Goal: Task Accomplishment & Management: Manage account settings

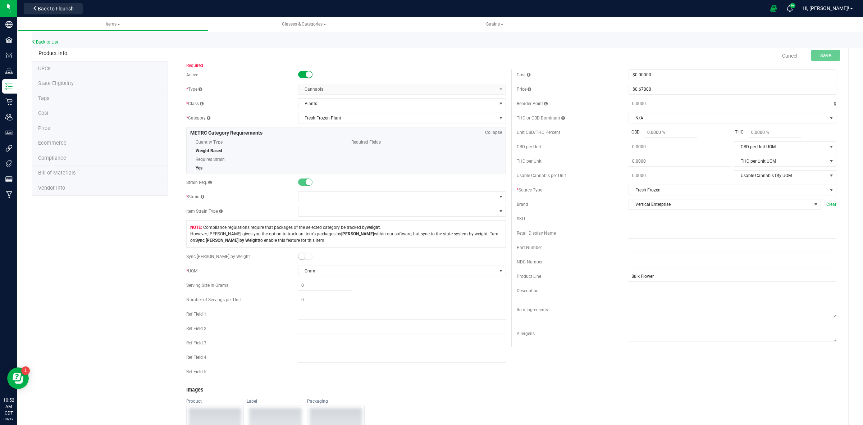
click at [186, 58] on input "text" at bounding box center [346, 55] width 320 height 11
paste input "Vertical Gelato 33 Fresh Frozen Bulk"
drag, startPoint x: 187, startPoint y: 54, endPoint x: 233, endPoint y: 87, distance: 56.9
click at [188, 54] on input "Vertical Gelato 33 Fresh Frozen Bulk" at bounding box center [346, 55] width 320 height 11
drag, startPoint x: 221, startPoint y: 58, endPoint x: 205, endPoint y: 57, distance: 16.6
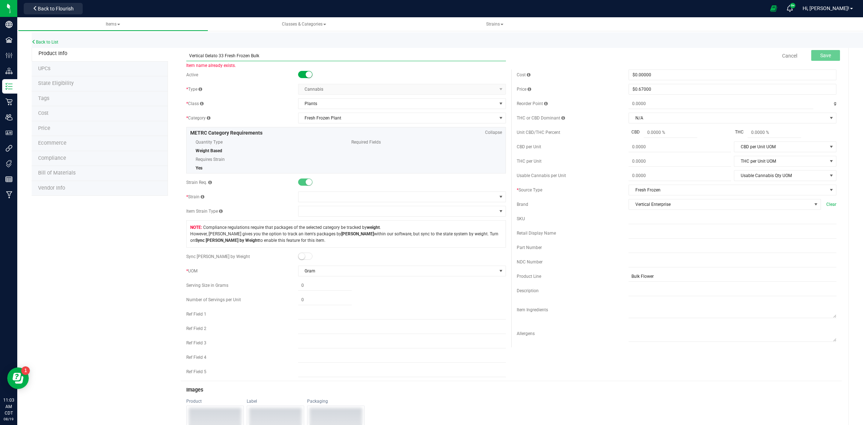
click at [205, 57] on input "Vertical Gelato 33 Fresh Frozen Bulk" at bounding box center [346, 55] width 320 height 11
drag, startPoint x: 273, startPoint y: 56, endPoint x: 186, endPoint y: 58, distance: 86.3
click at [186, 58] on input "Vertical Pineapple Donut Fresh Frozen Bulk" at bounding box center [346, 55] width 320 height 11
type input "Vertical Pineapple Donut Fresh Frozen Bulk"
click at [629, 236] on input "text" at bounding box center [733, 233] width 208 height 11
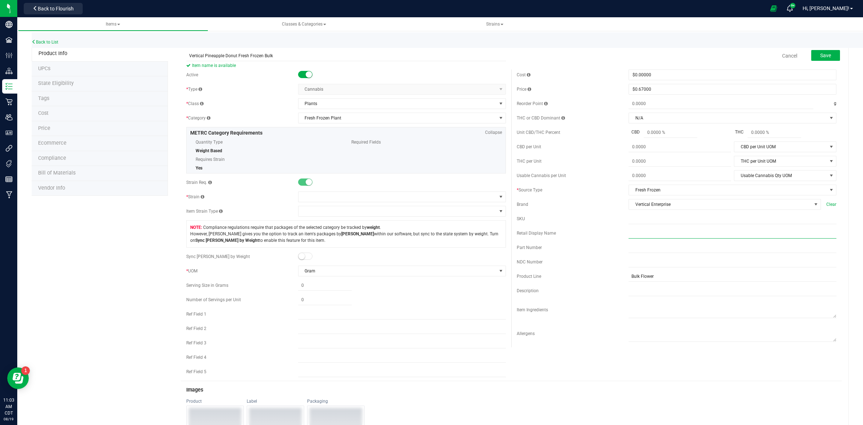
paste input "Vertical Pineapple Donut Fresh Frozen Bulk"
type input "Vertical Pineapple Donut Fresh Frozen Bulk"
click at [631, 220] on input "text" at bounding box center [733, 218] width 208 height 11
paste input "VE_G33_FF_Bulk"
click at [629, 222] on input "VE_G33_FF_Bulk" at bounding box center [733, 218] width 208 height 11
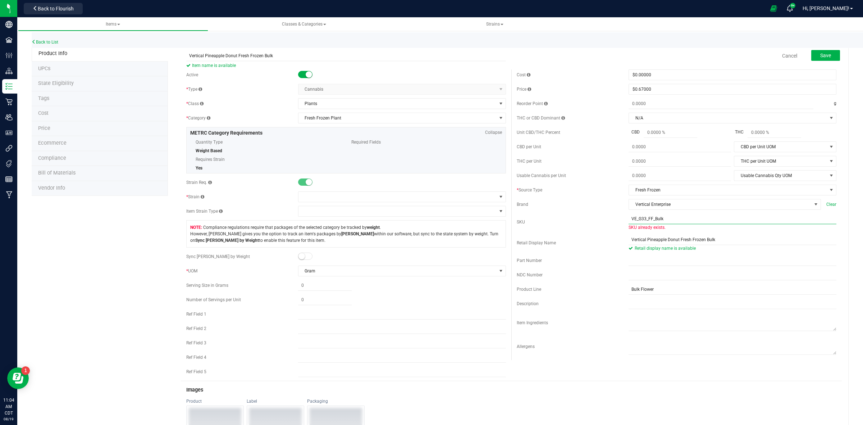
click at [629, 220] on input "VE_G33_FF_Bulk" at bounding box center [733, 218] width 208 height 11
click at [639, 219] on input "VE_G33_FF_Bulk" at bounding box center [733, 218] width 208 height 11
drag, startPoint x: 640, startPoint y: 220, endPoint x: 635, endPoint y: 220, distance: 5.8
click at [635, 220] on input "VE_G33_FF_Bulk" at bounding box center [733, 218] width 208 height 11
type input "VE_PD_FF_Bulk"
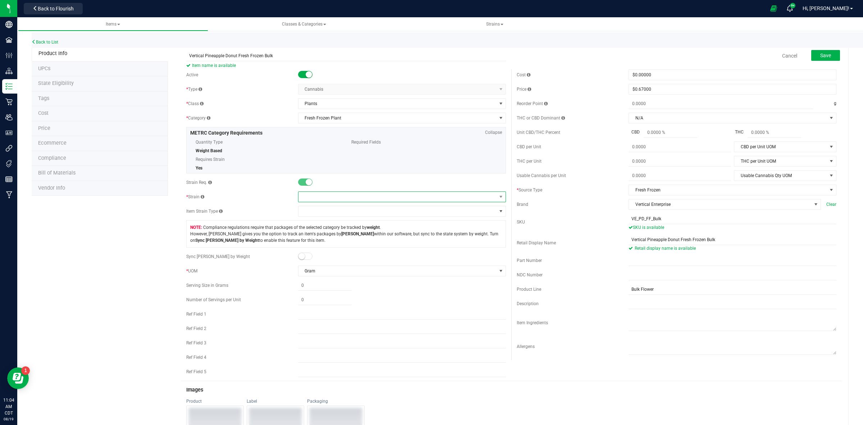
click at [435, 199] on span at bounding box center [397, 197] width 198 height 10
type input "Pineapple"
click at [353, 228] on li "Pineapple Donut" at bounding box center [398, 227] width 205 height 10
click at [812, 56] on button "Save" at bounding box center [825, 55] width 29 height 11
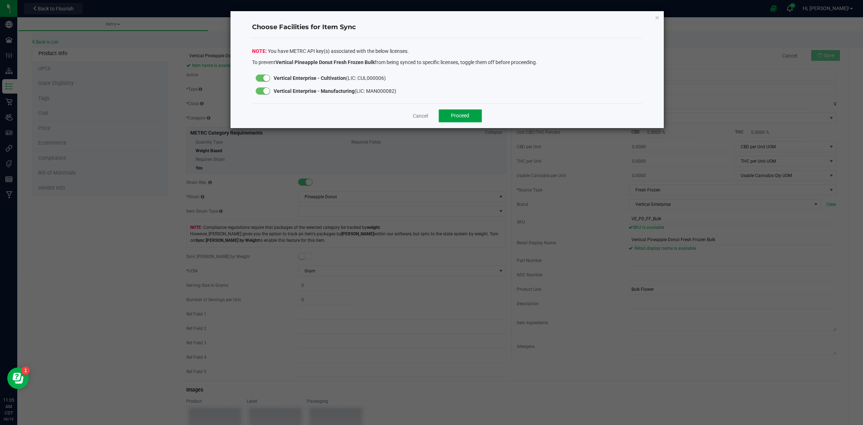
click at [456, 113] on span "Proceed" at bounding box center [460, 116] width 18 height 6
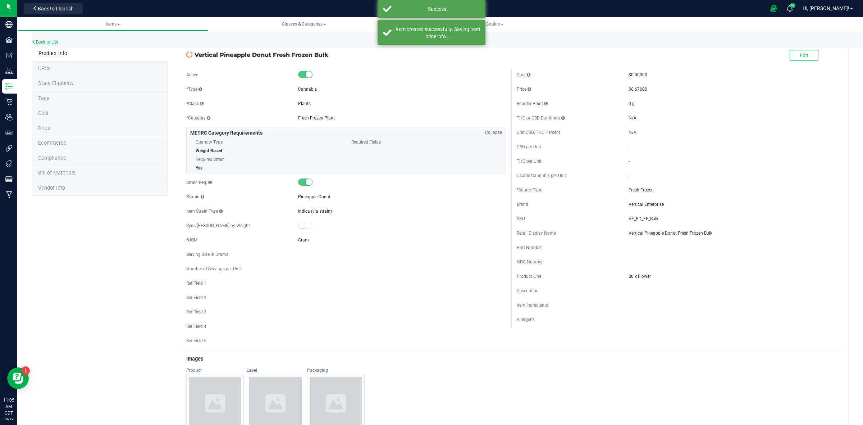
click at [47, 41] on link "Back to List" at bounding box center [45, 42] width 27 height 5
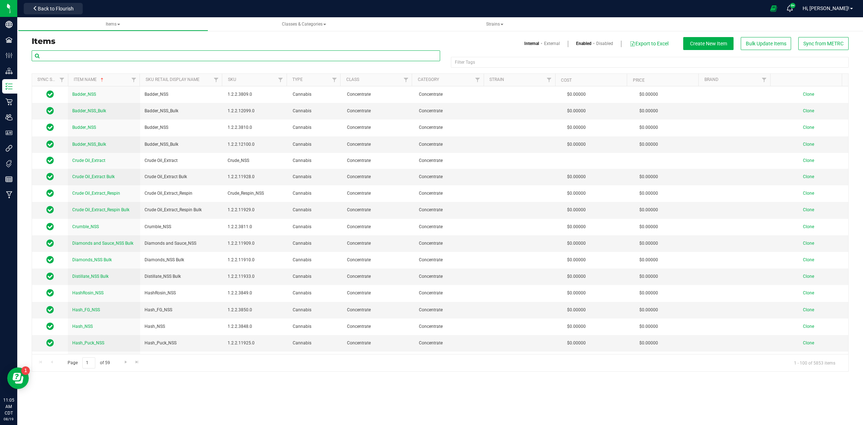
click at [51, 56] on input "text" at bounding box center [236, 55] width 408 height 11
paste input "Vertical Gelato 33"
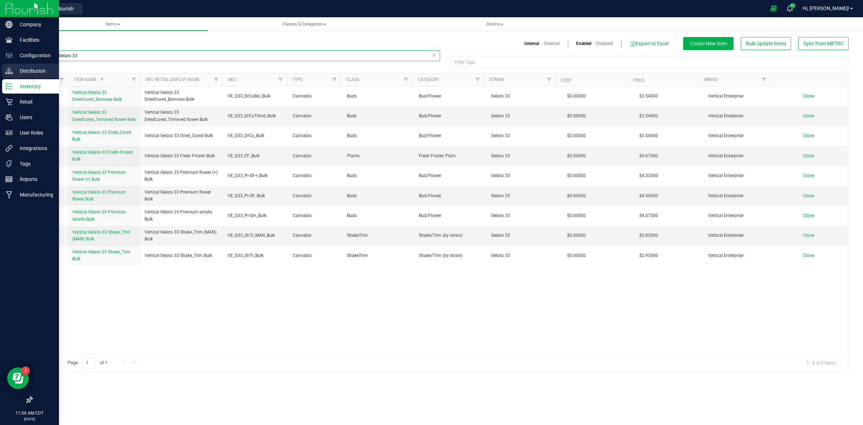
type input "Vertical Gelato 33"
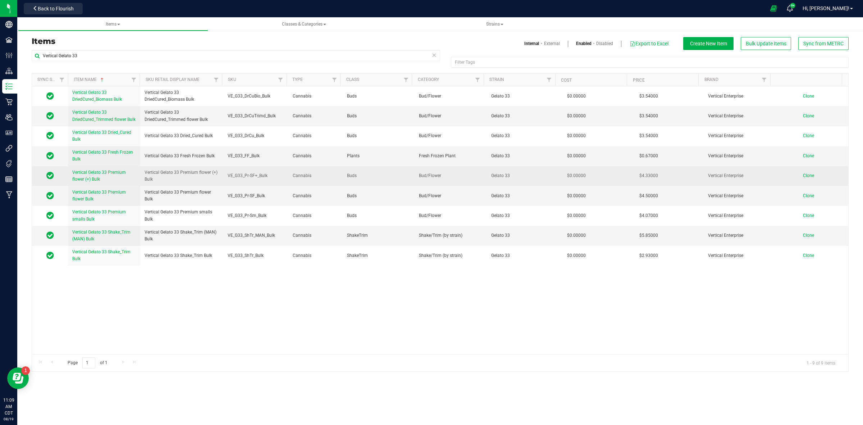
click at [803, 175] on span "Clone" at bounding box center [808, 175] width 11 height 5
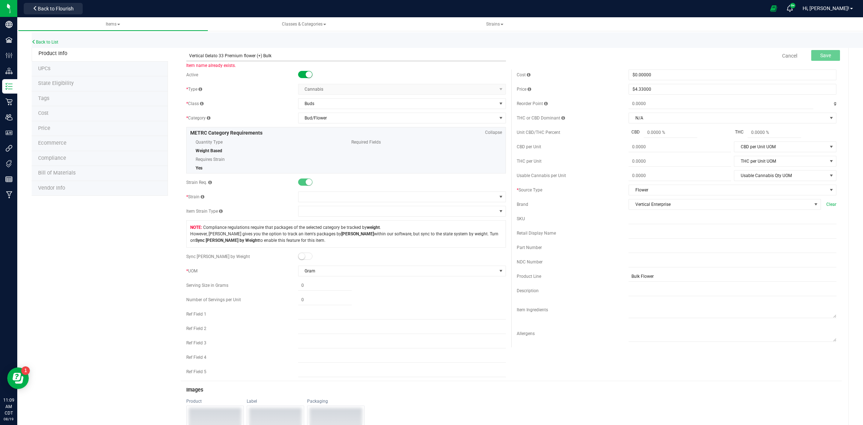
drag, startPoint x: 221, startPoint y: 54, endPoint x: 205, endPoint y: 56, distance: 16.3
click at [205, 56] on input "Vertical Gelato 33 Premium flower (+) Bulk" at bounding box center [346, 55] width 320 height 11
drag, startPoint x: 286, startPoint y: 55, endPoint x: 186, endPoint y: 55, distance: 100.3
click at [186, 54] on input "Vertical Pineapple Donut Premium flower (+) Bulk" at bounding box center [346, 55] width 320 height 11
type input "Vertical Pineapple Donut Premium flower (+) Bulk"
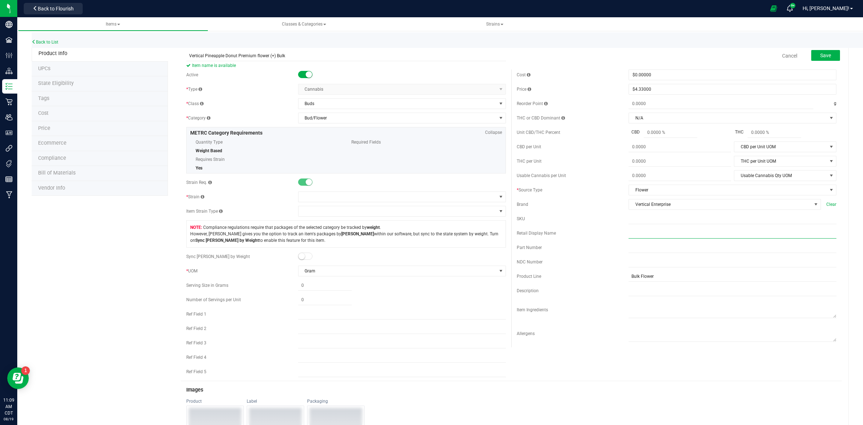
click at [629, 236] on input "text" at bounding box center [733, 233] width 208 height 11
paste input "Vertical Pineapple Donut Premium flower (+) Bulk"
click at [629, 234] on input "Vertical Pineapple Donut Premium flower (+) Bulk" at bounding box center [733, 233] width 208 height 11
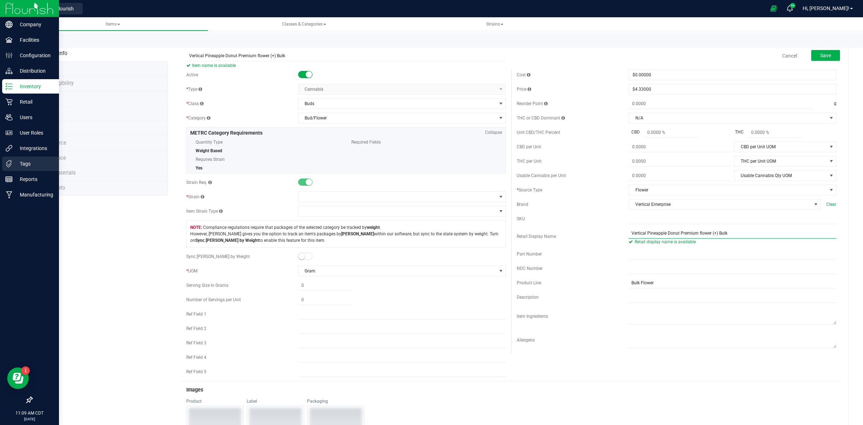
type input "Vertical Pineapple Donut Premium flower (+) Bulk"
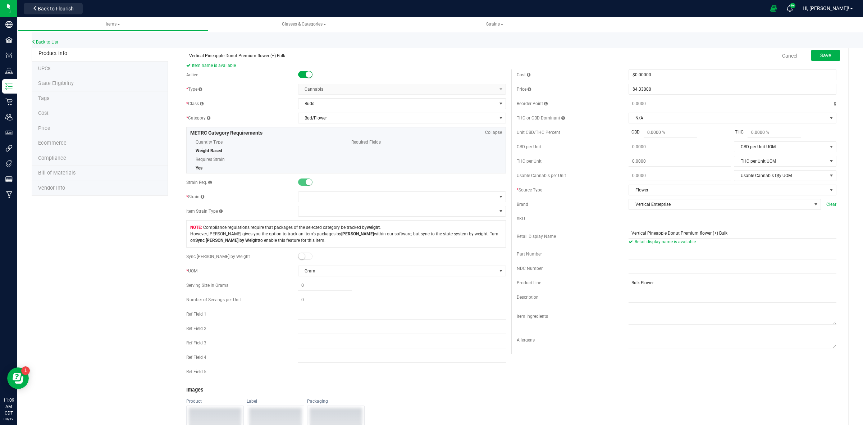
click at [629, 224] on input "text" at bounding box center [733, 218] width 208 height 11
paste input "VE_G33_Pr-SF+_Bulk"
click at [629, 219] on input "VE_G33_Pr-SF+_Bulk" at bounding box center [733, 218] width 208 height 11
click at [640, 224] on input "VE_G33_Pr-SF+_Bulk" at bounding box center [733, 218] width 208 height 11
click at [641, 221] on input "VE_G33_Pr-SF+_Bulk" at bounding box center [733, 218] width 208 height 11
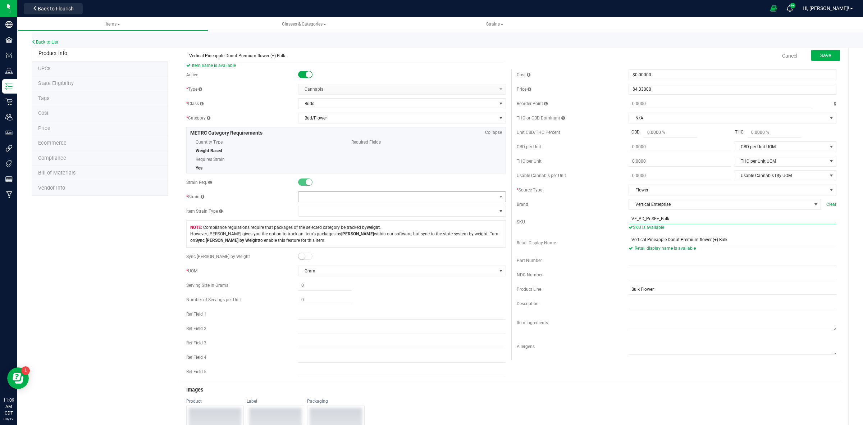
type input "VE_PD_Pr-SF+_Bulk"
click at [357, 197] on span at bounding box center [397, 197] width 198 height 10
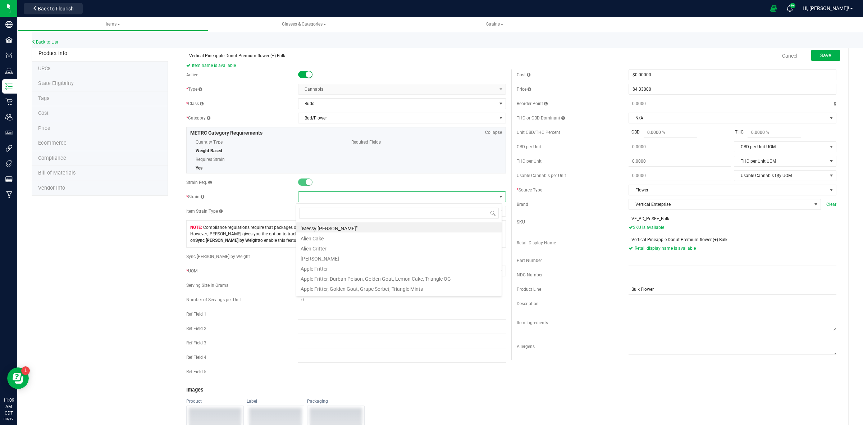
scroll to position [11, 206]
type input "pine"
click at [326, 230] on li "Pineapple Donut" at bounding box center [398, 227] width 205 height 10
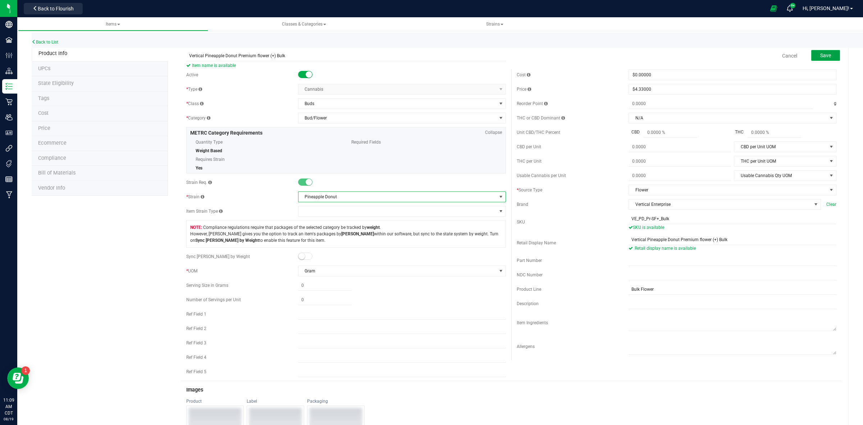
click at [821, 56] on span "Save" at bounding box center [825, 55] width 11 height 6
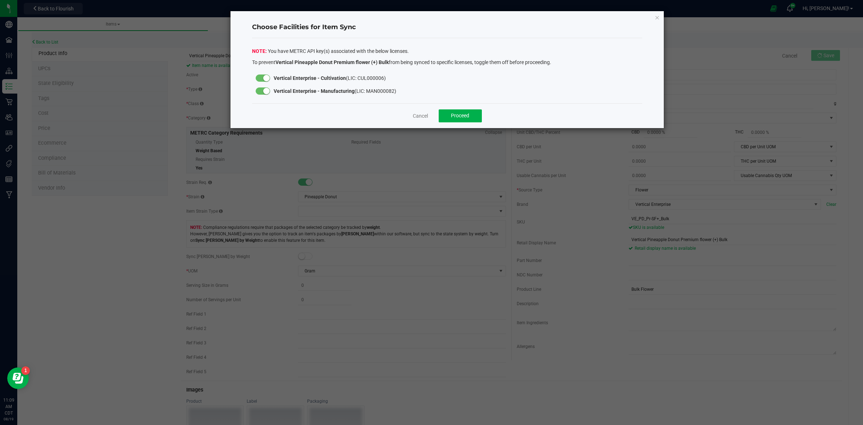
click at [266, 93] on small at bounding box center [266, 91] width 6 height 6
click at [464, 118] on span "Proceed" at bounding box center [460, 116] width 18 height 6
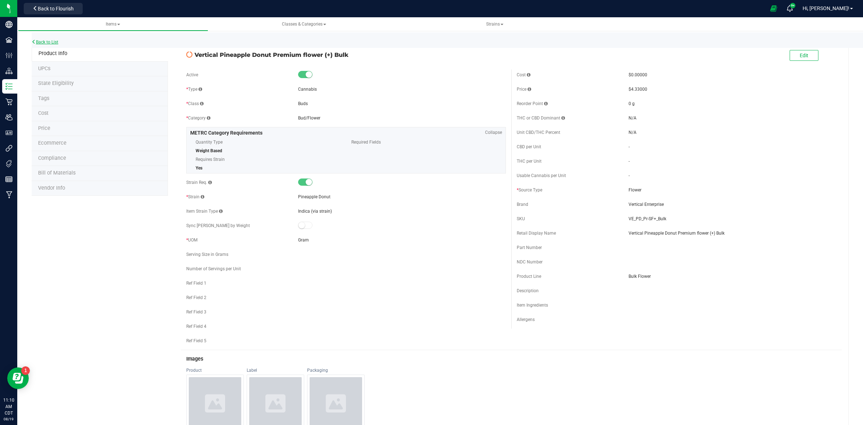
click at [42, 42] on link "Back to List" at bounding box center [45, 42] width 27 height 5
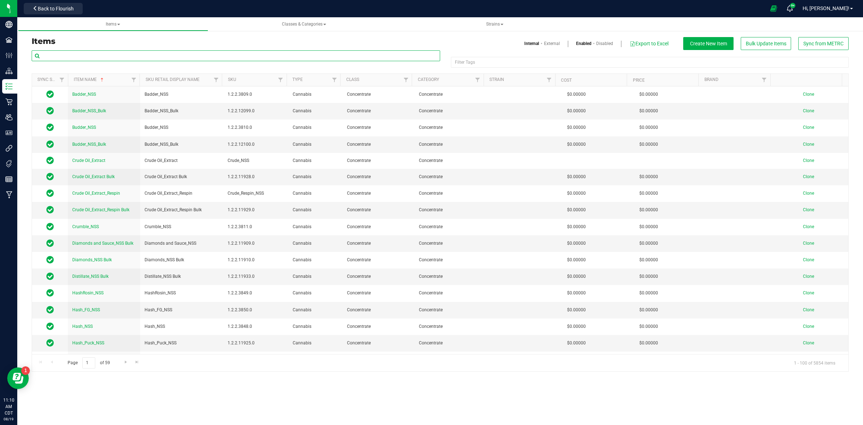
click at [49, 55] on input "text" at bounding box center [236, 55] width 408 height 11
paste input "Vertical Gelato 33"
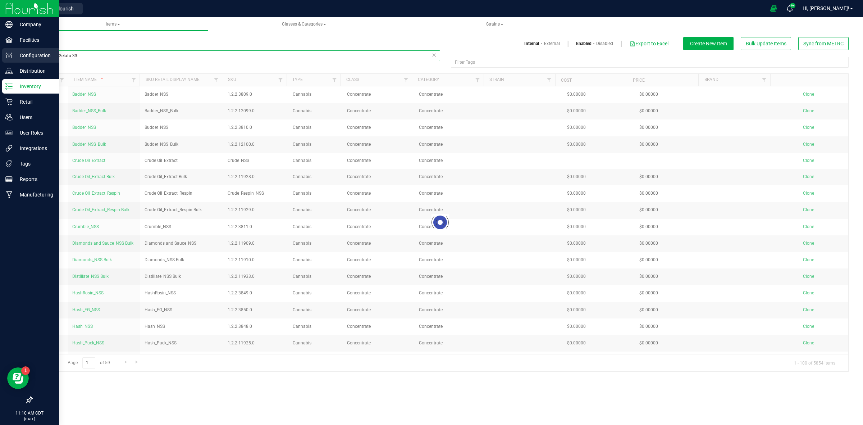
type input "Vertical Gelato 33"
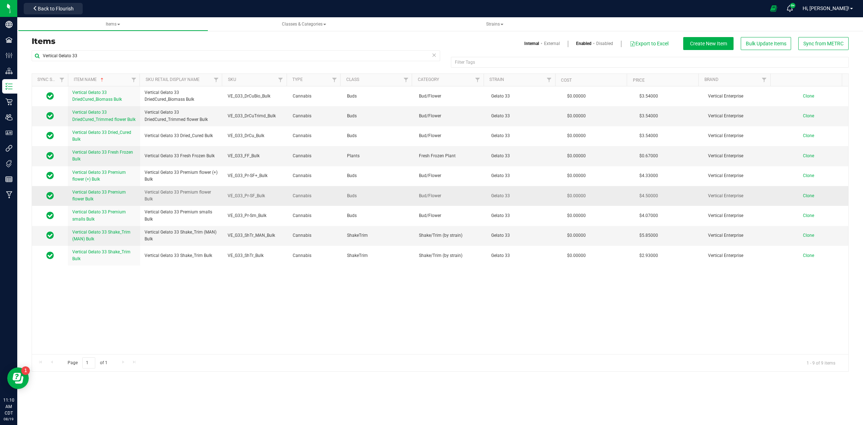
click at [803, 198] on span "Clone" at bounding box center [808, 195] width 11 height 5
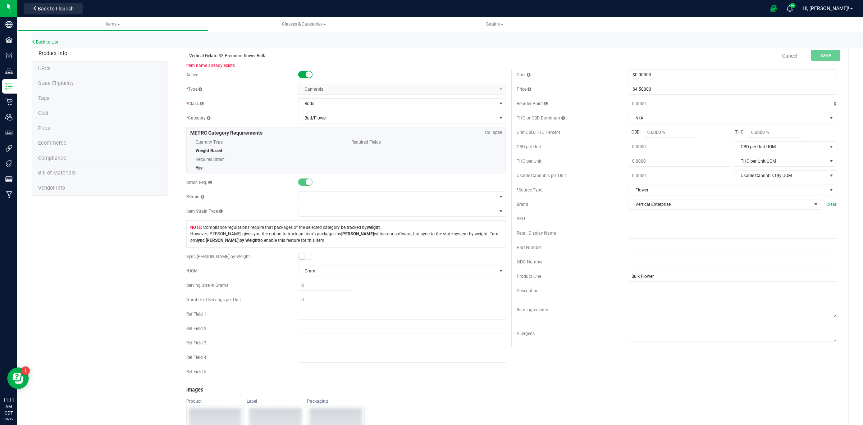
drag, startPoint x: 221, startPoint y: 54, endPoint x: 204, endPoint y: 55, distance: 16.9
click at [204, 55] on input "Vertical Gelato 33 Premium flower Bulk" at bounding box center [346, 55] width 320 height 11
drag, startPoint x: 278, startPoint y: 53, endPoint x: 188, endPoint y: 56, distance: 89.6
click at [188, 56] on input "Vertical Pineapple Donut Premium flower Bulk" at bounding box center [346, 55] width 320 height 11
type input "Vertical Pineapple Donut Premium flower Bulk"
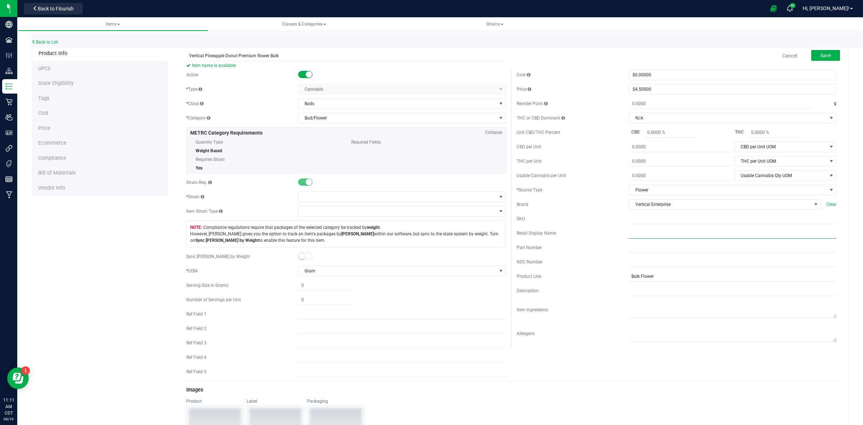
click at [629, 234] on input "text" at bounding box center [733, 233] width 208 height 11
paste input "Vertical Pineapple Donut Premium flower Bulk"
click at [629, 234] on input "Vertical Pineapple Donut Premium flower Bulk" at bounding box center [733, 233] width 208 height 11
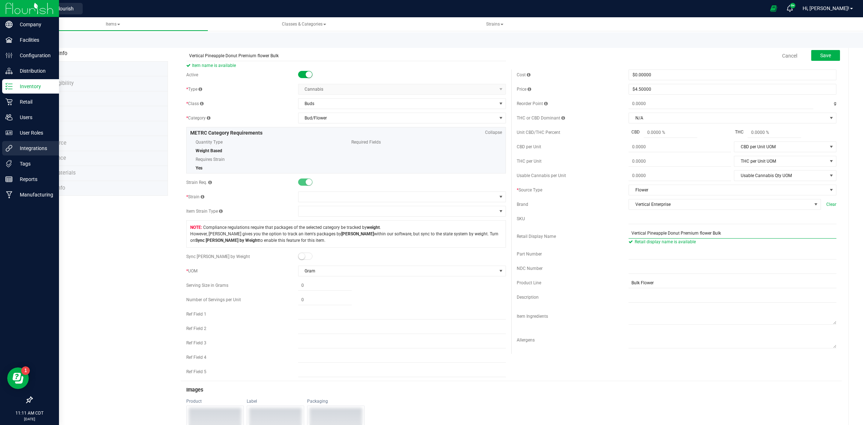
type input "Vertical Pineapple Donut Premium flower Bulk"
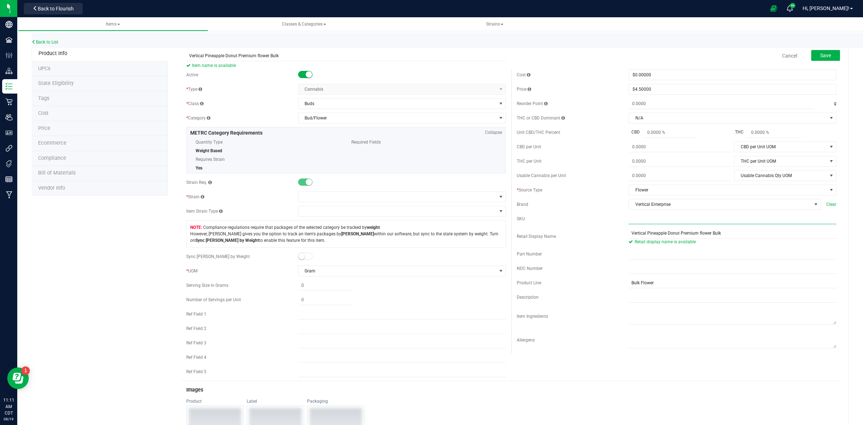
click at [629, 221] on input "text" at bounding box center [733, 218] width 208 height 11
paste input "VE_G33_Pr-SF_Bulk"
click at [629, 222] on input "VE_G33_Pr-SF_Bulk" at bounding box center [733, 218] width 208 height 11
click at [642, 219] on input "VE_G33_Pr-SF_Bulk" at bounding box center [733, 218] width 208 height 11
type input "VE_PD_Pr-SF_Bulk"
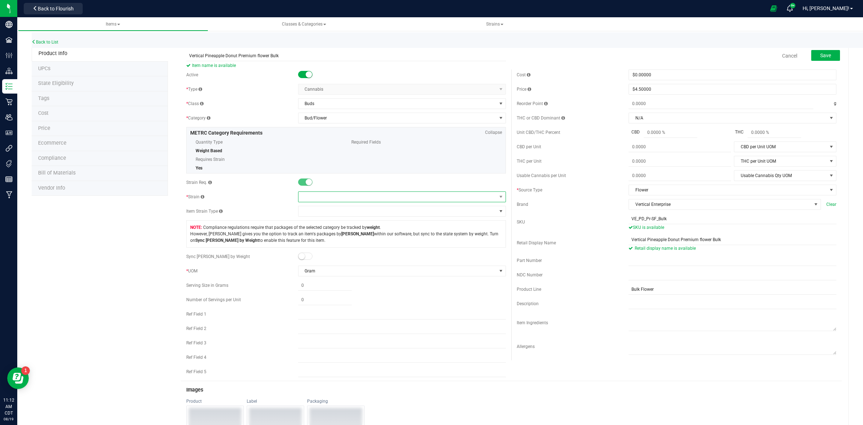
click at [324, 198] on span at bounding box center [397, 197] width 198 height 10
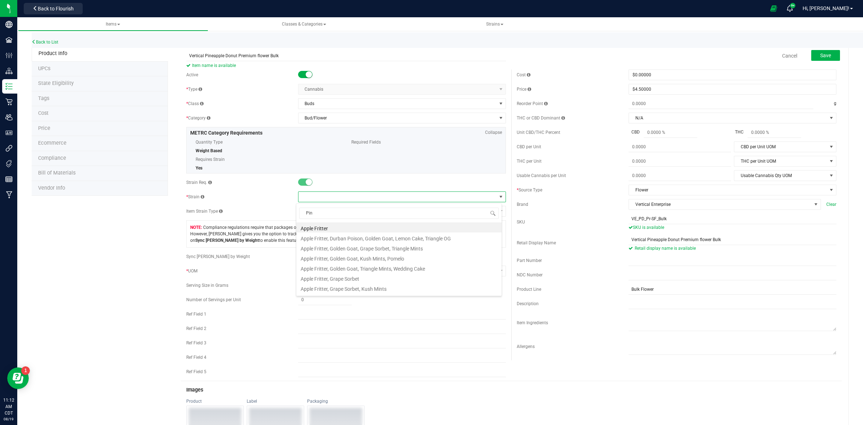
type input "Pine"
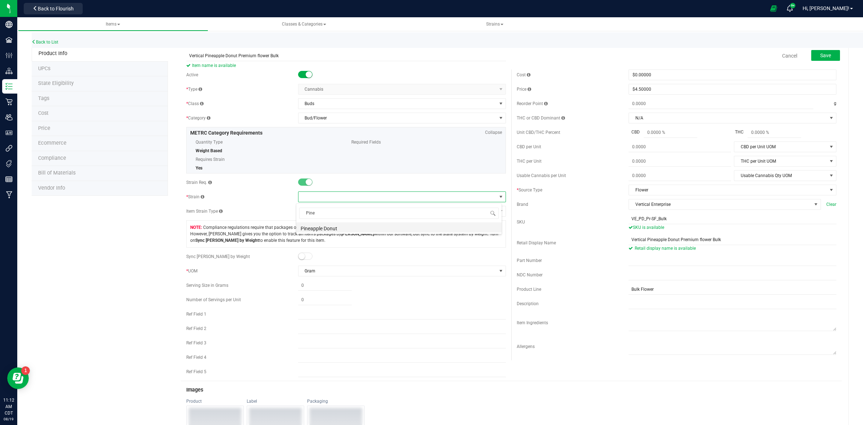
click at [324, 229] on li "Pineapple Donut" at bounding box center [398, 227] width 205 height 10
click at [818, 51] on button "Save" at bounding box center [825, 55] width 29 height 11
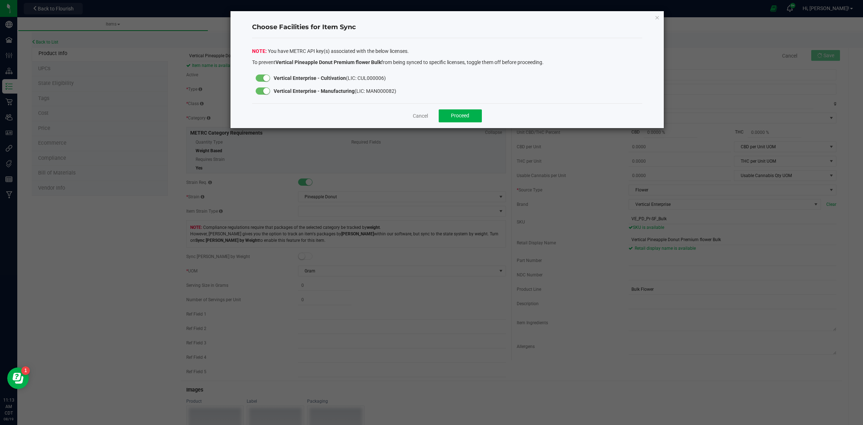
click at [266, 78] on small at bounding box center [266, 78] width 6 height 6
click at [260, 77] on small at bounding box center [259, 78] width 6 height 6
click at [265, 92] on small at bounding box center [266, 91] width 6 height 6
click at [461, 117] on span "Proceed" at bounding box center [460, 116] width 18 height 6
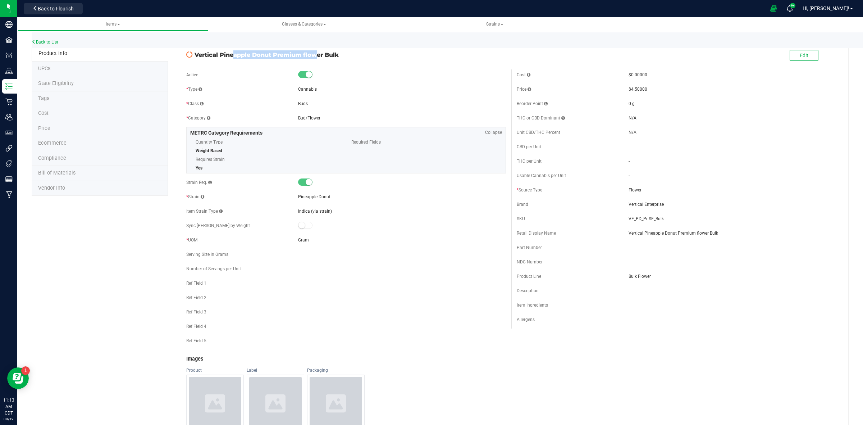
drag, startPoint x: 271, startPoint y: 56, endPoint x: 195, endPoint y: 58, distance: 76.3
click at [195, 58] on span "Vertical Pineapple Donut Premium flower Bulk" at bounding box center [350, 54] width 311 height 9
copy span "Vertical Pineapple Donut"
click at [37, 38] on div "Back to List" at bounding box center [463, 39] width 863 height 15
click at [42, 43] on link "Back to List" at bounding box center [45, 42] width 27 height 5
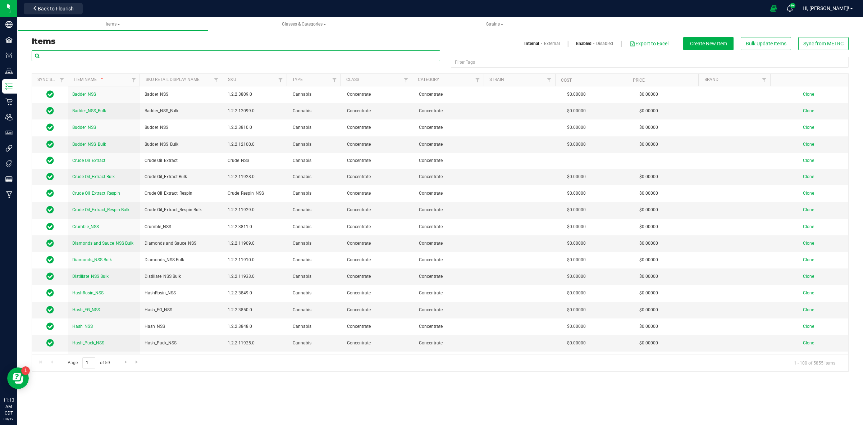
click at [49, 54] on input "text" at bounding box center [236, 55] width 408 height 11
paste input "Vertical Pineapple Donut"
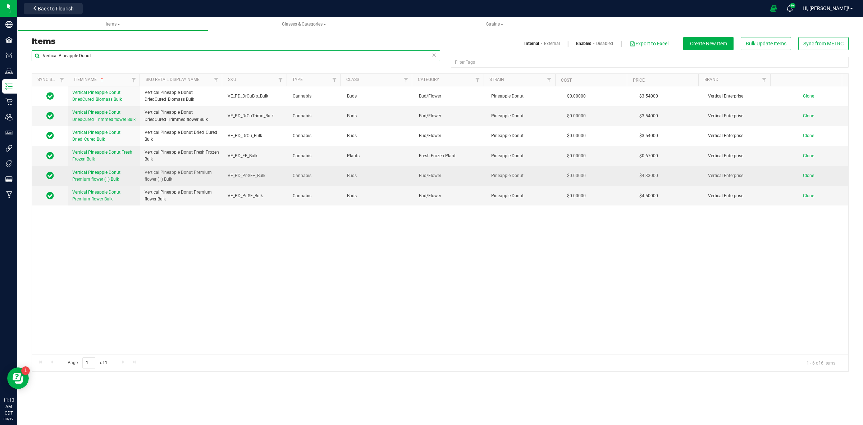
type input "Vertical Pineapple Donut"
click at [93, 178] on span "Vertical Pineapple Donut Premium flower (+) Bulk" at bounding box center [96, 176] width 48 height 12
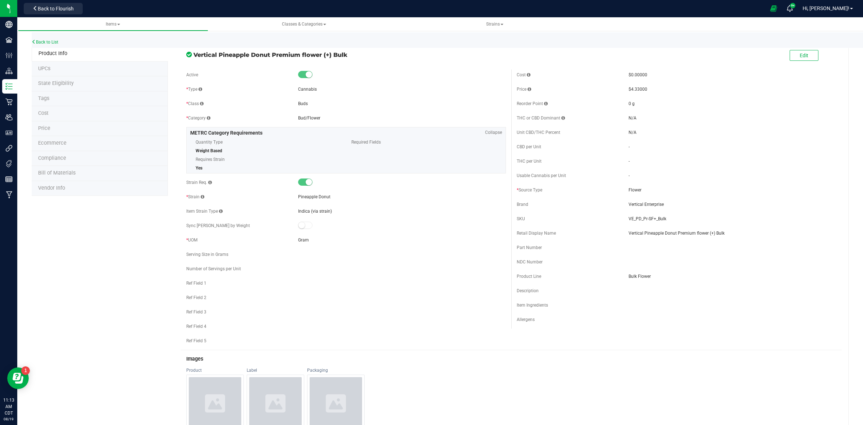
click at [52, 82] on span "State Eligibility" at bounding box center [56, 83] width 36 height 6
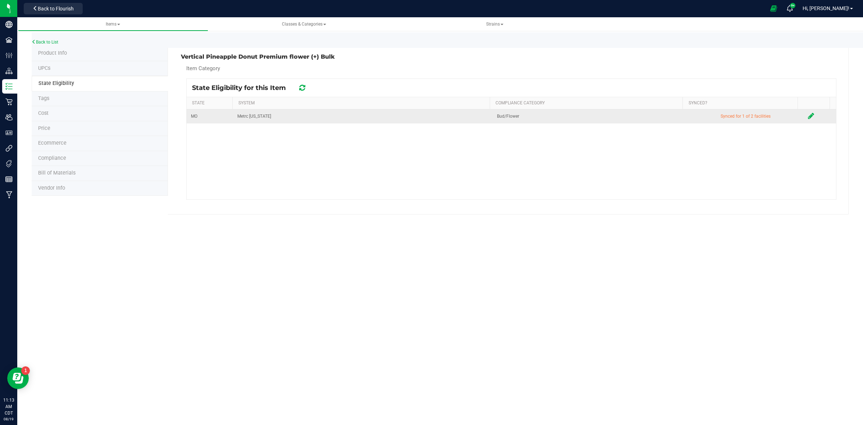
click at [808, 114] on icon at bounding box center [811, 115] width 6 height 7
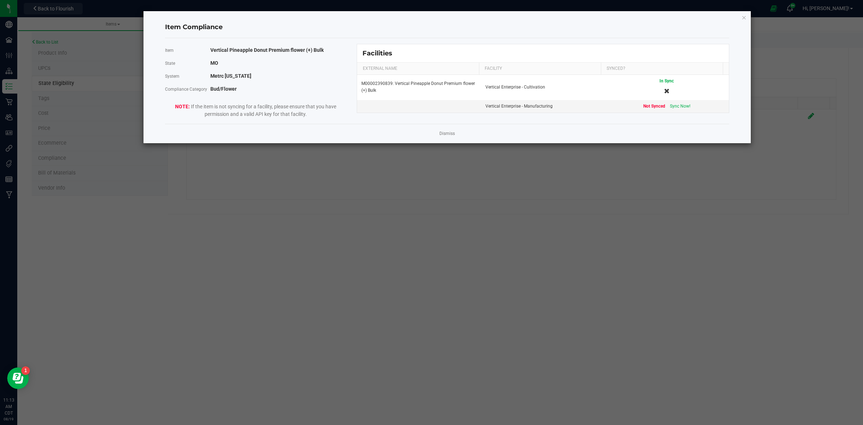
drag, startPoint x: 742, startPoint y: 15, endPoint x: 727, endPoint y: 17, distance: 14.8
click at [740, 15] on div "Item Compliance Item Vertical Pineapple Donut Premium flower (+) Bulk State MO …" at bounding box center [446, 77] width 607 height 132
drag, startPoint x: 744, startPoint y: 17, endPoint x: 732, endPoint y: 19, distance: 12.1
click at [743, 17] on icon "Close modal" at bounding box center [743, 17] width 5 height 9
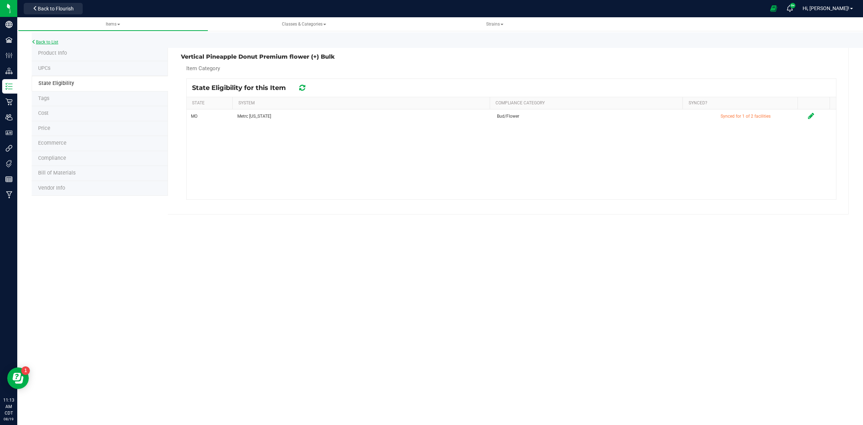
click at [54, 42] on link "Back to List" at bounding box center [45, 42] width 27 height 5
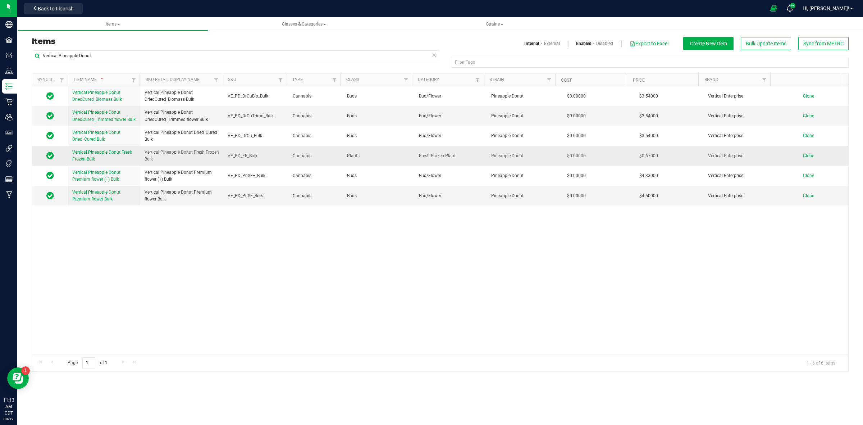
click at [87, 155] on link "Vertical Pineapple Donut Fresh Frozen Bulk" at bounding box center [104, 156] width 64 height 14
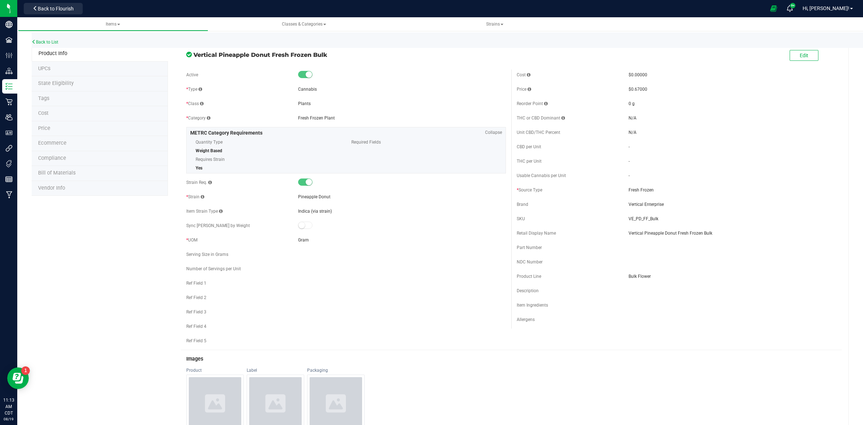
click at [53, 87] on li "State Eligibility" at bounding box center [100, 83] width 136 height 15
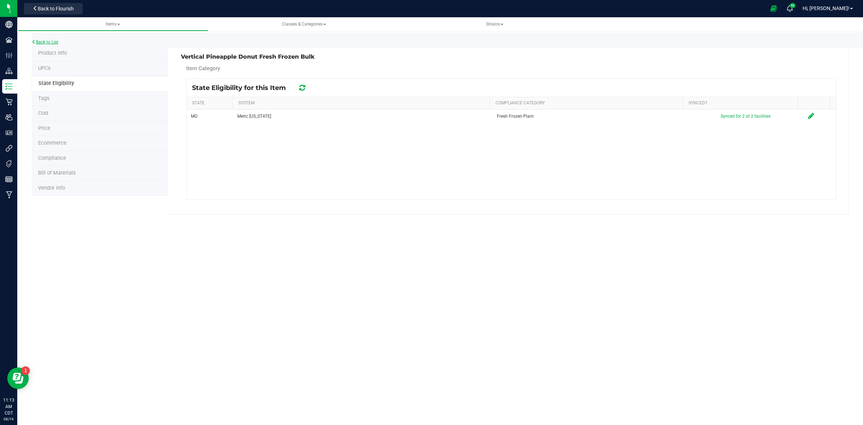
click at [44, 42] on link "Back to List" at bounding box center [45, 42] width 27 height 5
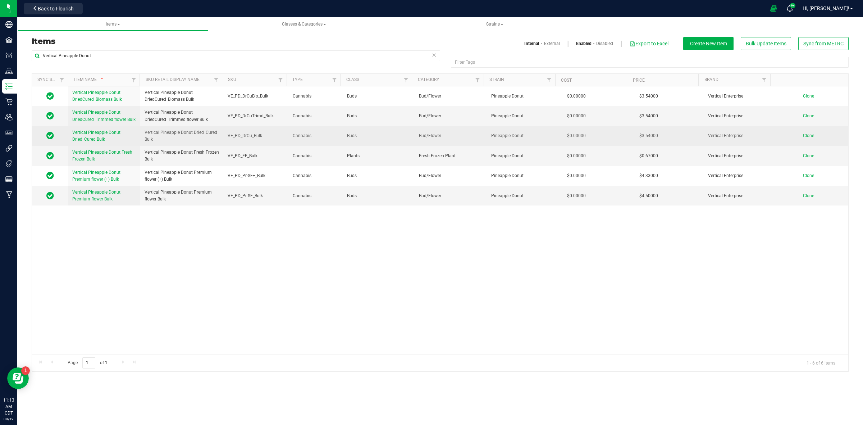
click at [84, 138] on span "Vertical Pineapple Donut Dried_Cured Bulk" at bounding box center [96, 136] width 48 height 12
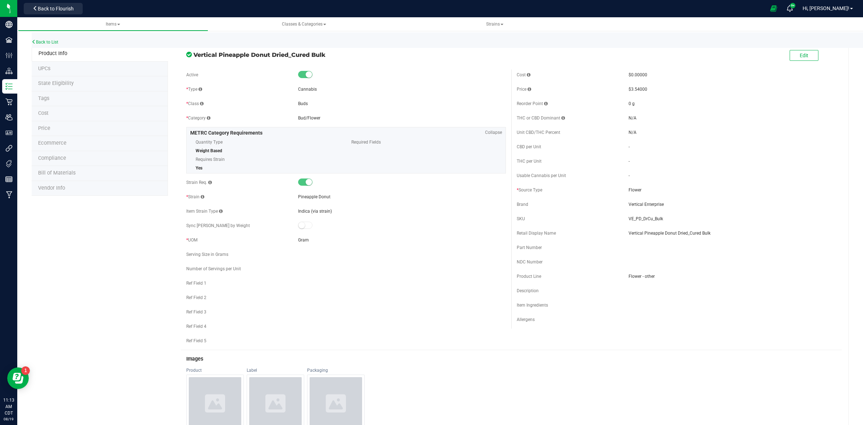
click at [59, 79] on li "State Eligibility" at bounding box center [100, 83] width 136 height 15
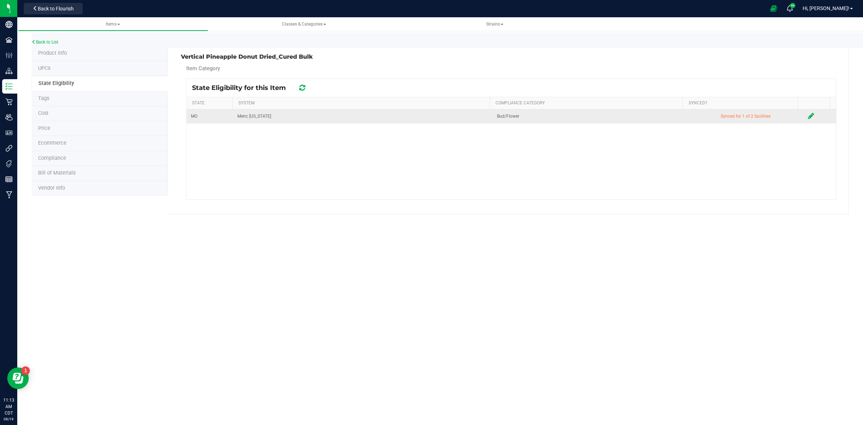
click at [808, 118] on icon at bounding box center [811, 115] width 6 height 7
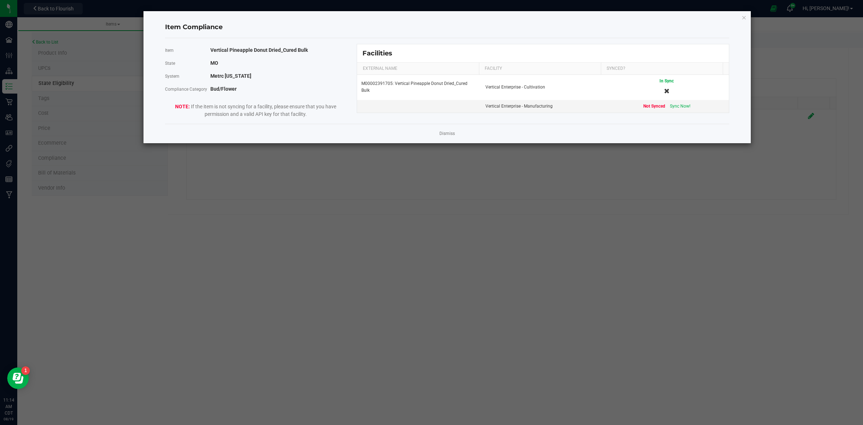
click at [745, 15] on icon "Close modal" at bounding box center [743, 17] width 5 height 9
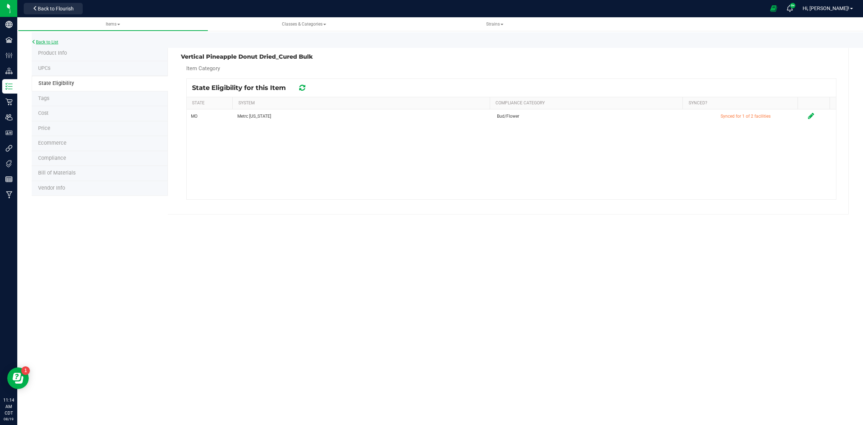
click at [50, 42] on link "Back to List" at bounding box center [45, 42] width 27 height 5
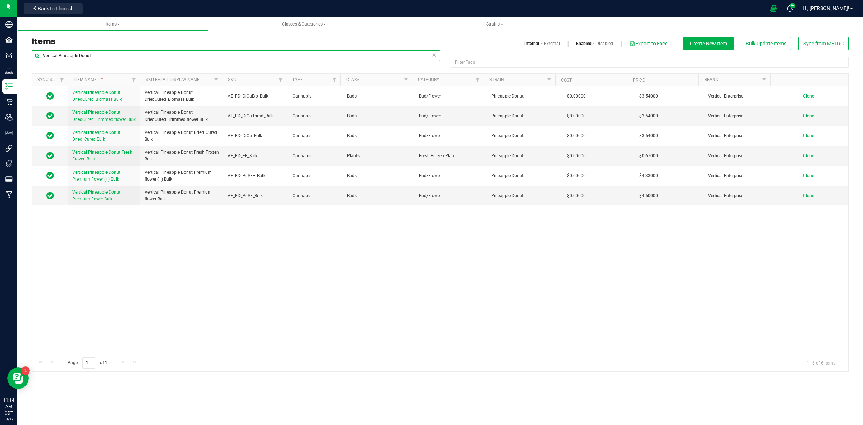
drag, startPoint x: 97, startPoint y: 56, endPoint x: 58, endPoint y: 50, distance: 39.7
click at [58, 50] on input "Vertical Pineapple Donut" at bounding box center [236, 55] width 408 height 11
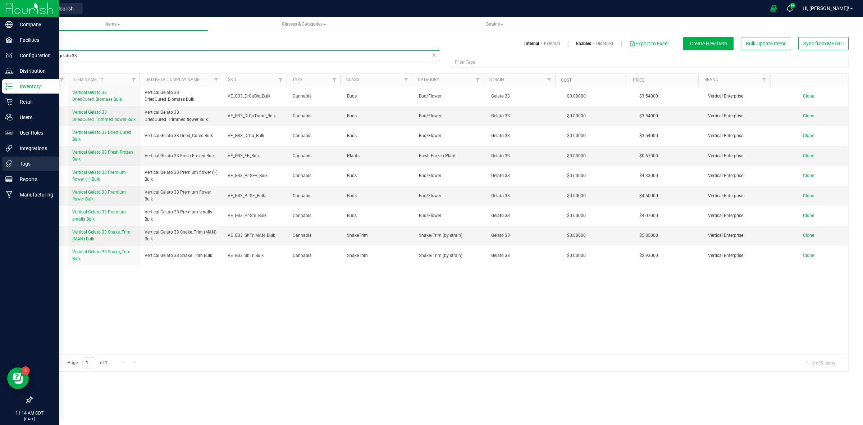
type input "Vertical gelato 33"
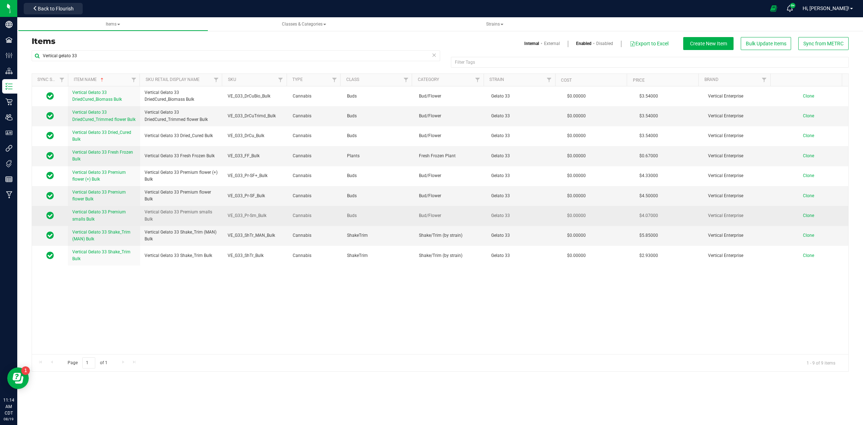
click at [803, 216] on span "Clone" at bounding box center [808, 215] width 11 height 5
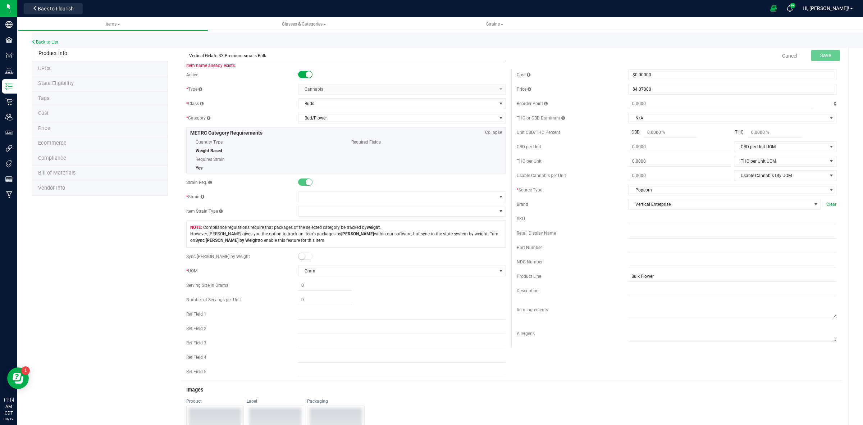
click at [186, 56] on input "Vertical Gelato 33 Premium smalls Bulk" at bounding box center [346, 55] width 320 height 11
drag, startPoint x: 221, startPoint y: 58, endPoint x: 206, endPoint y: 56, distance: 15.5
click at [205, 55] on input "Vertical Gelato 33 Premium smalls Bulk" at bounding box center [346, 55] width 320 height 11
drag, startPoint x: 277, startPoint y: 54, endPoint x: 188, endPoint y: 51, distance: 88.9
click at [188, 51] on input "Vertical Pineapple Donut Premium smalls Bulk" at bounding box center [346, 55] width 320 height 11
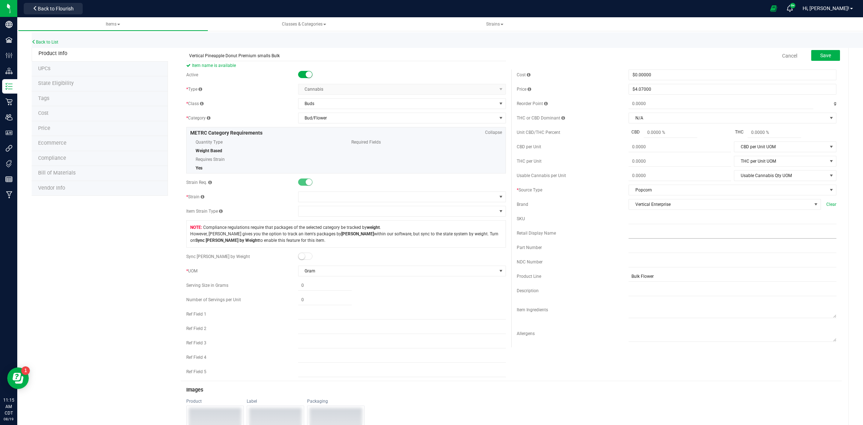
type input "Vertical Pineapple Donut Premium smalls Bulk"
click at [629, 238] on input "text" at bounding box center [733, 233] width 208 height 11
paste input "Vertical Pineapple Donut Premium smalls Bulk"
click at [629, 233] on input "Vertical Pineapple Donut Premium smalls Bulk" at bounding box center [733, 233] width 208 height 11
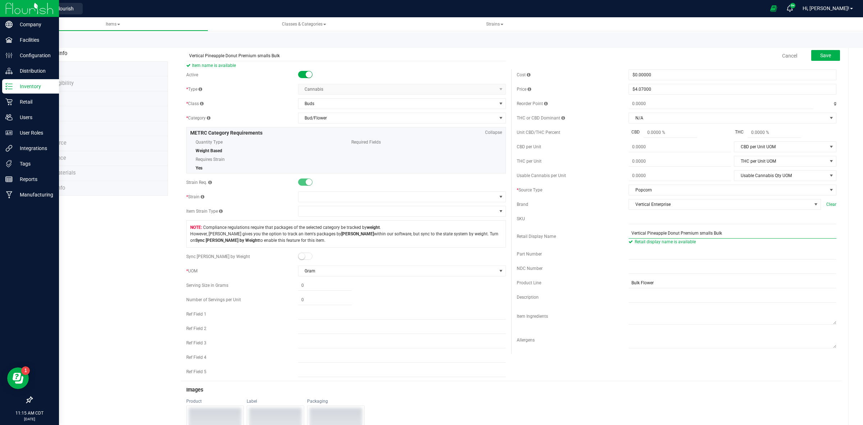
type input "Vertical Pineapple Donut Premium smalls Bulk"
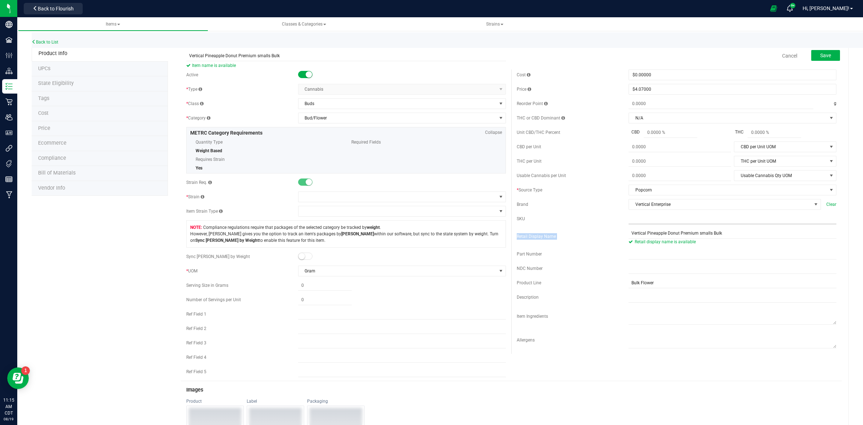
click at [623, 225] on div "Cost $0.00000 0 Price $4.07000 4.07 Reorder Point g THC or CBD Dominant N/A N/A" at bounding box center [676, 211] width 330 height 284
click at [629, 221] on input "text" at bounding box center [733, 218] width 208 height 11
click at [629, 224] on input "text" at bounding box center [733, 218] width 208 height 11
paste input "VE_G33_Pr-Sm_Bulk"
drag, startPoint x: 641, startPoint y: 219, endPoint x: 634, endPoint y: 220, distance: 7.2
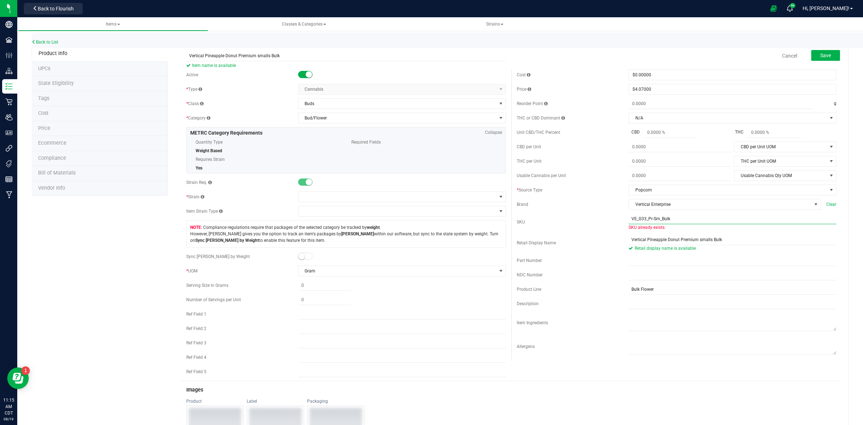
click at [634, 220] on input "VE_G33_Pr-Sm_Bulk" at bounding box center [733, 218] width 208 height 11
type input "VE_PD_Pr-Sm_Bulk"
click at [322, 198] on span at bounding box center [397, 197] width 198 height 10
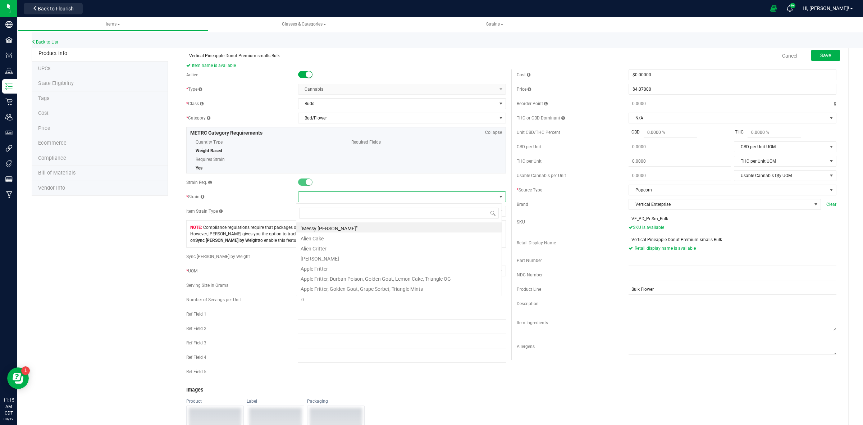
scroll to position [11, 206]
type input "Pineapple"
click at [333, 227] on li "Pineapple Donut" at bounding box center [398, 227] width 205 height 10
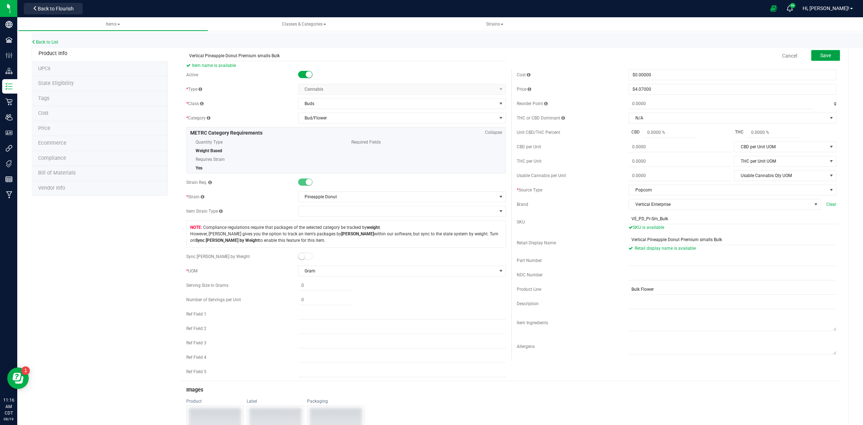
click at [820, 56] on span "Save" at bounding box center [825, 55] width 11 height 6
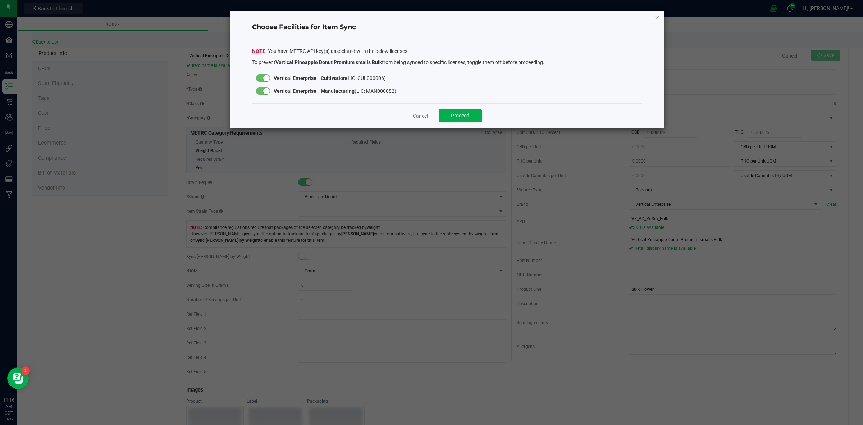
click at [268, 79] on small at bounding box center [266, 78] width 6 height 6
click at [257, 78] on small at bounding box center [259, 78] width 6 height 6
click at [266, 90] on small at bounding box center [266, 91] width 6 height 6
click at [457, 117] on span "Proceed" at bounding box center [460, 116] width 18 height 6
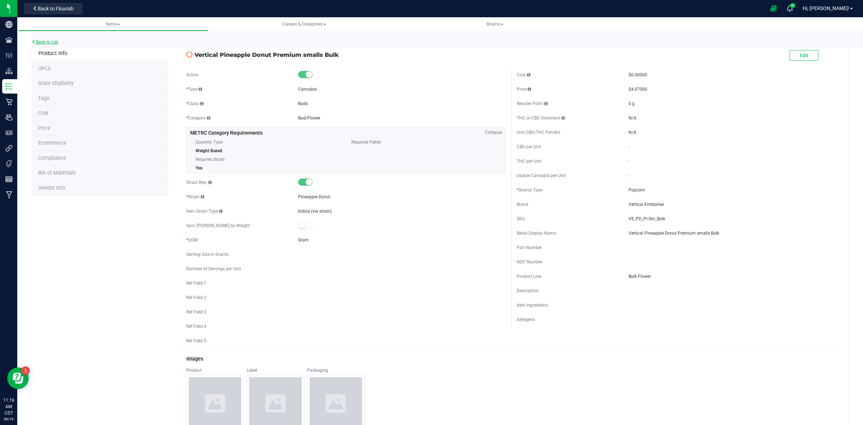
click at [42, 42] on link "Back to List" at bounding box center [45, 42] width 27 height 5
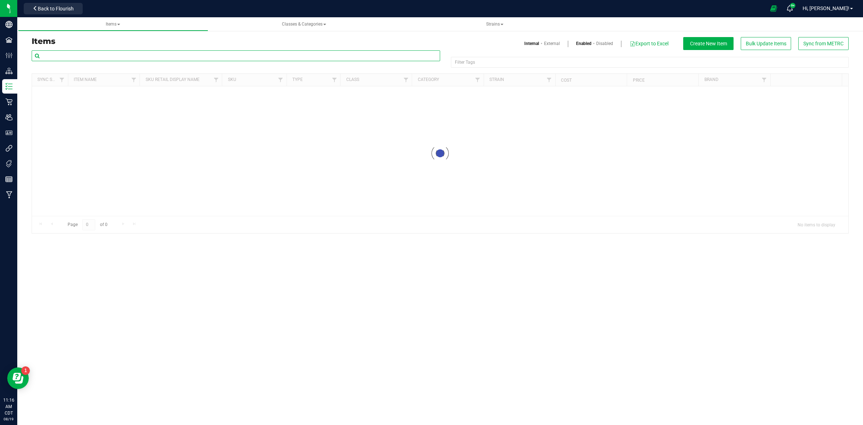
click at [107, 54] on input "text" at bounding box center [236, 55] width 408 height 11
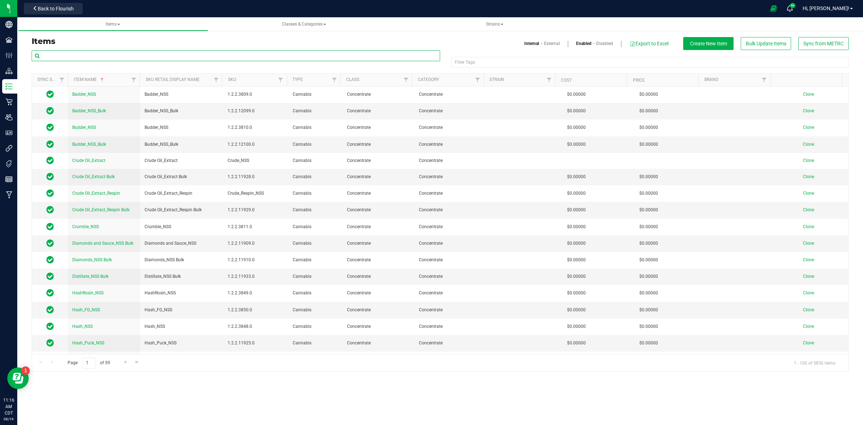
paste input "Vertical Gelato 33"
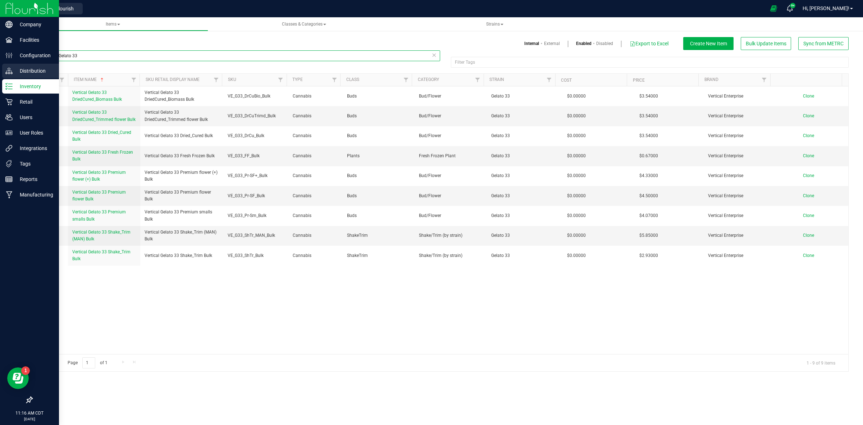
type input "Vertical Gelato 33"
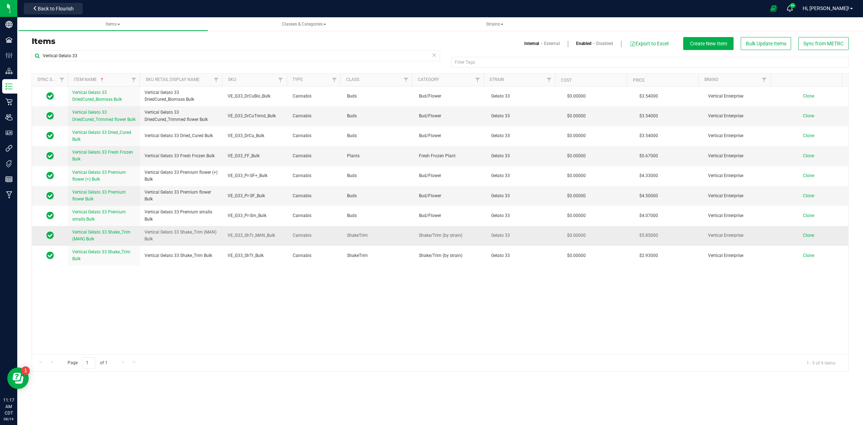
click at [803, 236] on span "Clone" at bounding box center [808, 235] width 11 height 5
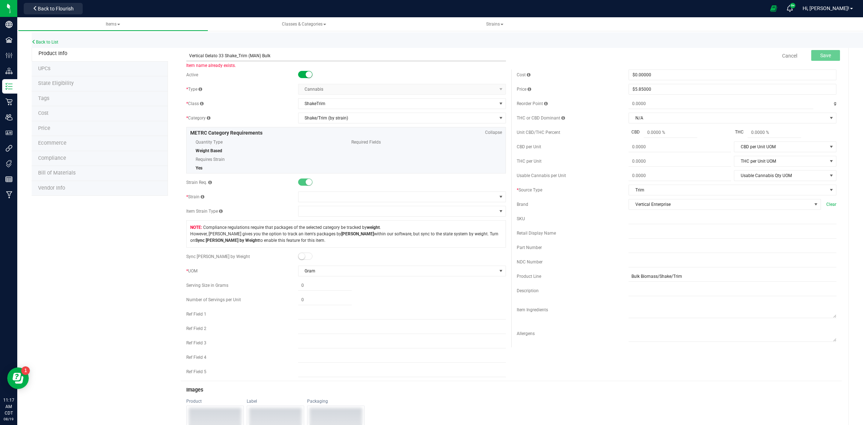
drag, startPoint x: 221, startPoint y: 57, endPoint x: 205, endPoint y: 57, distance: 16.5
click at [205, 56] on input "Vertical Gelato 33 Shake_Trim (MAN) Bulk" at bounding box center [346, 55] width 320 height 11
drag, startPoint x: 282, startPoint y: 57, endPoint x: 186, endPoint y: 58, distance: 96.4
click at [186, 58] on input "Vertical Pineapple Donut Shake_Trim (MAN) Bulk" at bounding box center [346, 55] width 320 height 11
type input "Vertical Pineapple Donut Shake_Trim (MAN) Bulk"
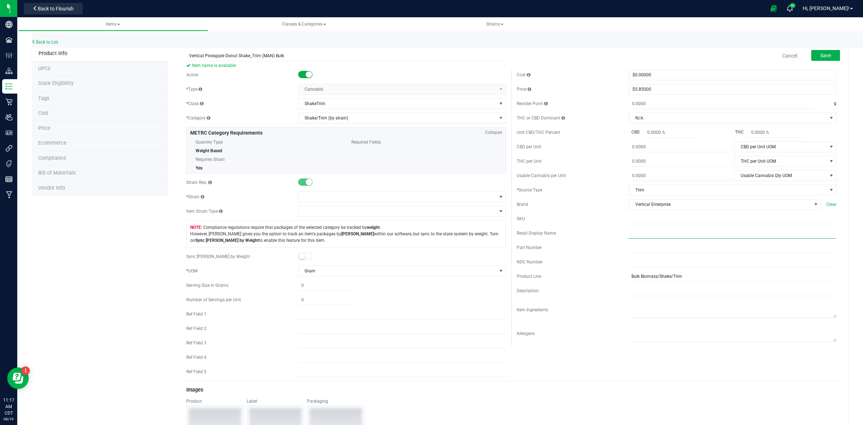
click at [629, 236] on input "text" at bounding box center [733, 233] width 208 height 11
paste input "Vertical Pineapple Donut Shake_Trim (MAN) Bulk"
click at [629, 234] on input "Vertical Pineapple Donut Shake_Trim (MAN) Bulk" at bounding box center [733, 233] width 208 height 11
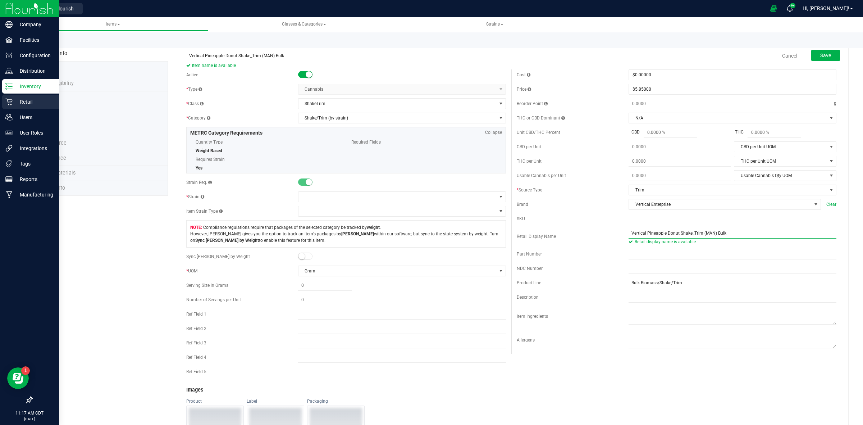
type input "Vertical Pineapple Donut Shake_Trim (MAN) Bulk"
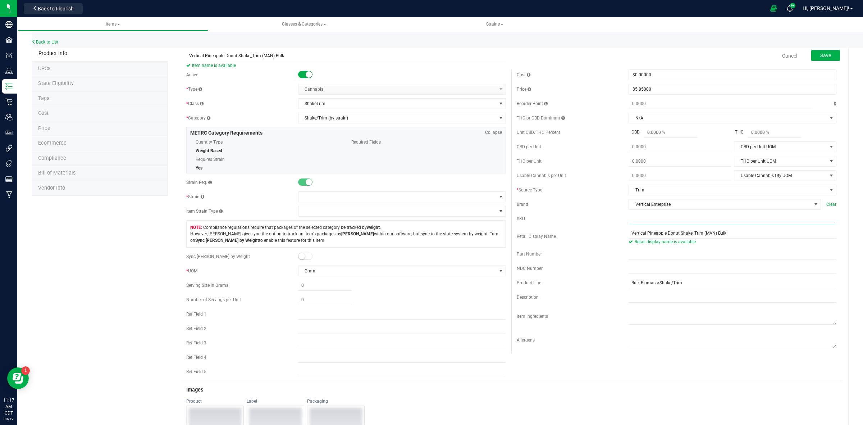
click at [629, 221] on input "text" at bounding box center [733, 218] width 208 height 11
paste input "VE_G33_ShTr_MAN_Bulk"
click at [639, 219] on input "VE_G33_ShTr_MAN_Bulk" at bounding box center [733, 218] width 208 height 11
drag, startPoint x: 640, startPoint y: 220, endPoint x: 633, endPoint y: 219, distance: 7.4
click at [633, 219] on input "VE_G33_ShTr_MAN_Bulk" at bounding box center [733, 218] width 208 height 11
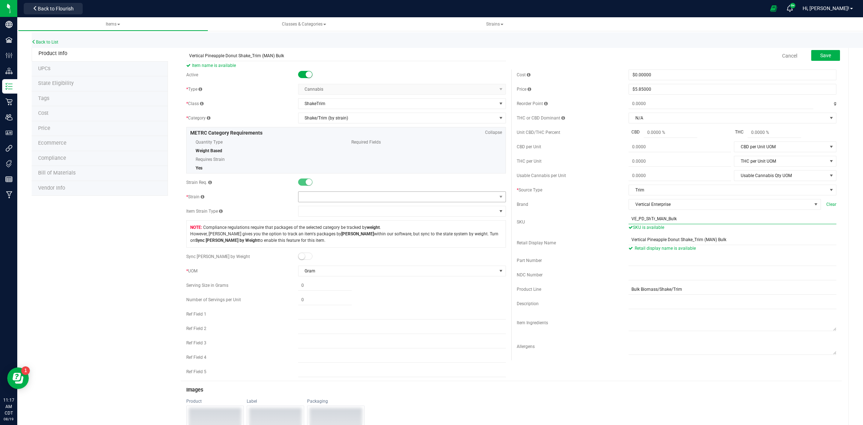
type input "VE_PD_ShTr_MAN_Bulk"
click at [312, 199] on span at bounding box center [397, 197] width 198 height 10
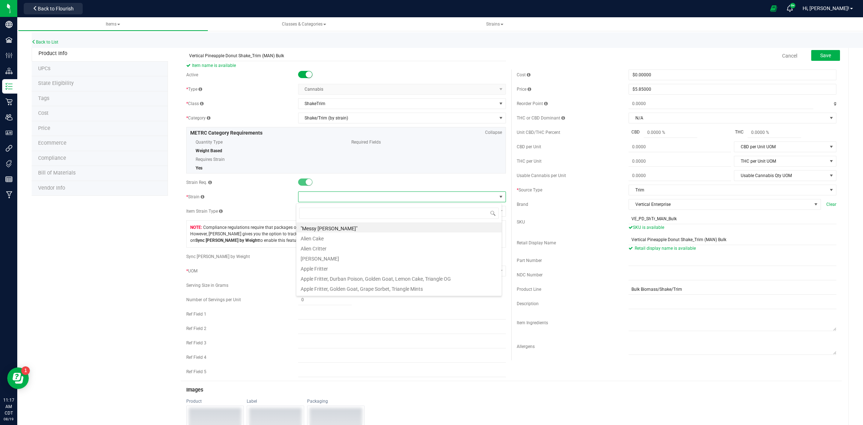
scroll to position [11, 206]
type input "Pineapple"
click at [317, 229] on li "Pineapple Donut" at bounding box center [398, 227] width 205 height 10
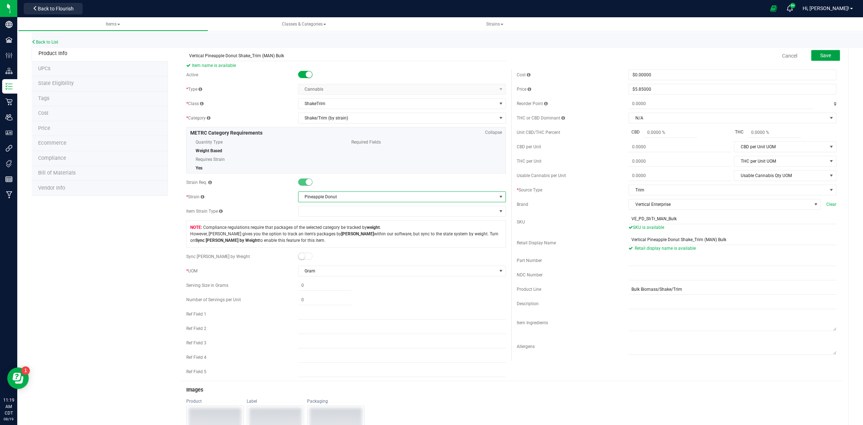
click at [820, 55] on span "Save" at bounding box center [825, 55] width 11 height 6
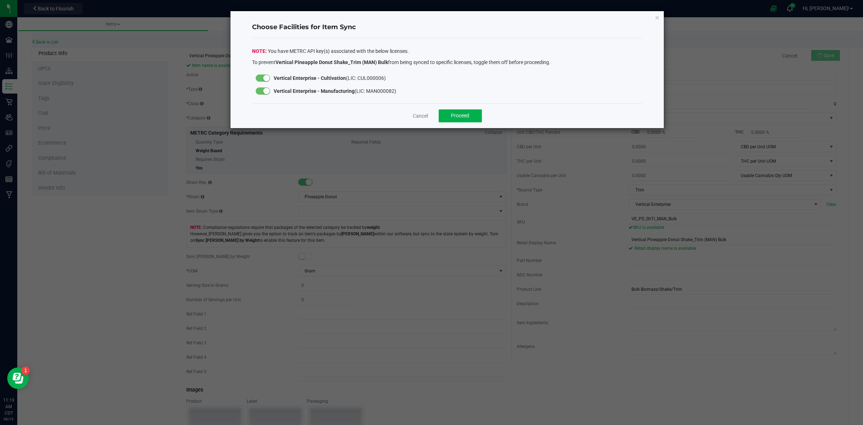
drag, startPoint x: 265, startPoint y: 76, endPoint x: 361, endPoint y: 108, distance: 101.5
click at [266, 76] on small at bounding box center [266, 78] width 6 height 6
click at [466, 114] on span "Proceed" at bounding box center [460, 116] width 18 height 6
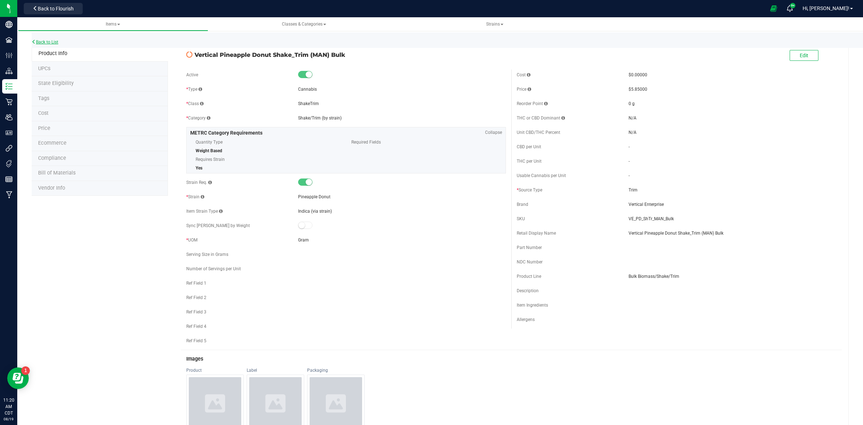
click at [49, 40] on link "Back to List" at bounding box center [45, 42] width 27 height 5
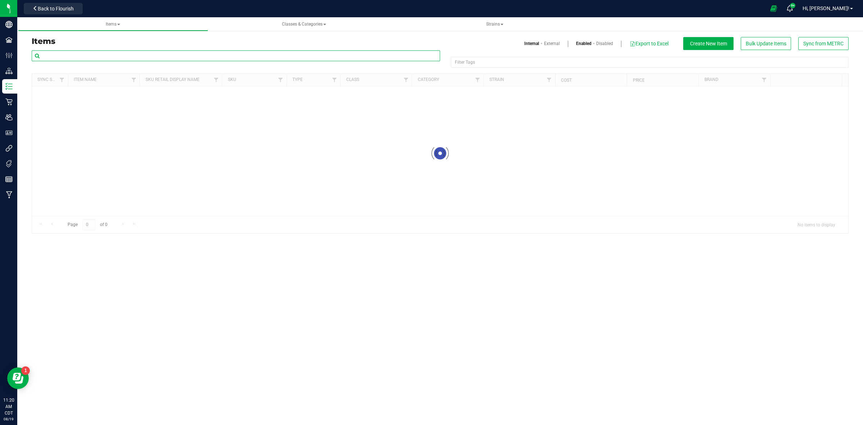
click at [82, 53] on input "text" at bounding box center [236, 55] width 408 height 11
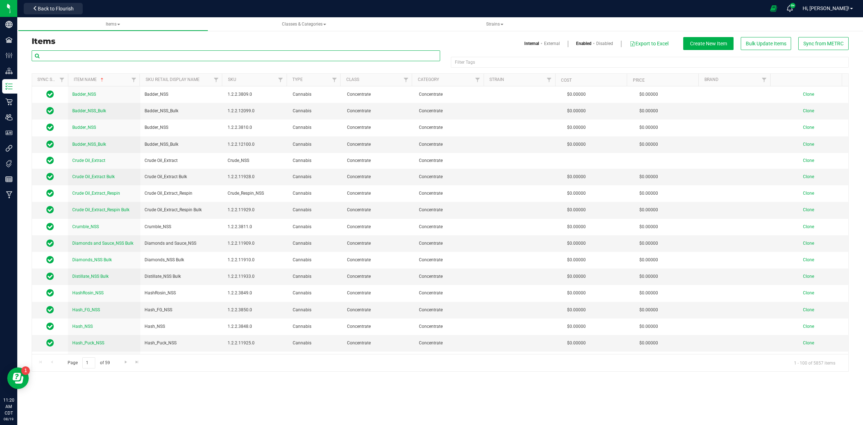
paste input "Vertical Gelato 33"
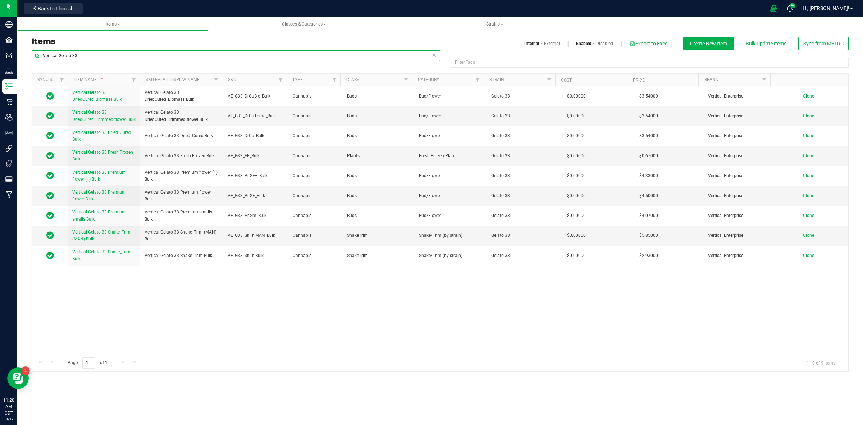
drag, startPoint x: 89, startPoint y: 58, endPoint x: 41, endPoint y: 62, distance: 48.7
click at [41, 62] on div "Vertical Gelato 33" at bounding box center [236, 58] width 408 height 17
paste input "Shake_Trim Bulk"
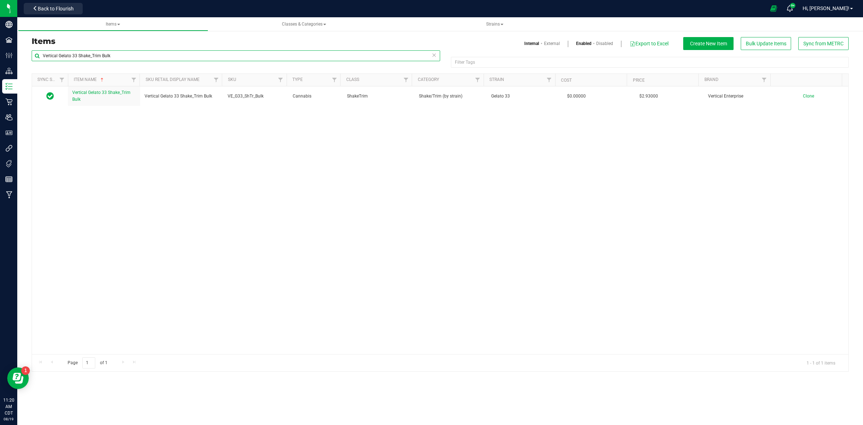
drag, startPoint x: 77, startPoint y: 58, endPoint x: 59, endPoint y: 60, distance: 17.4
click at [59, 60] on input "Vertical Gelato 33 Shake_Trim Bulk" at bounding box center [236, 55] width 408 height 11
type input "Vertical Pineapple Donut Shake_Trim Bulk"
click at [146, 59] on input "Vertical Pineapple Donut Shake_Trim Bulk" at bounding box center [236, 55] width 408 height 11
click at [128, 59] on input "Vertical Pineapple Donut Shake_Trim Bulk" at bounding box center [236, 55] width 408 height 11
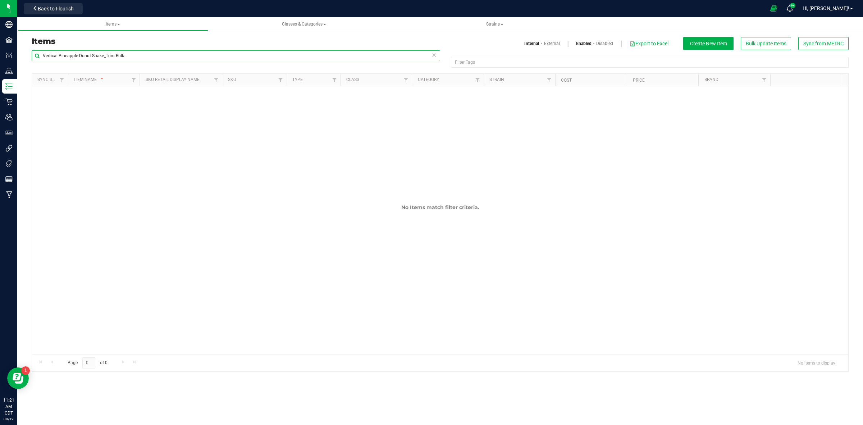
drag, startPoint x: 124, startPoint y: 56, endPoint x: 26, endPoint y: 60, distance: 98.6
click at [26, 60] on div "Vertical Pineapple Donut Shake_Trim Bulk Filter Tags Filter Tags Sync Status It…" at bounding box center [440, 210] width 828 height 321
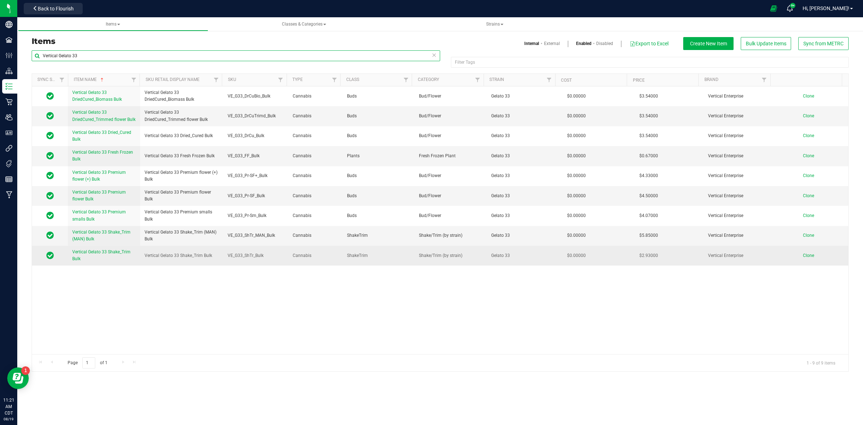
type input "Vertical Gelato 33"
click at [803, 256] on span "Clone" at bounding box center [808, 255] width 11 height 5
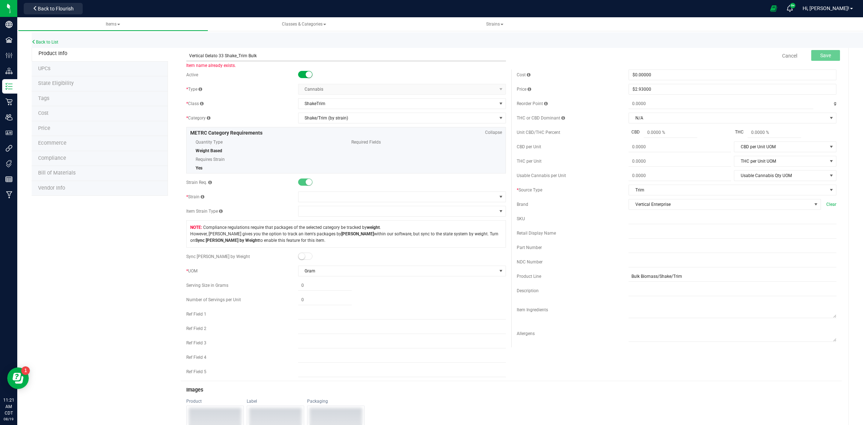
drag, startPoint x: 221, startPoint y: 56, endPoint x: 206, endPoint y: 54, distance: 16.0
click at [205, 56] on input "Vertical Gelato 33 Shake_Trim Bulk" at bounding box center [346, 55] width 320 height 11
drag, startPoint x: 206, startPoint y: 55, endPoint x: 224, endPoint y: 67, distance: 21.4
click at [206, 55] on input "Vertical GPineapple Donut Shake_Trim Bulk" at bounding box center [346, 55] width 320 height 11
drag, startPoint x: 272, startPoint y: 55, endPoint x: 189, endPoint y: 51, distance: 83.2
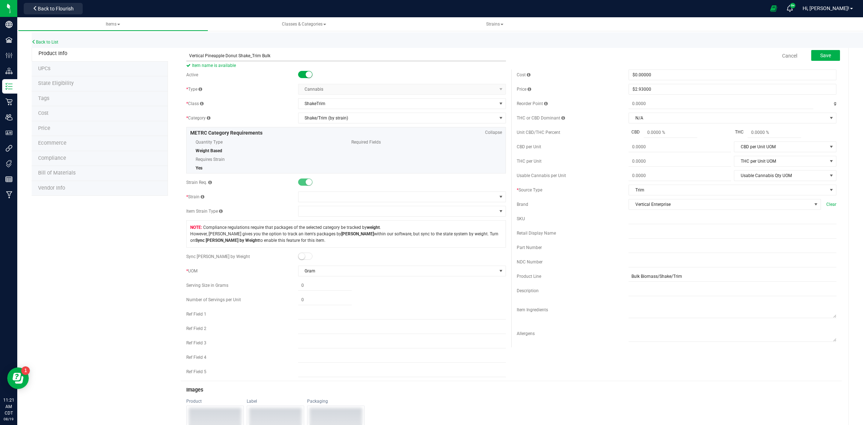
click at [189, 51] on input "Vertical Pineapple Donut Shake_Trim Bulk" at bounding box center [346, 55] width 320 height 11
type input "Vertical Pineapple Donut Shake_Trim Bulk"
click at [629, 238] on input "text" at bounding box center [733, 233] width 208 height 11
paste input "Vertical Pineapple Donut Shake_Trim Bulk"
click at [629, 234] on input "Vertical Pineapple Donut Shake_Trim Bulk" at bounding box center [733, 233] width 208 height 11
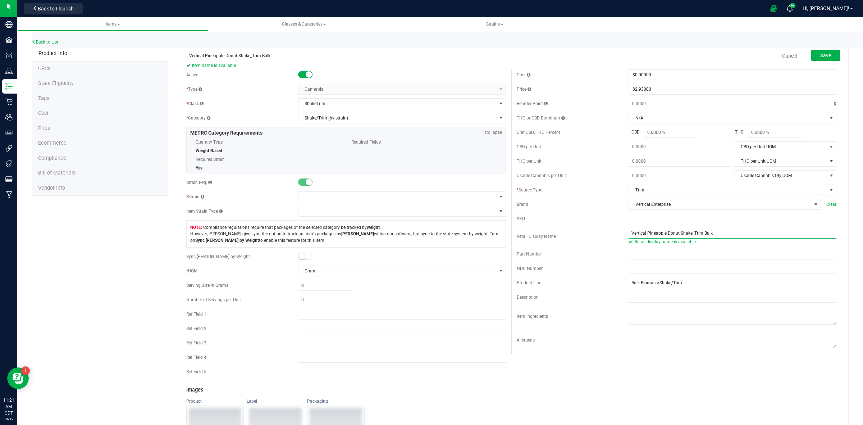
type input "Vertical Pineapple Donut Shake_Trim Bulk"
click at [629, 223] on input "text" at bounding box center [733, 218] width 208 height 11
paste input "VE_G33_ShTr_Bulk"
click at [640, 218] on input "VE_G33_ShTr_Bulk" at bounding box center [733, 218] width 208 height 11
click at [641, 219] on input "VE_G33_ShTr_Bulk" at bounding box center [733, 218] width 208 height 11
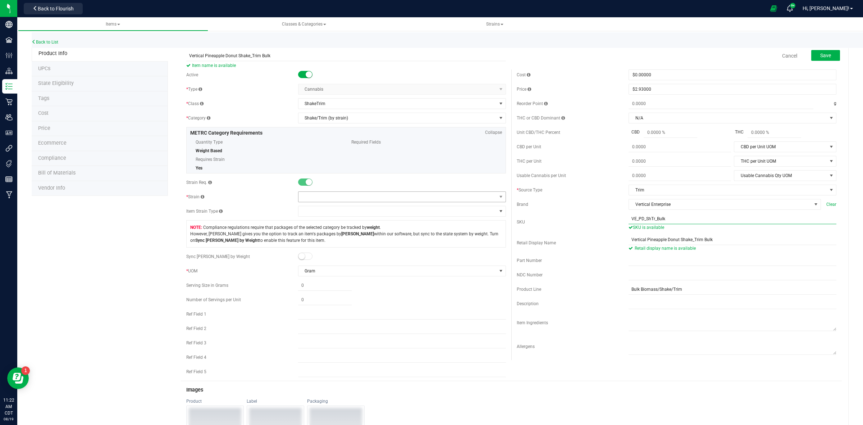
type input "VE_PD_ShTr_Bulk"
click at [306, 197] on span at bounding box center [397, 197] width 198 height 10
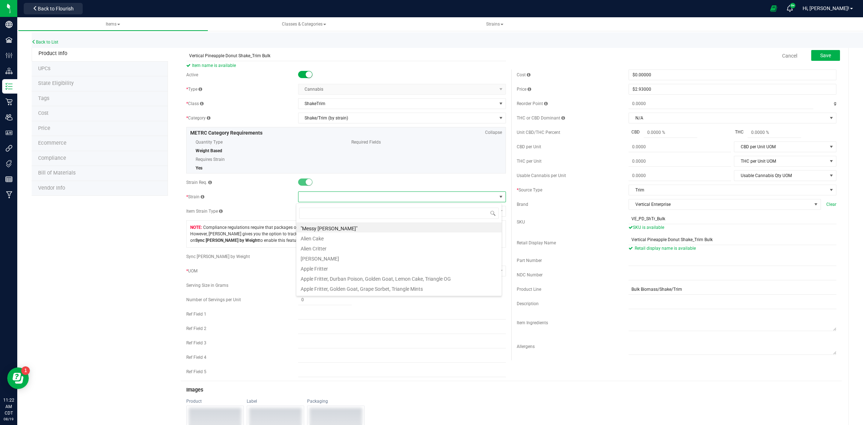
scroll to position [11, 206]
type input "Pineapple"
click at [317, 229] on li "Pineapple Donut" at bounding box center [398, 227] width 205 height 10
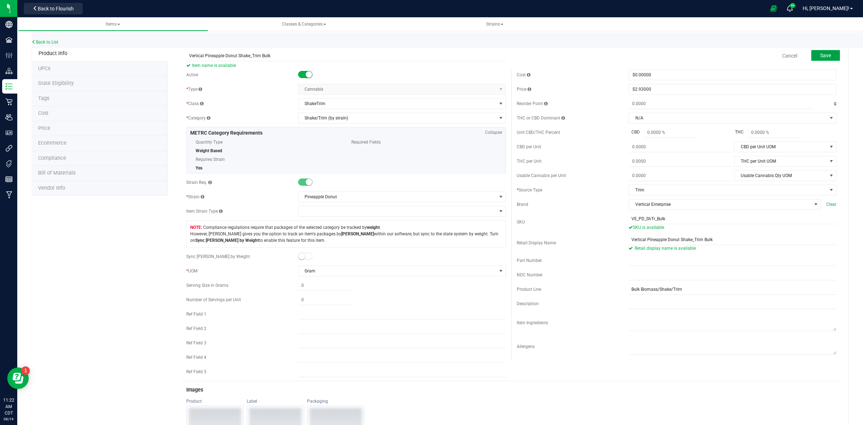
click at [822, 55] on span "Save" at bounding box center [825, 55] width 11 height 6
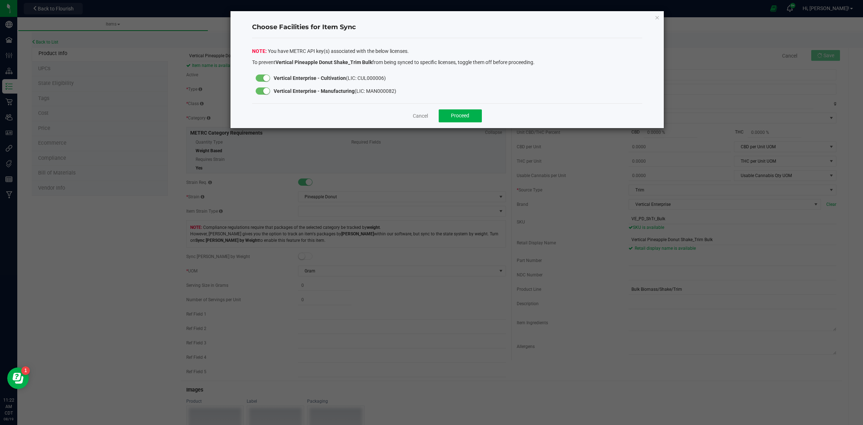
click at [267, 88] on small at bounding box center [266, 91] width 6 height 6
click at [456, 119] on button "Proceed" at bounding box center [460, 115] width 43 height 13
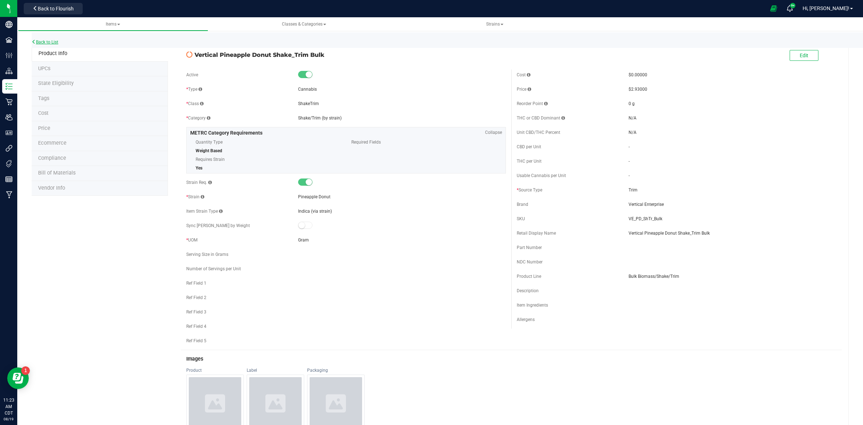
click at [54, 42] on link "Back to List" at bounding box center [45, 42] width 27 height 5
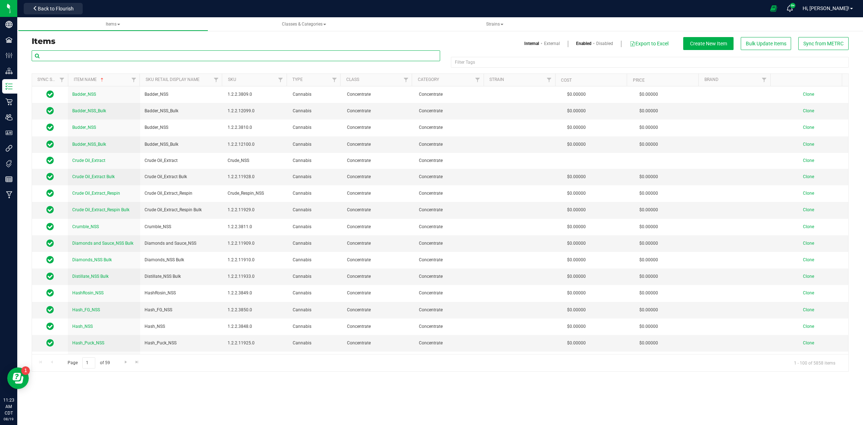
click at [78, 53] on input "text" at bounding box center [236, 55] width 408 height 11
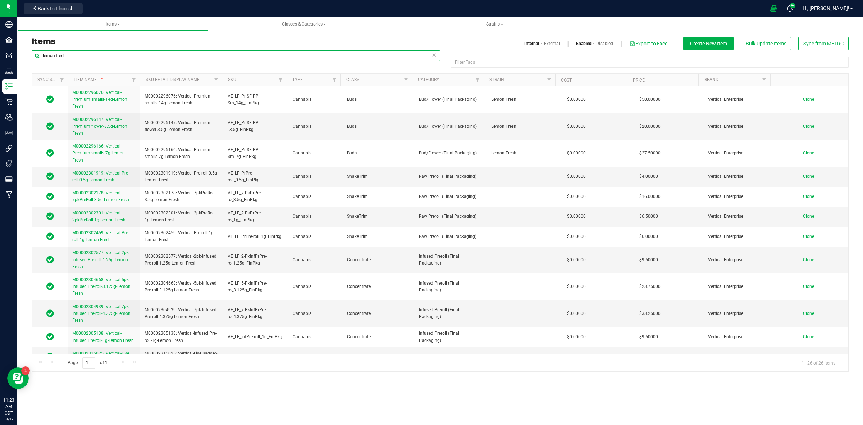
drag, startPoint x: 73, startPoint y: 59, endPoint x: 33, endPoint y: 58, distance: 39.6
click at [33, 58] on input "lemon fresh" at bounding box center [236, 55] width 408 height 11
paste input "Vertical Gelato 33"
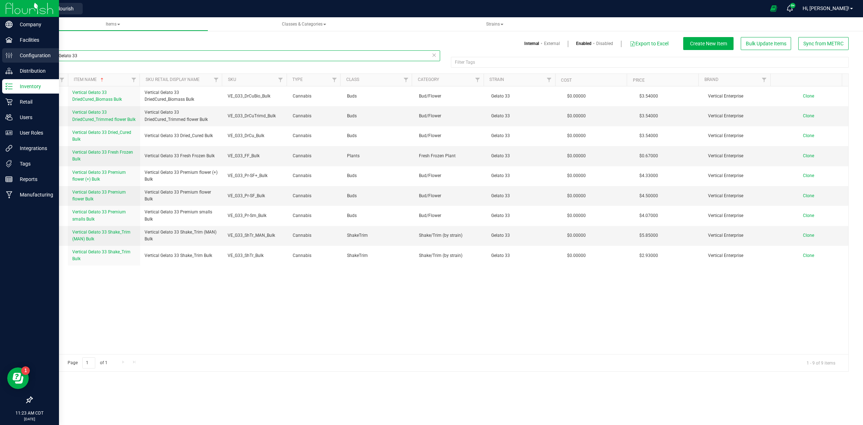
type input "Vertical Gelato 33"
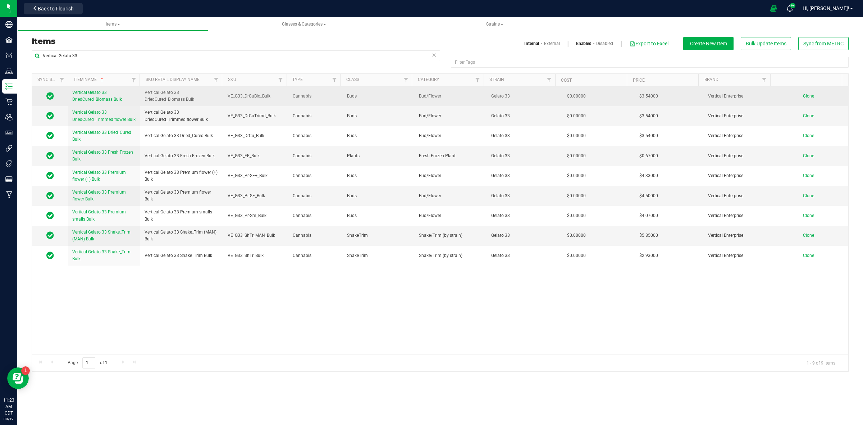
click at [803, 97] on span "Clone" at bounding box center [808, 95] width 11 height 5
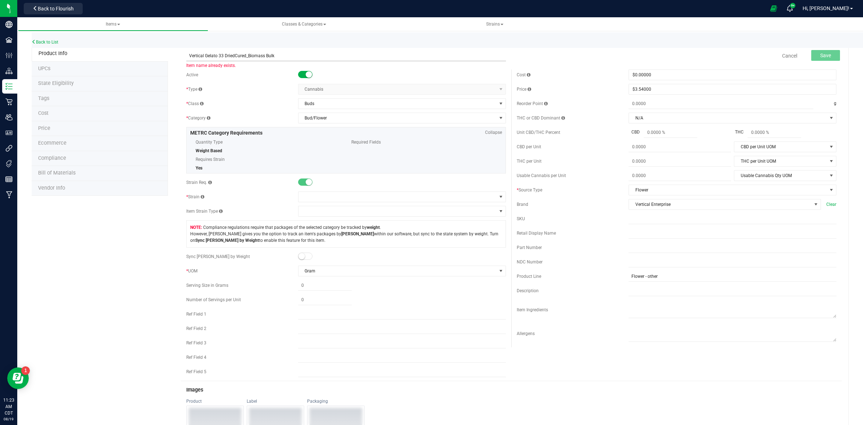
click at [221, 55] on input "Vertical Gelato 33 DriedCured_Biomass Bulk" at bounding box center [346, 55] width 320 height 11
drag, startPoint x: 221, startPoint y: 55, endPoint x: 211, endPoint y: 56, distance: 10.5
click at [211, 56] on input "Vertical Gelato 33 DriedCured_Biomass Bulk" at bounding box center [346, 55] width 320 height 11
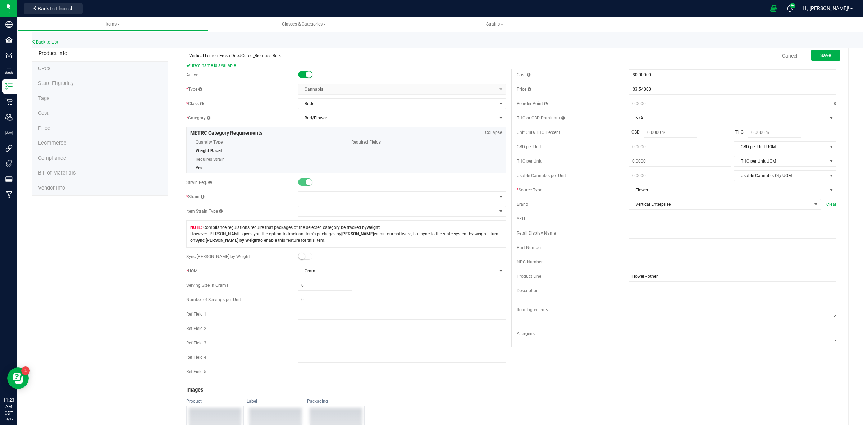
drag, startPoint x: 283, startPoint y: 52, endPoint x: 187, endPoint y: 56, distance: 96.1
click at [187, 56] on input "Vertical Lemon Fresh DriedCured_Biomass Bulk" at bounding box center [346, 55] width 320 height 11
type input "Vertical Lemon Fresh DriedCured_Biomass Bulk"
click at [629, 237] on input "text" at bounding box center [733, 233] width 208 height 11
paste input "Vertical Lemon Fresh DriedCured_Biomass Bulk"
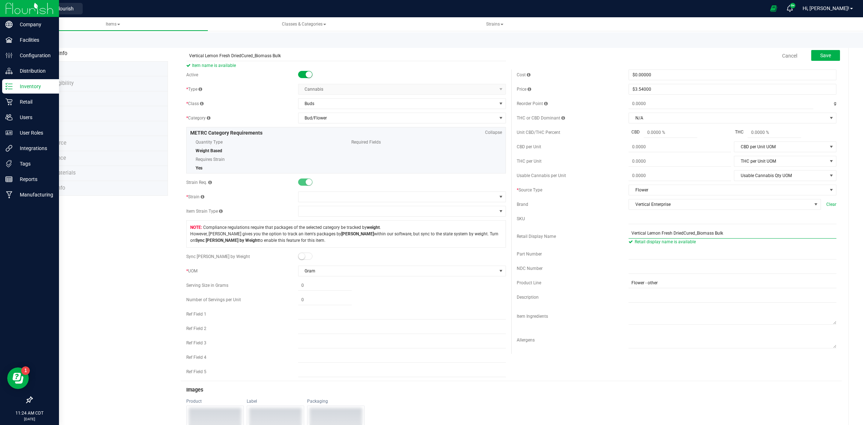
type input "Vertical Lemon Fresh DriedCured_Biomass Bulk"
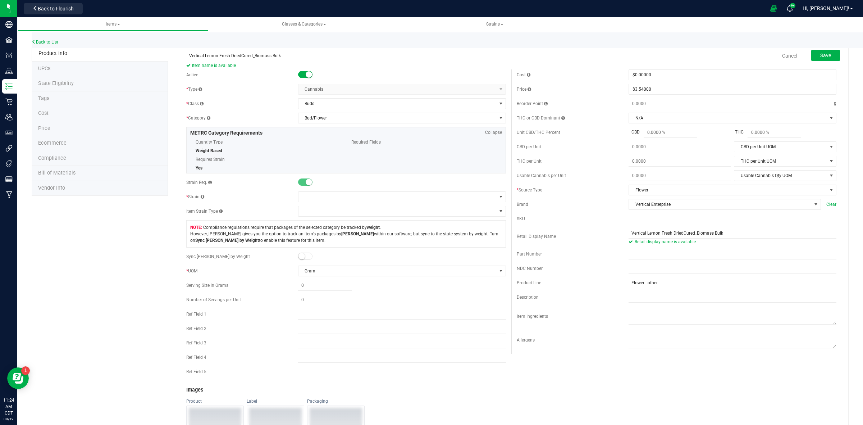
click at [629, 223] on input "text" at bounding box center [733, 218] width 208 height 11
paste input "VE_G33_DrCuBio_Bulk"
drag, startPoint x: 640, startPoint y: 221, endPoint x: 635, endPoint y: 222, distance: 5.4
click at [635, 222] on input "VE_G33_DrCuBio_Bulk" at bounding box center [733, 218] width 208 height 11
drag, startPoint x: 641, startPoint y: 220, endPoint x: 634, endPoint y: 222, distance: 7.0
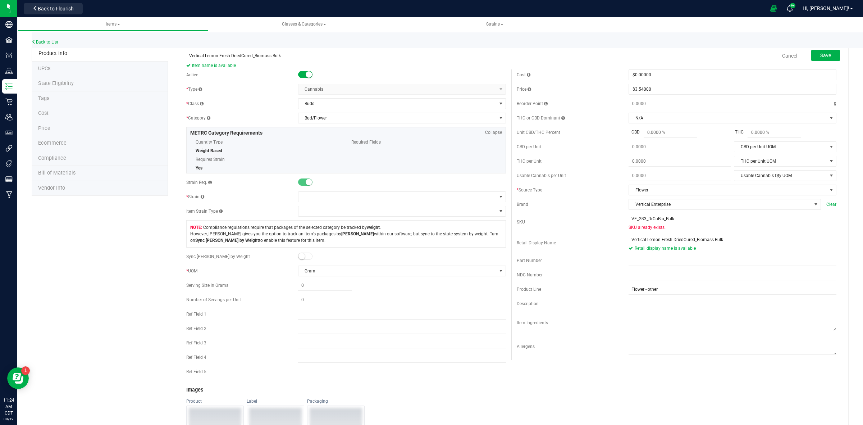
click at [634, 222] on input "VE_G33_DrCuBio_Bulk" at bounding box center [733, 218] width 208 height 11
type input "VE_LF_DrCuBio_Bulk"
click at [329, 195] on span at bounding box center [397, 197] width 198 height 10
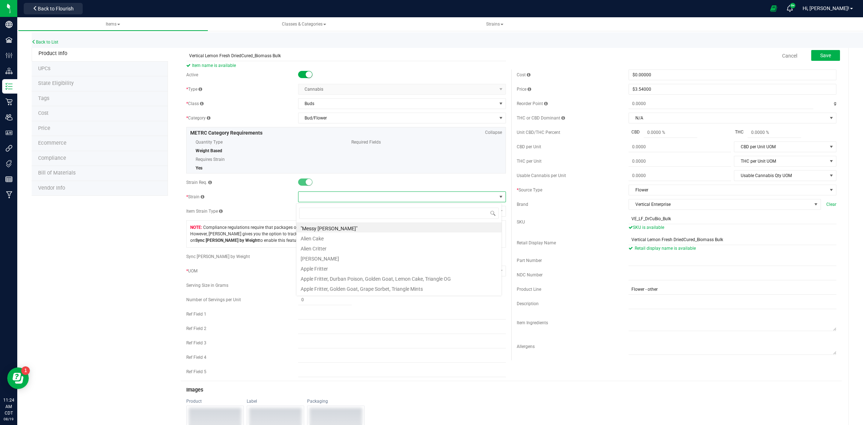
scroll to position [11, 206]
type input "Lemon Fresh"
click at [313, 228] on li "Lemon Fresh" at bounding box center [398, 227] width 205 height 10
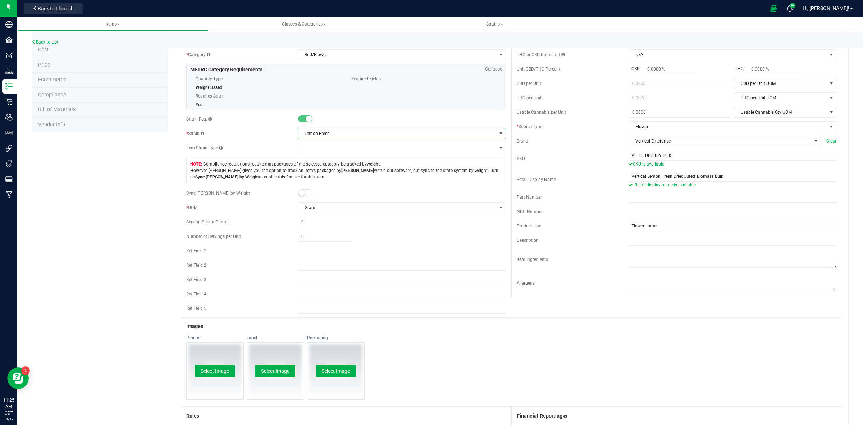
scroll to position [0, 0]
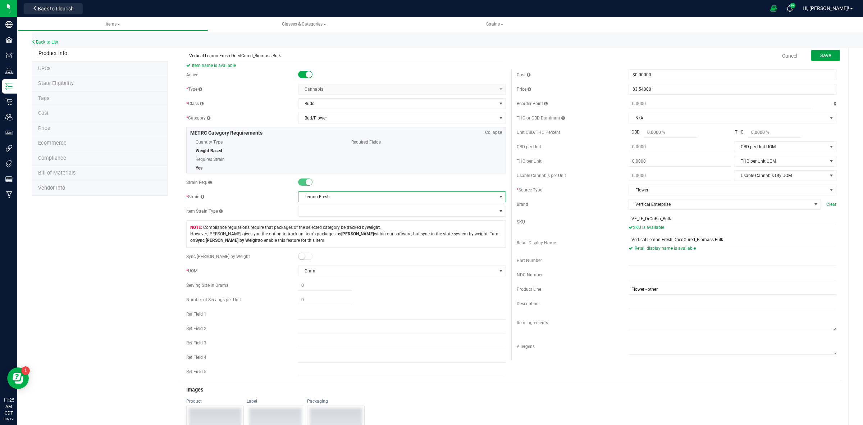
click at [820, 56] on span "Save" at bounding box center [825, 55] width 11 height 6
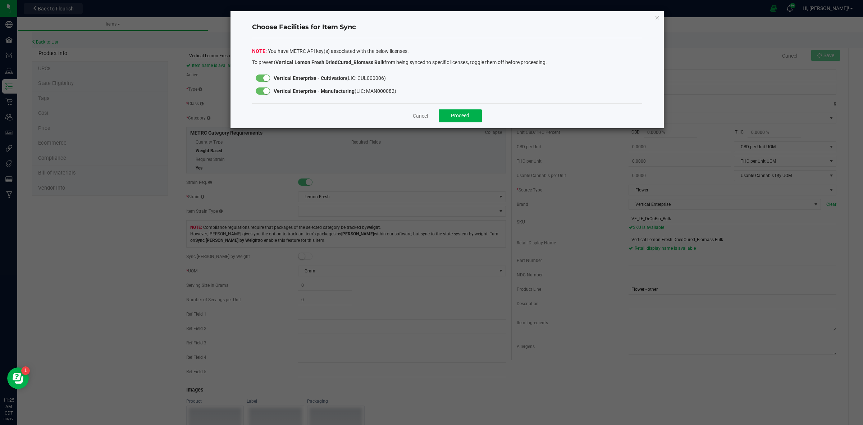
click at [268, 91] on small at bounding box center [266, 91] width 6 height 6
click at [463, 117] on span "Proceed" at bounding box center [460, 116] width 18 height 6
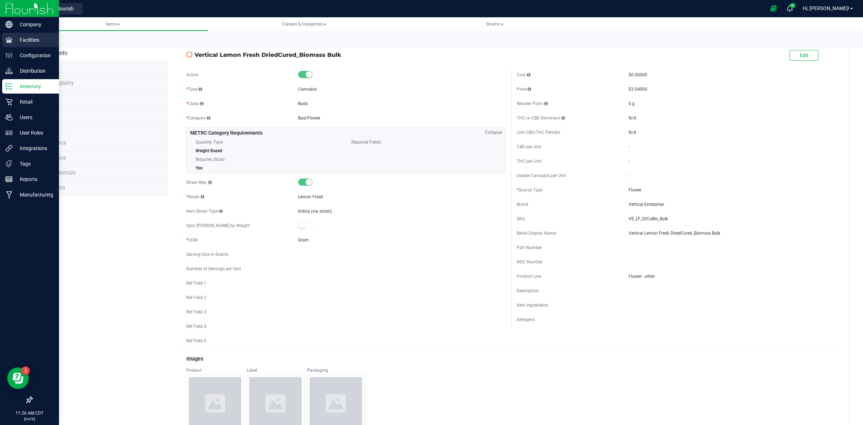
drag, startPoint x: 52, startPoint y: 42, endPoint x: 10, endPoint y: 38, distance: 43.0
click at [52, 42] on link "Back to List" at bounding box center [45, 42] width 27 height 5
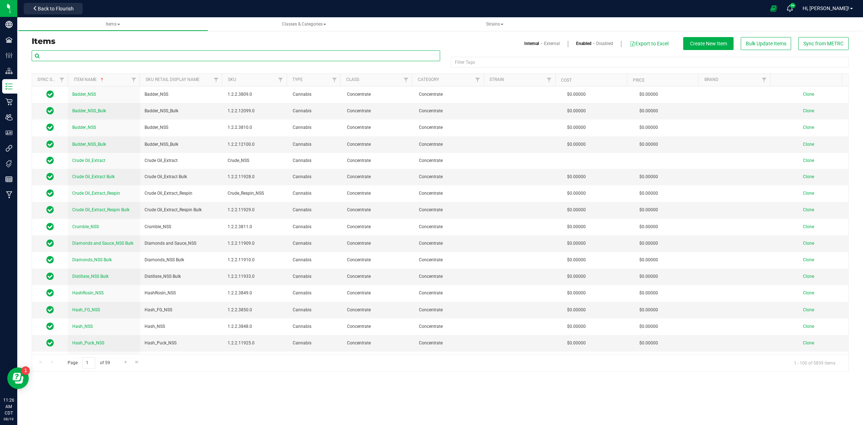
click at [63, 57] on input "text" at bounding box center [236, 55] width 408 height 11
paste input "Vertical Gelato 33"
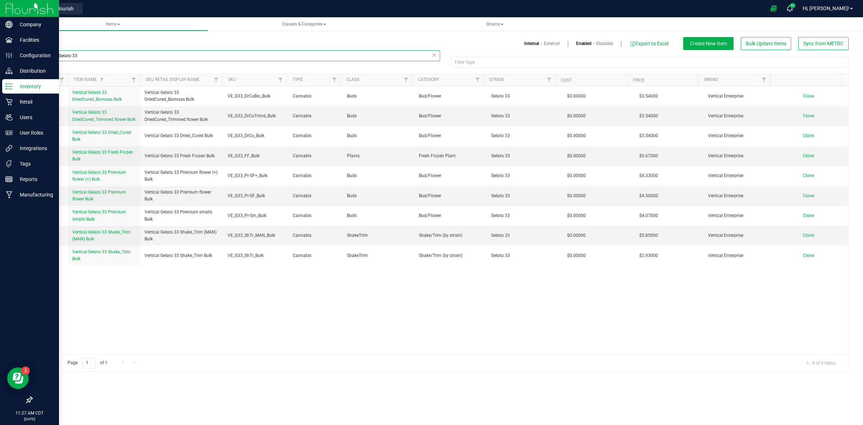
type input "Vertical Gelato 33"
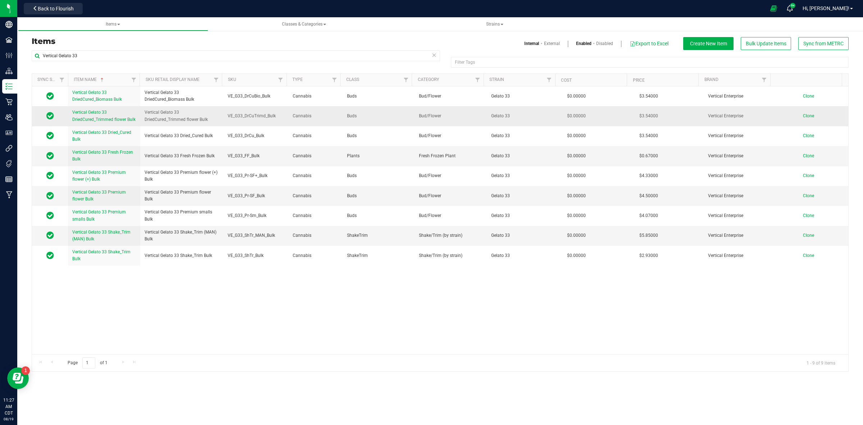
click at [803, 117] on span "Clone" at bounding box center [808, 115] width 11 height 5
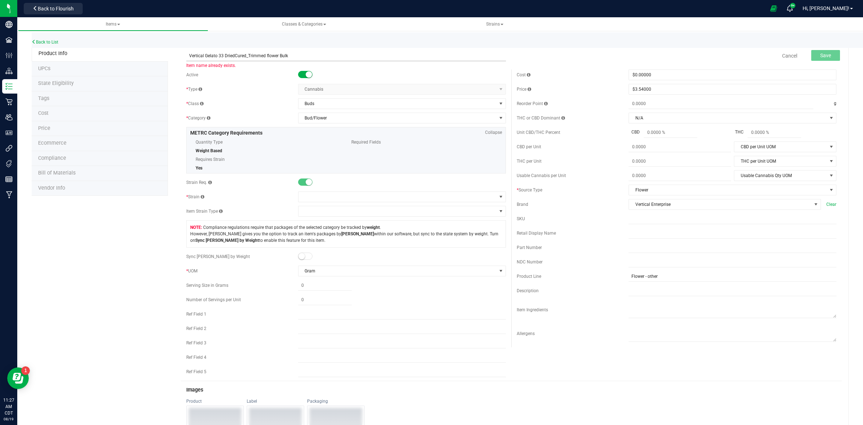
drag, startPoint x: 221, startPoint y: 56, endPoint x: 204, endPoint y: 58, distance: 17.4
click at [204, 58] on input "Vertical Gelato 33 DriedCured_Trimmed flower Bulk" at bounding box center [346, 55] width 320 height 11
drag, startPoint x: 296, startPoint y: 54, endPoint x: 186, endPoint y: 61, distance: 109.6
click at [186, 60] on input "Vertical Lemon Fresh DriedCured_Trimmed flower Bulk" at bounding box center [346, 55] width 320 height 11
type input "Vertical Lemon Fresh DriedCured_Trimmed flower Bulk"
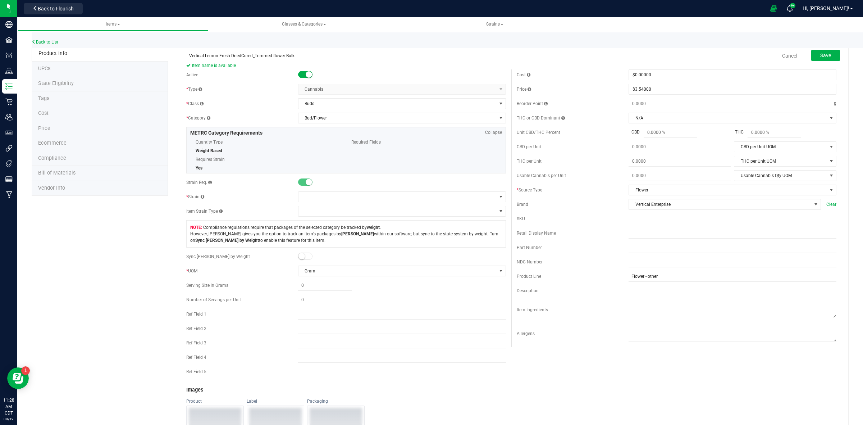
click at [623, 234] on div "Retail Display Name" at bounding box center [573, 233] width 112 height 6
click at [629, 236] on input "text" at bounding box center [733, 233] width 208 height 11
paste input "Vertical Lemon Fresh DriedCured_Trimmed flower Bulk"
click at [629, 231] on input "Vertical Lemon Fresh DriedCured_Trimmed flower Bulk" at bounding box center [733, 233] width 208 height 11
type input "Vertical Lemon Fresh DriedCured_Trimmed flower Bulk"
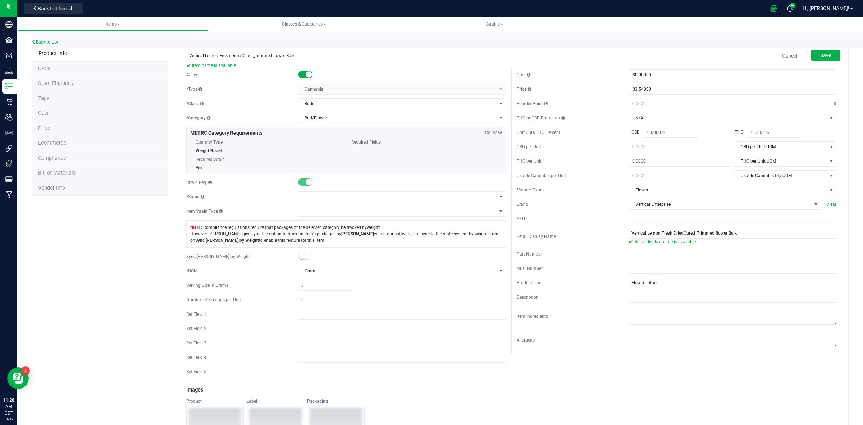
click at [629, 223] on input "text" at bounding box center [733, 218] width 208 height 11
paste input "VE_G33_DrCuTrimd_Bulk"
click at [629, 218] on input "VE_G33_DrCuTrimd_Bulk" at bounding box center [733, 218] width 208 height 11
drag, startPoint x: 641, startPoint y: 222, endPoint x: 635, endPoint y: 227, distance: 8.0
click at [635, 223] on input "VE_G33_DrCuTrimd_Bulk" at bounding box center [733, 218] width 208 height 11
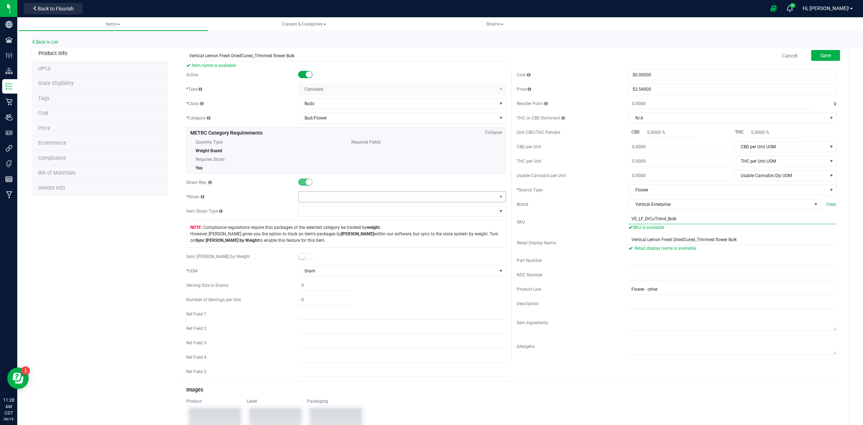
type input "VE_LF_DrCuTrimd_Bulk"
click at [339, 197] on span at bounding box center [397, 197] width 198 height 10
type input "lemon fre"
click at [321, 227] on li "Lemon Fresh" at bounding box center [398, 227] width 205 height 10
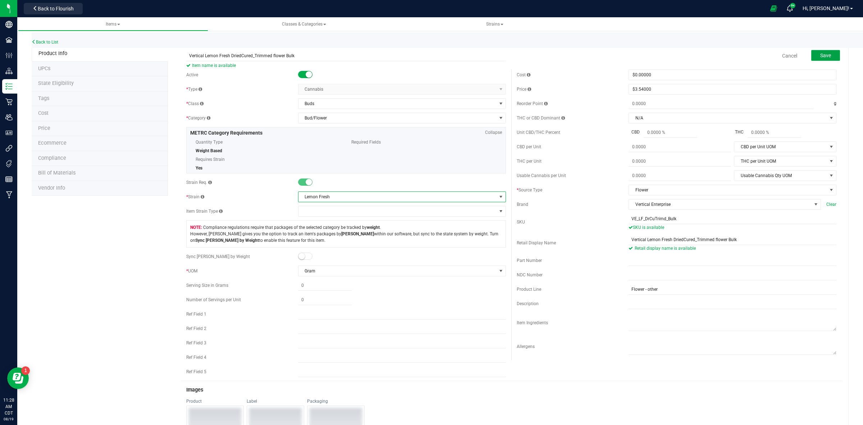
click at [820, 58] on button "Save" at bounding box center [825, 55] width 29 height 11
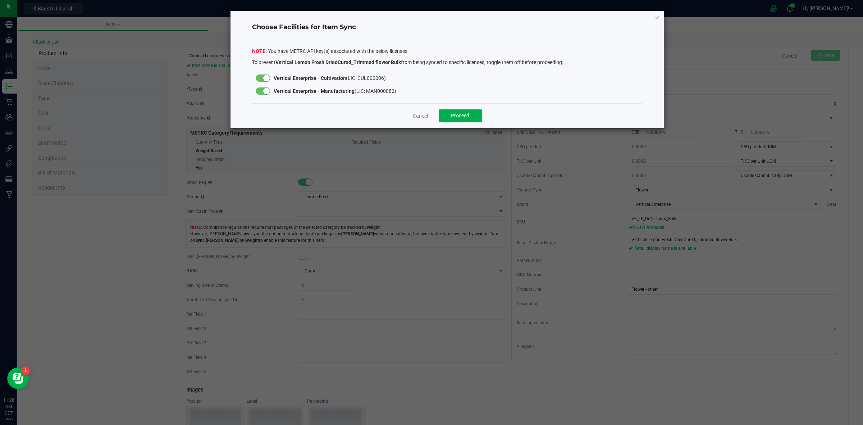
click at [265, 90] on small at bounding box center [266, 91] width 6 height 6
click at [459, 116] on span "Proceed" at bounding box center [460, 116] width 18 height 6
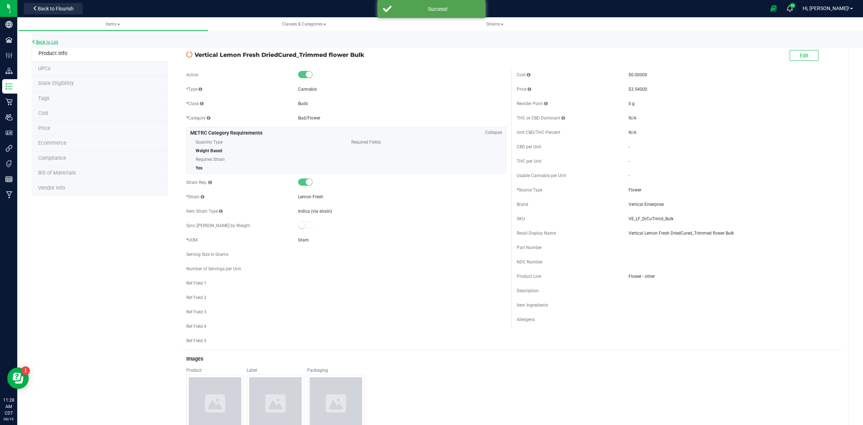
click at [51, 42] on link "Back to List" at bounding box center [45, 42] width 27 height 5
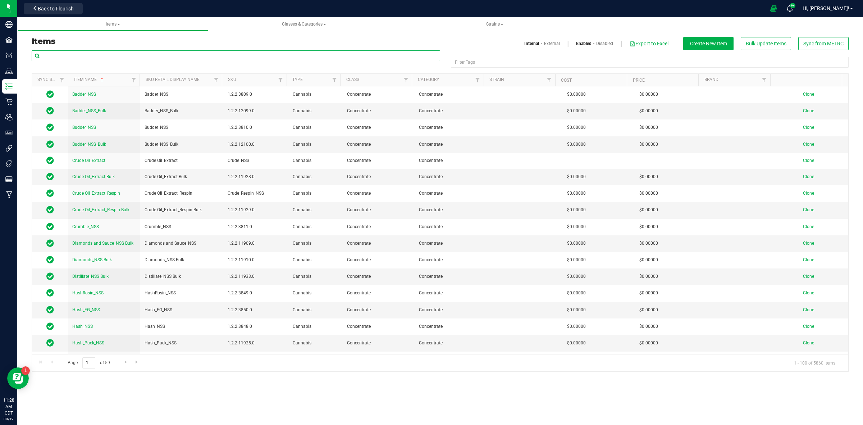
click at [72, 59] on input "text" at bounding box center [236, 55] width 408 height 11
paste input "Vertical Gelato 33"
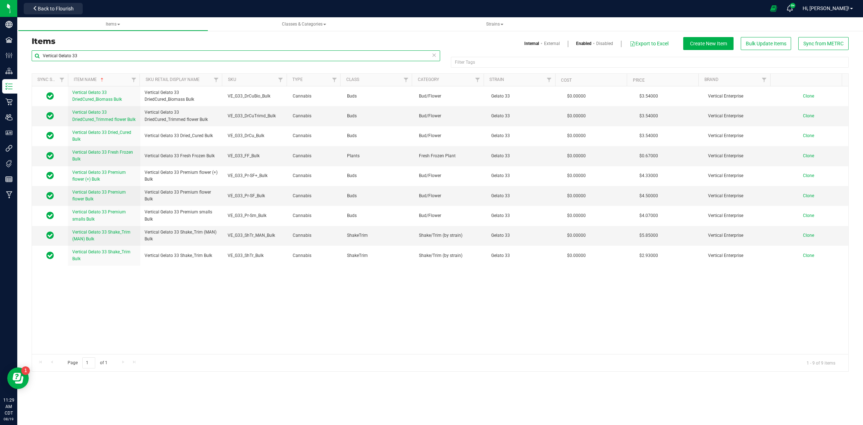
drag, startPoint x: 81, startPoint y: 52, endPoint x: 42, endPoint y: 55, distance: 38.9
click at [42, 55] on input "Vertical Gelato 33" at bounding box center [236, 55] width 408 height 11
paste input "Dried_Cured Bulk"
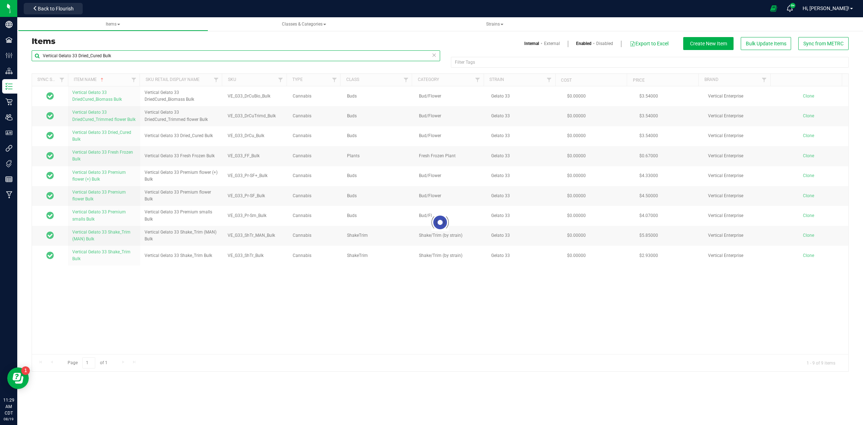
click at [121, 56] on input "Vertical Gelato 33 Dried_Cured Bulk" at bounding box center [236, 55] width 408 height 11
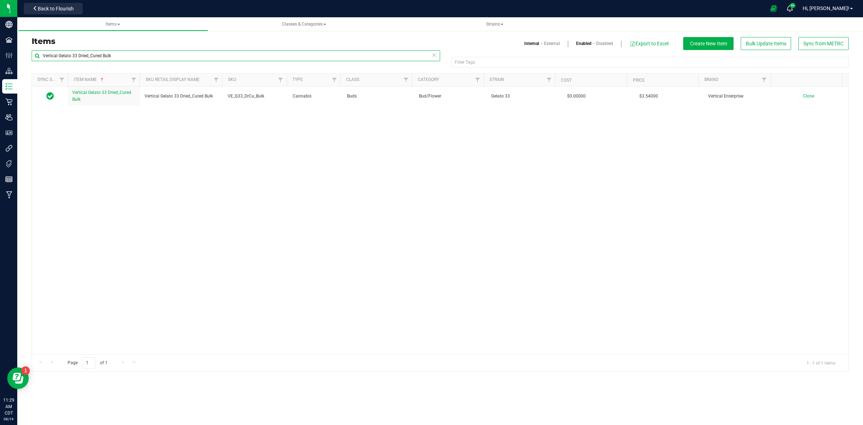
click at [123, 56] on input "Vertical Gelato 33 Dried_Cured Bulk" at bounding box center [236, 55] width 408 height 11
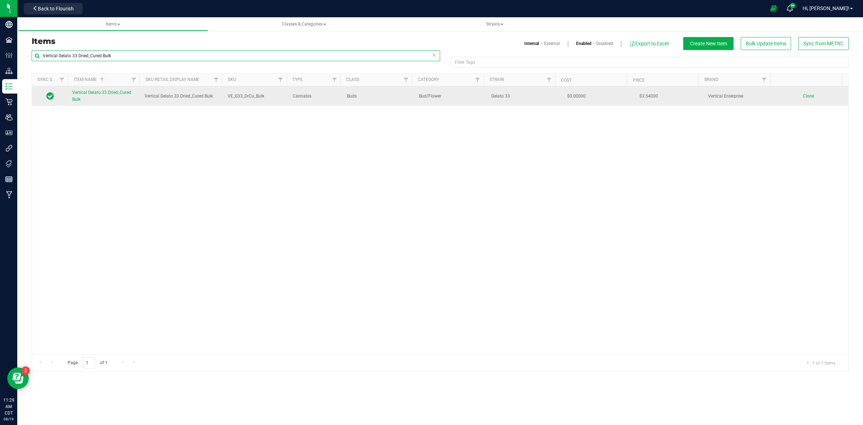
type input "Vertical Gelato 33 Dried_Cured Bulk"
click at [804, 97] on span "Clone" at bounding box center [808, 95] width 11 height 5
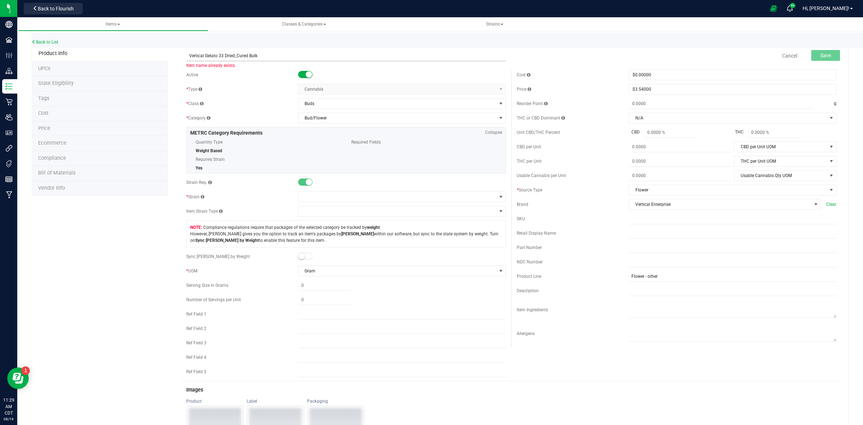
drag, startPoint x: 221, startPoint y: 56, endPoint x: 205, endPoint y: 58, distance: 16.3
click at [205, 58] on input "Vertical Gelato 33 Dried_Cured Bulk" at bounding box center [346, 55] width 320 height 11
drag, startPoint x: 262, startPoint y: 55, endPoint x: 189, endPoint y: 60, distance: 73.9
click at [189, 60] on input "Vertical Lemon Fresh Dried_Cured Bulk" at bounding box center [346, 55] width 320 height 11
type input "Vertical Lemon Fresh Dried_Cured Bulk"
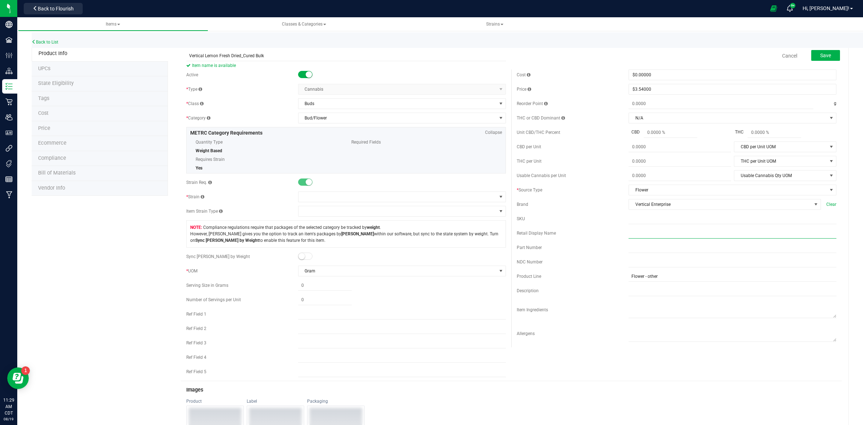
click at [629, 236] on input "text" at bounding box center [733, 233] width 208 height 11
paste input "Vertical Lemon Fresh Dried_Cured Bulk"
drag, startPoint x: 626, startPoint y: 234, endPoint x: 637, endPoint y: 248, distance: 18.2
click at [629, 234] on input "Vertical Lemon Fresh Dried_Cured Bulk" at bounding box center [733, 233] width 208 height 11
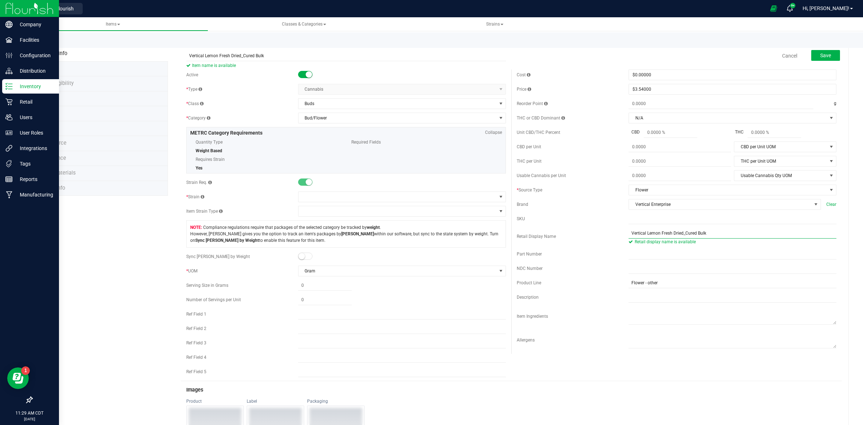
type input "Vertical Lemon Fresh Dried_Cured Bulk"
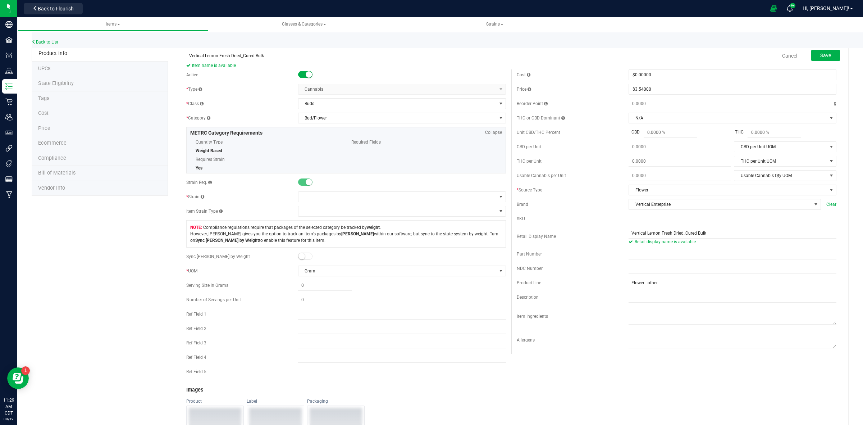
click at [629, 224] on input "text" at bounding box center [733, 218] width 208 height 11
paste input "VE_G33_DrCu_Bulk"
click at [640, 219] on input "VE_G33_DrCu_Bulk" at bounding box center [733, 218] width 208 height 11
type input "VE_LF_DrCu_Bulk"
click at [331, 196] on span at bounding box center [397, 197] width 198 height 10
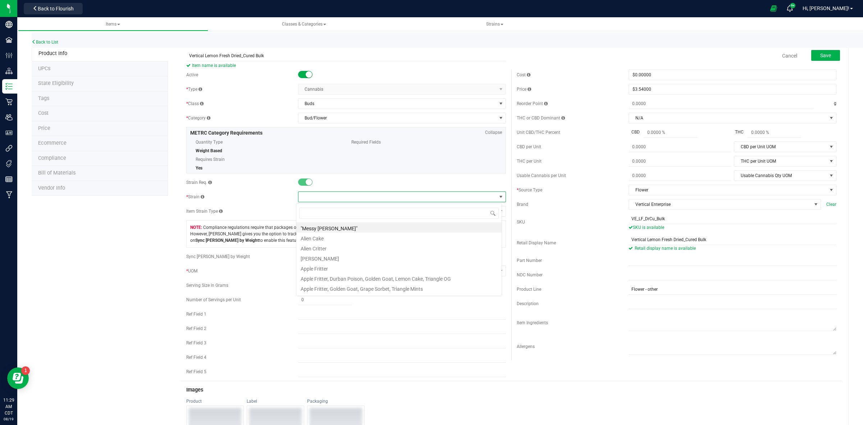
scroll to position [11, 206]
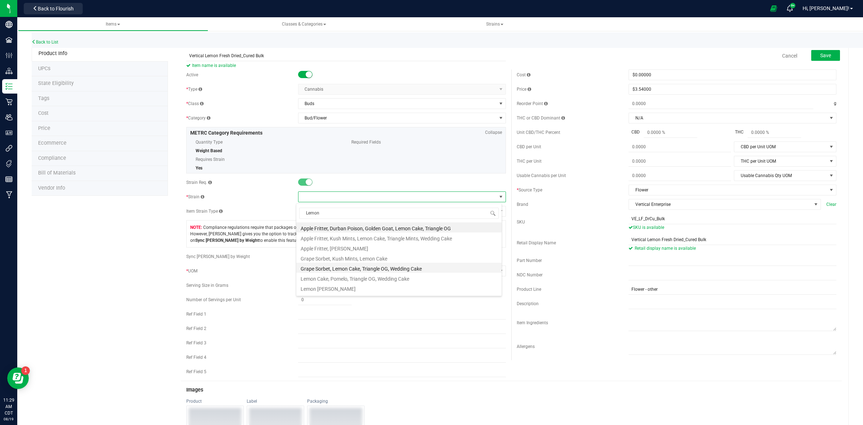
type input "Lemon f"
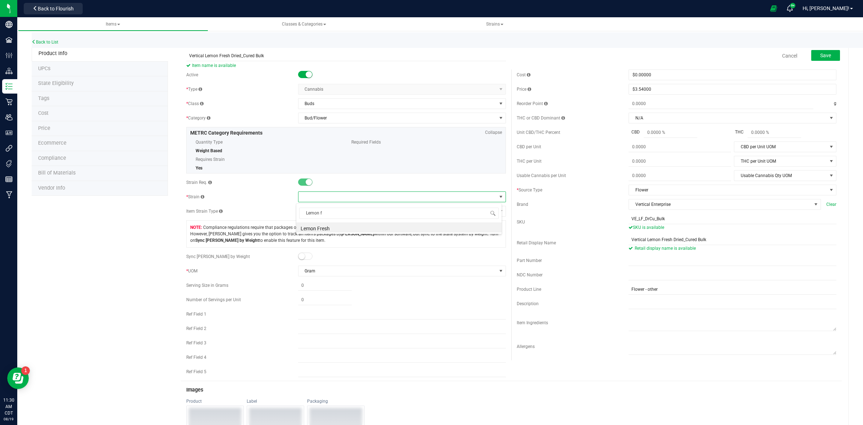
click at [325, 228] on li "Lemon Fresh" at bounding box center [398, 227] width 205 height 10
click at [816, 58] on button "Save" at bounding box center [825, 55] width 29 height 11
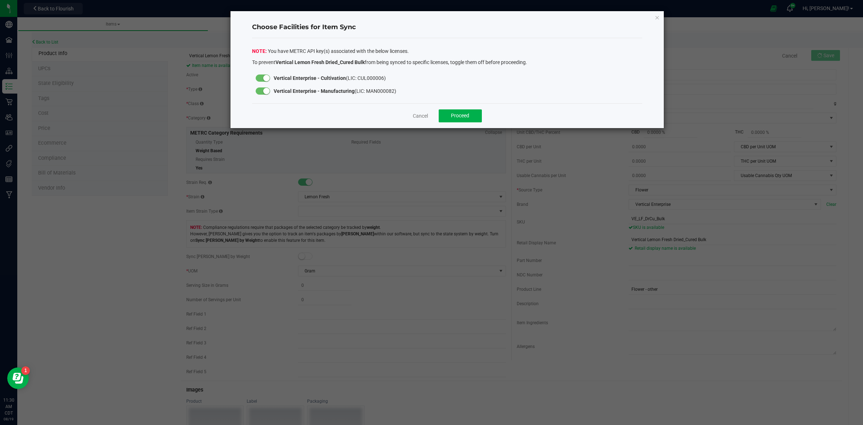
click at [268, 89] on small at bounding box center [266, 91] width 6 height 6
click at [466, 115] on span "Proceed" at bounding box center [460, 116] width 18 height 6
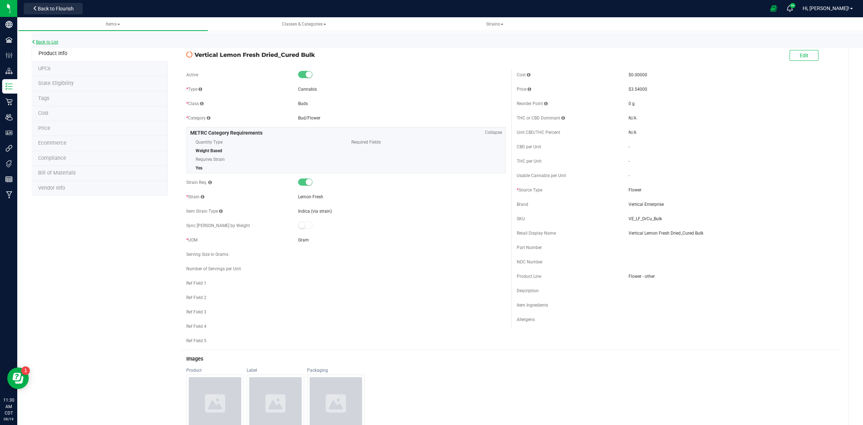
click at [38, 41] on link "Back to List" at bounding box center [45, 42] width 27 height 5
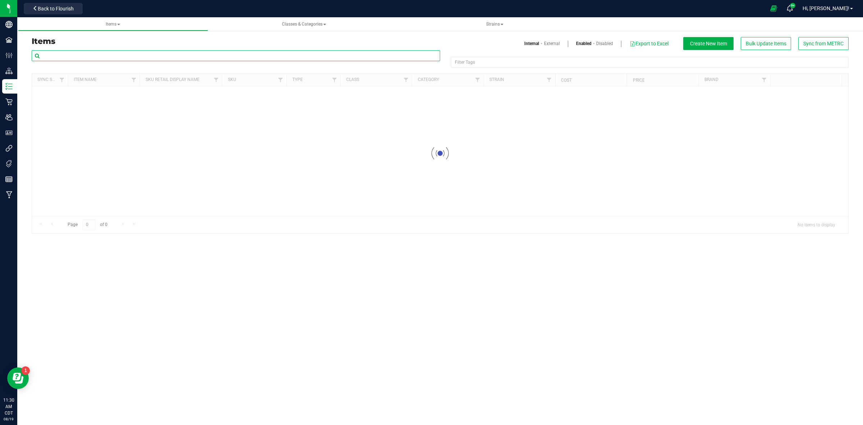
click at [100, 59] on input "text" at bounding box center [236, 55] width 408 height 11
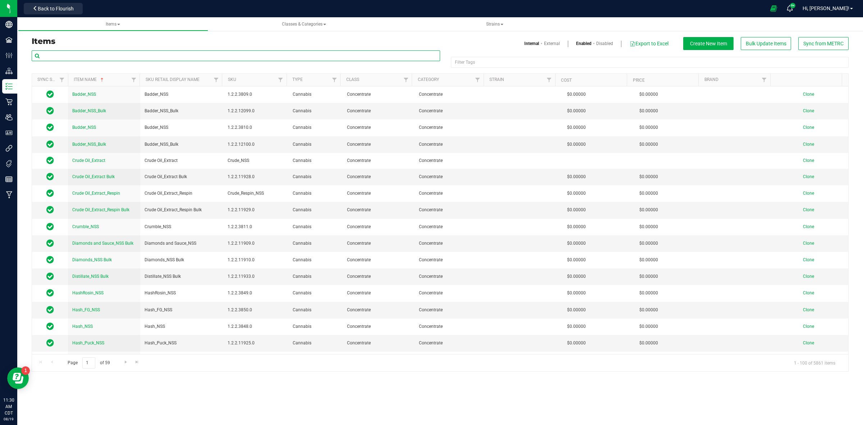
paste input "Vertical Gelato 33"
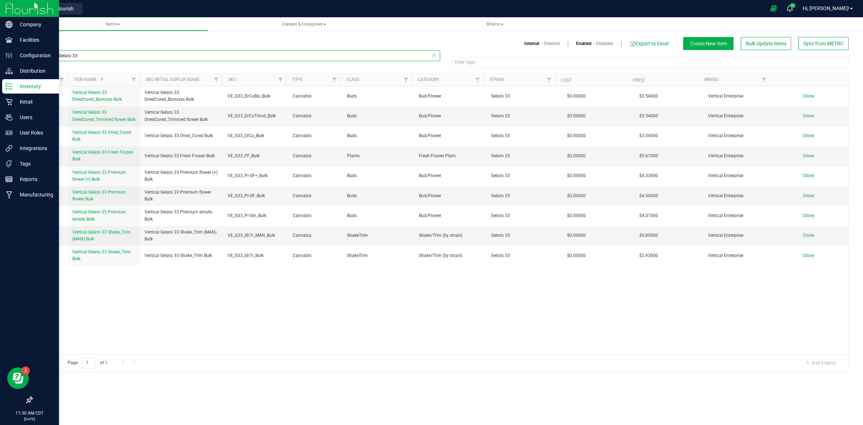
type input "Vertical Gelato 33"
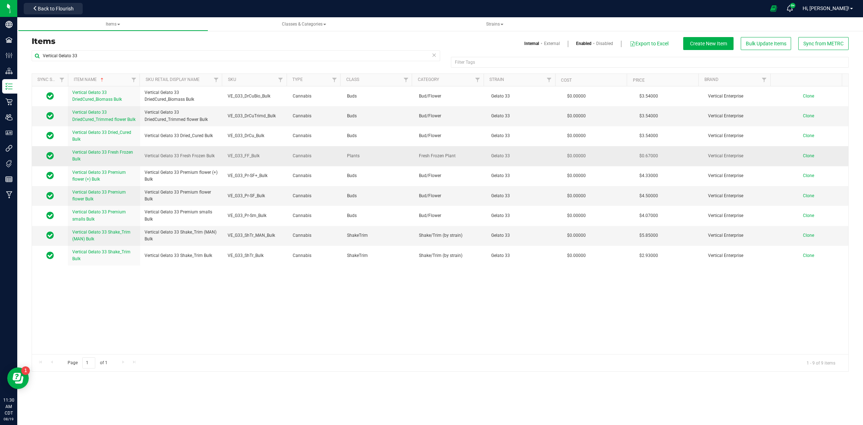
click at [803, 155] on span "Clone" at bounding box center [808, 155] width 11 height 5
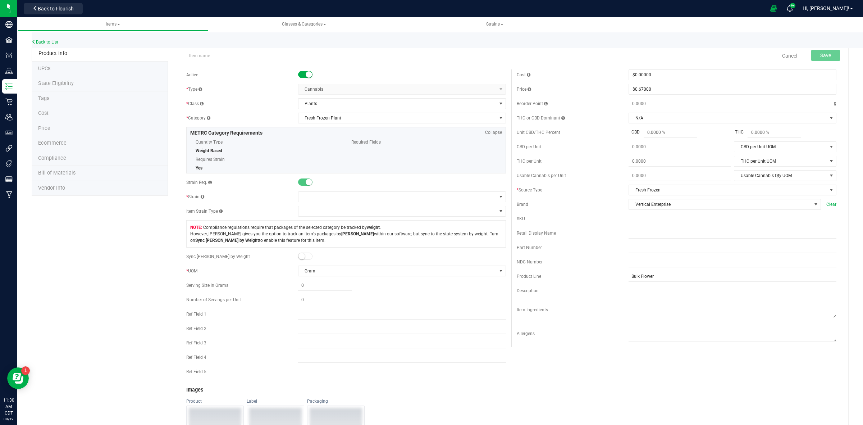
type input "Vertical Gelato 33"
drag, startPoint x: 224, startPoint y: 58, endPoint x: 175, endPoint y: 56, distance: 48.6
click at [176, 57] on div "Vertical Gelato 33 Item name is available Cancel Save Active * Type Cannabis Se…" at bounding box center [508, 343] width 681 height 594
click at [186, 55] on input "text" at bounding box center [346, 55] width 320 height 11
paste input "ertical Gelato 33 Fresh Frozen Bulk"
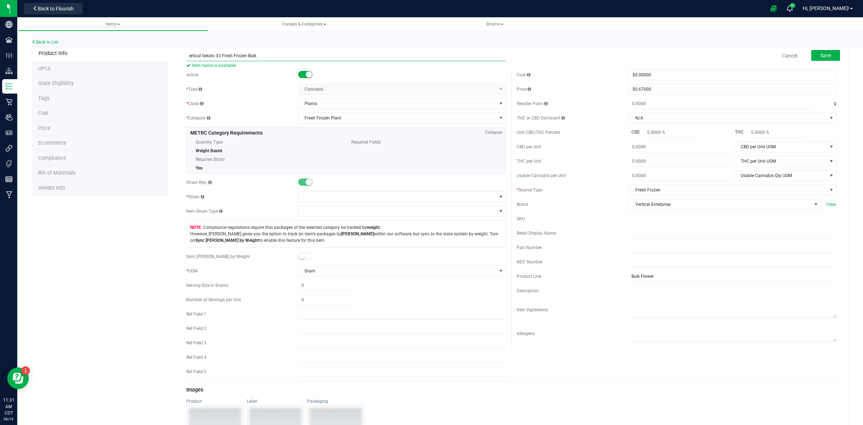
drag, startPoint x: 187, startPoint y: 56, endPoint x: 256, endPoint y: 59, distance: 69.4
click at [256, 59] on input "ertical Gelato 33 Fresh Frozen Bulk" at bounding box center [346, 55] width 320 height 11
paste input "V"
drag, startPoint x: 221, startPoint y: 56, endPoint x: 204, endPoint y: 56, distance: 17.3
click at [204, 56] on input "Vertical Gelato 33 Fresh Frozen Bulk" at bounding box center [346, 55] width 320 height 11
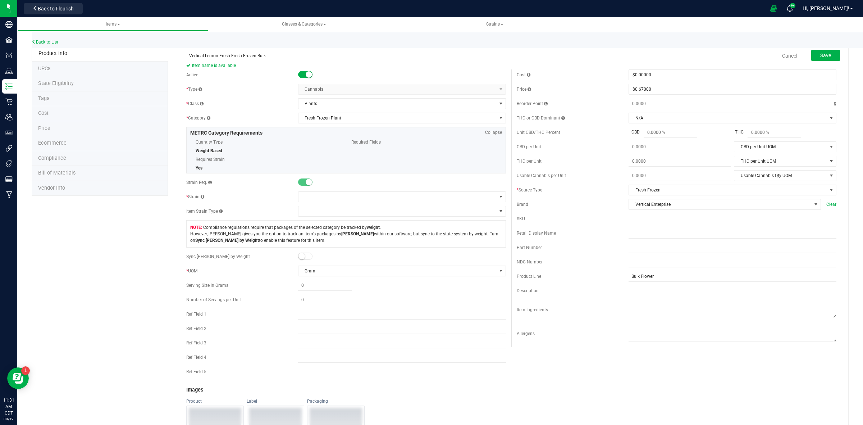
drag, startPoint x: 266, startPoint y: 57, endPoint x: 189, endPoint y: 60, distance: 77.7
click at [189, 60] on input "Vertical Lemon Fresh Fresh Frozen Bulk" at bounding box center [346, 55] width 320 height 11
type input "Vertical Lemon Fresh Fresh Frozen Bulk"
click at [629, 238] on input "text" at bounding box center [733, 233] width 208 height 11
paste input "Vertical Lemon Fresh Fresh Frozen Bulk"
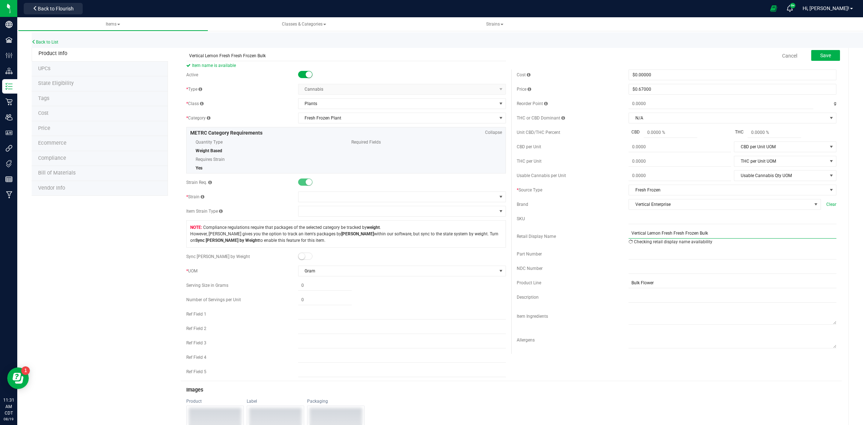
click at [629, 234] on input "Vertical Lemon Fresh Fresh Frozen Bulk" at bounding box center [733, 233] width 208 height 11
type input "Vertical Lemon Fresh Fresh Frozen Bulk"
click at [629, 224] on input "text" at bounding box center [733, 218] width 208 height 11
paste input "VE_G33_FF_Bulk"
drag, startPoint x: 641, startPoint y: 221, endPoint x: 633, endPoint y: 222, distance: 7.6
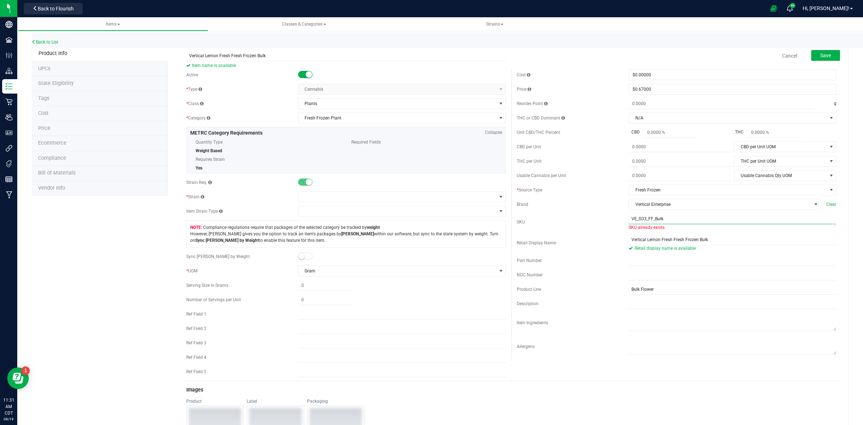
click at [633, 222] on input "VE_G33_FF_Bulk" at bounding box center [733, 218] width 208 height 11
type input "VE_LF_FF_Bulk"
click at [347, 198] on span at bounding box center [397, 197] width 198 height 10
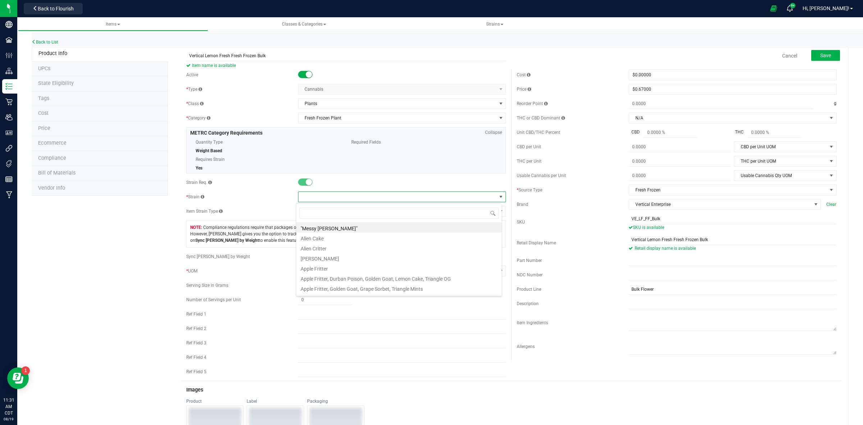
scroll to position [11, 206]
type input "lemon fre"
click at [312, 228] on li "Lemon Fresh" at bounding box center [398, 227] width 205 height 10
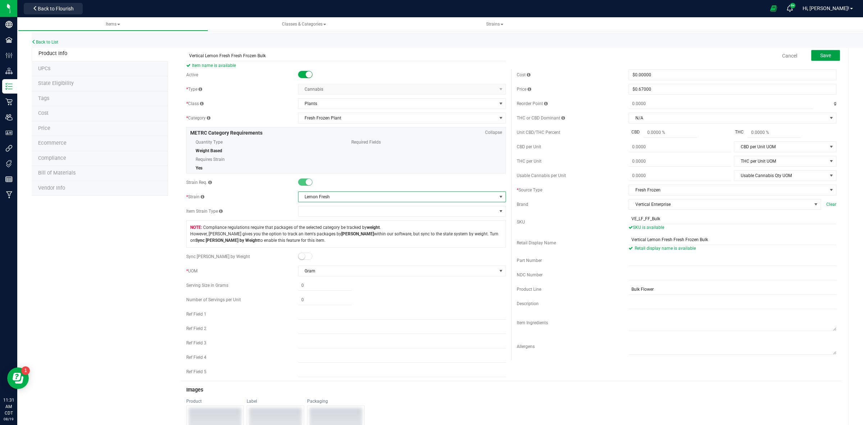
click at [818, 51] on button "Save" at bounding box center [825, 55] width 29 height 11
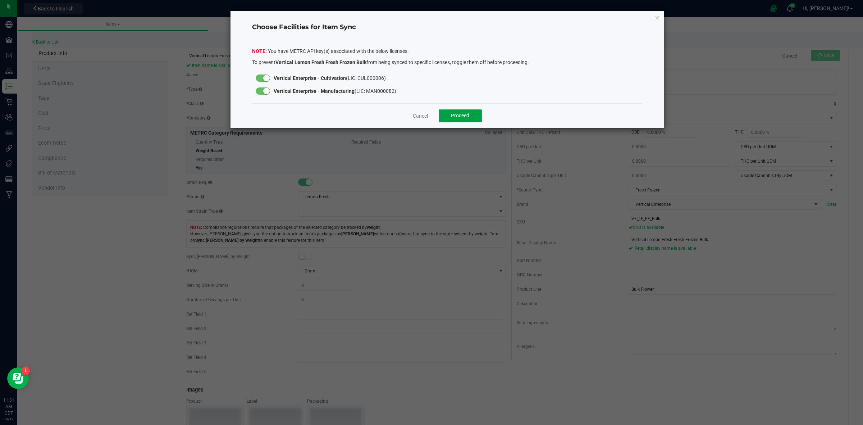
click at [472, 115] on button "Proceed" at bounding box center [460, 115] width 43 height 13
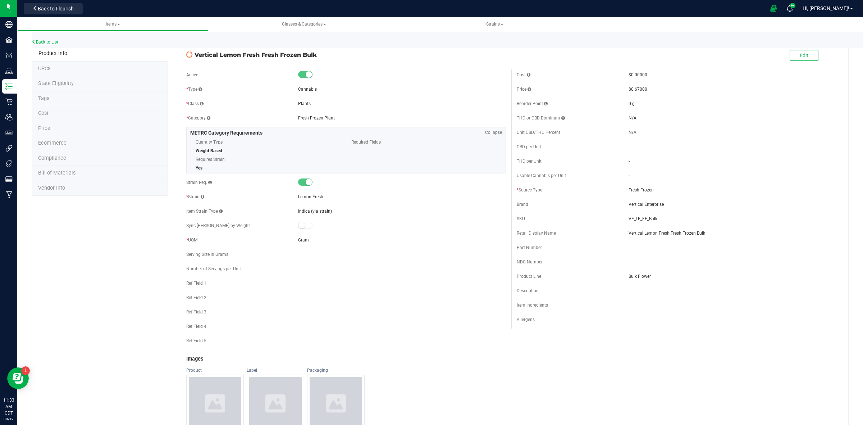
click at [49, 40] on link "Back to List" at bounding box center [45, 42] width 27 height 5
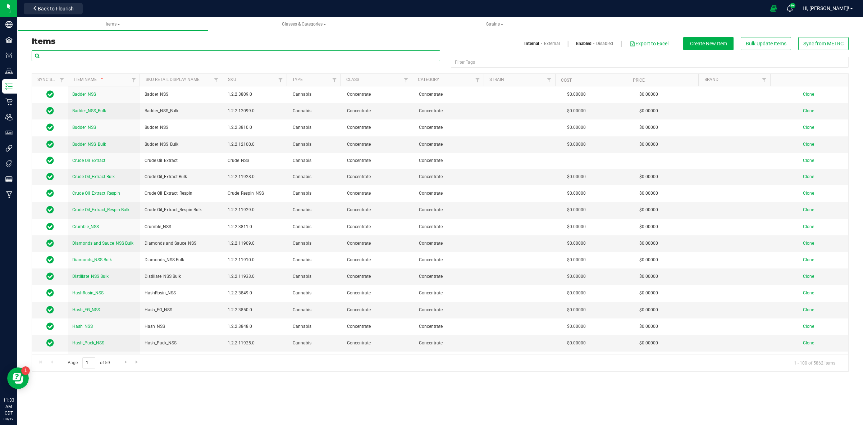
click at [58, 55] on input "text" at bounding box center [236, 55] width 408 height 11
paste input "Vertical Gelato 33"
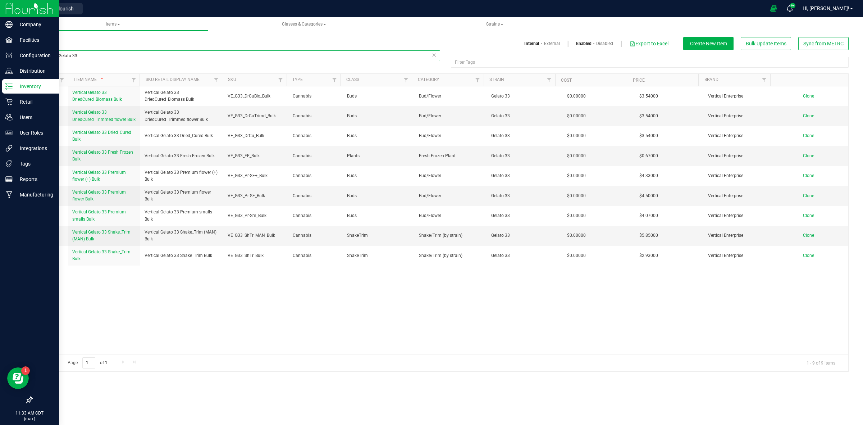
type input "Vertical Gelato 33"
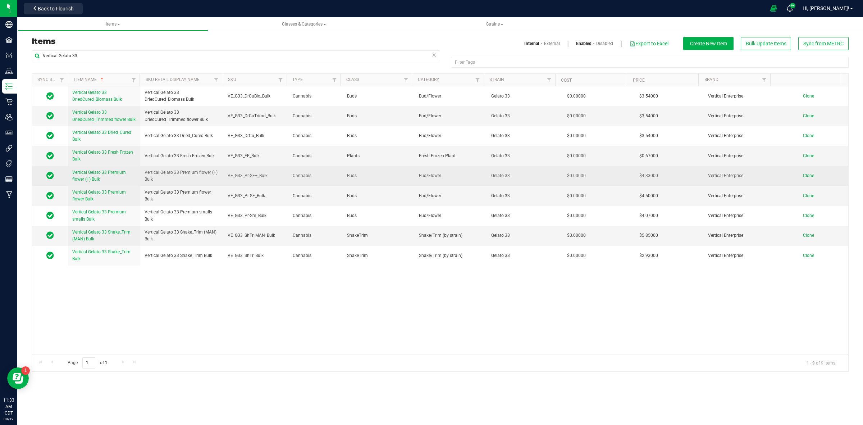
click at [803, 177] on span "Clone" at bounding box center [808, 175] width 11 height 5
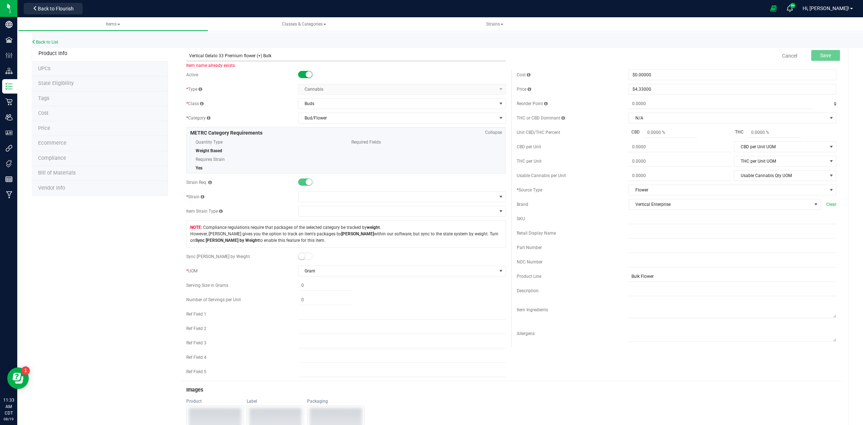
drag, startPoint x: 221, startPoint y: 56, endPoint x: 205, endPoint y: 56, distance: 16.6
click at [205, 56] on input "Vertical Gelato 33 Premium flower (+) Bulk" at bounding box center [346, 55] width 320 height 11
drag, startPoint x: 278, startPoint y: 55, endPoint x: 188, endPoint y: 49, distance: 90.4
click at [187, 49] on div "Vertical Lemon Fresh Premium flower (+) Bulk Item name is available" at bounding box center [346, 51] width 330 height 9
type input "Vertical Lemon Fresh Premium flower (+) Bulk"
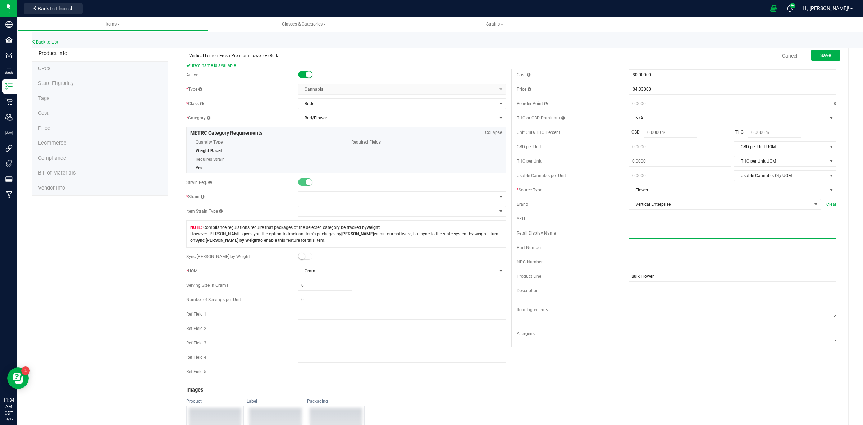
click at [629, 237] on input "text" at bounding box center [733, 233] width 208 height 11
paste input "Vertical Lemon Fresh Premium flower (+) Bulk"
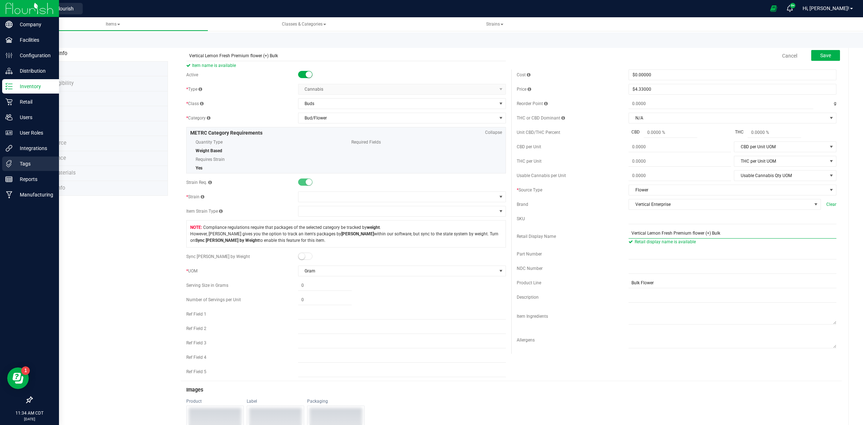
type input "Vertical Lemon Fresh Premium flower (+) Bulk"
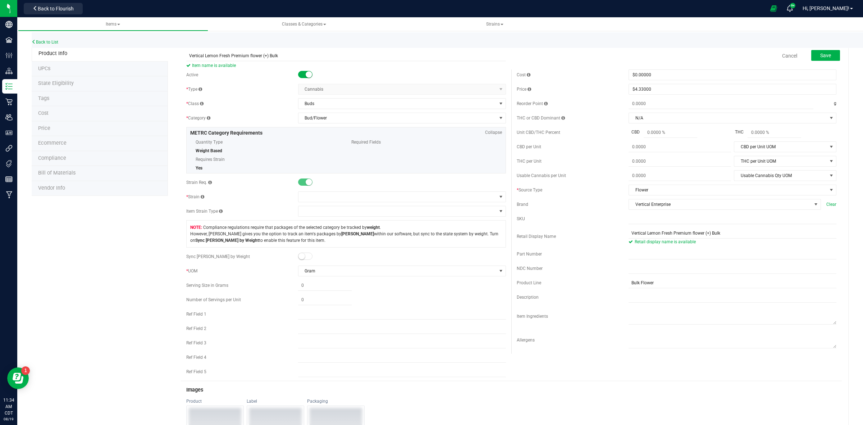
click at [630, 226] on div "Cost $0.00000 0 Price $4.33000 4.33 Reorder Point g THC or CBD Dominant N/A N/A" at bounding box center [676, 211] width 330 height 284
click at [629, 223] on input "text" at bounding box center [733, 218] width 208 height 11
paste input "VE_G33_Pr-SF+_Bulk"
click at [629, 220] on input "VE_G33_Pr-SF+_Bulk" at bounding box center [733, 218] width 208 height 11
click at [640, 221] on input "VE_G33_Pr-SF+_Bulk" at bounding box center [733, 218] width 208 height 11
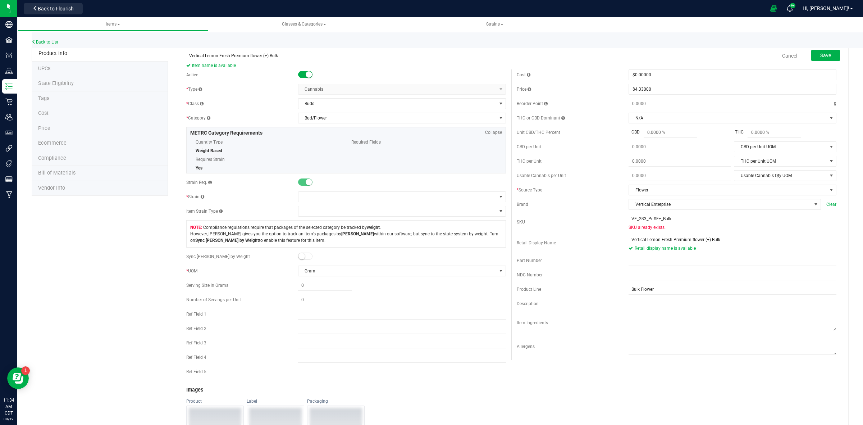
drag, startPoint x: 641, startPoint y: 220, endPoint x: 634, endPoint y: 220, distance: 7.2
click at [634, 220] on input "VE_G33_Pr-SF+_Bulk" at bounding box center [733, 218] width 208 height 11
type input "VE_LF_Pr-SF+_Bulk"
click at [309, 192] on span at bounding box center [397, 197] width 198 height 10
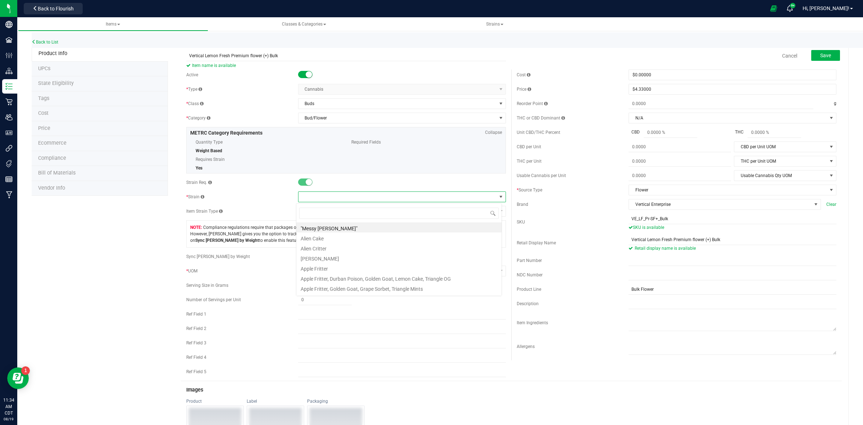
scroll to position [11, 206]
type input "Lemon Fre"
click at [315, 229] on li "Lemon Fresh" at bounding box center [398, 227] width 205 height 10
click at [812, 58] on button "Save" at bounding box center [825, 55] width 29 height 11
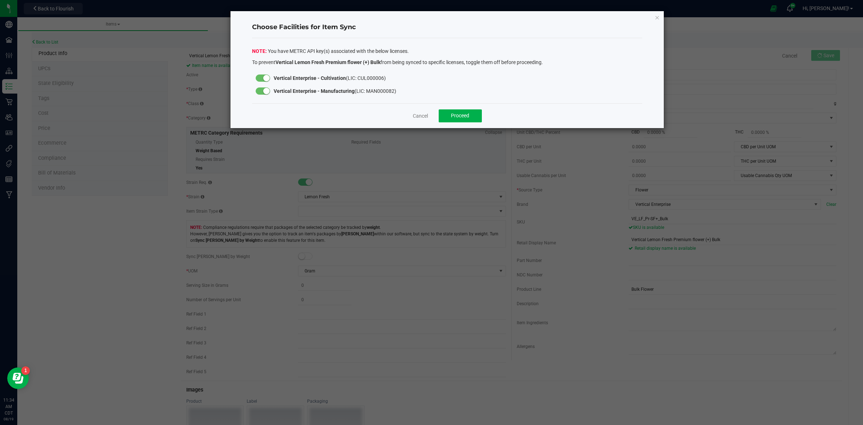
click at [264, 89] on small at bounding box center [266, 91] width 6 height 6
click at [468, 114] on span "Proceed" at bounding box center [460, 116] width 18 height 6
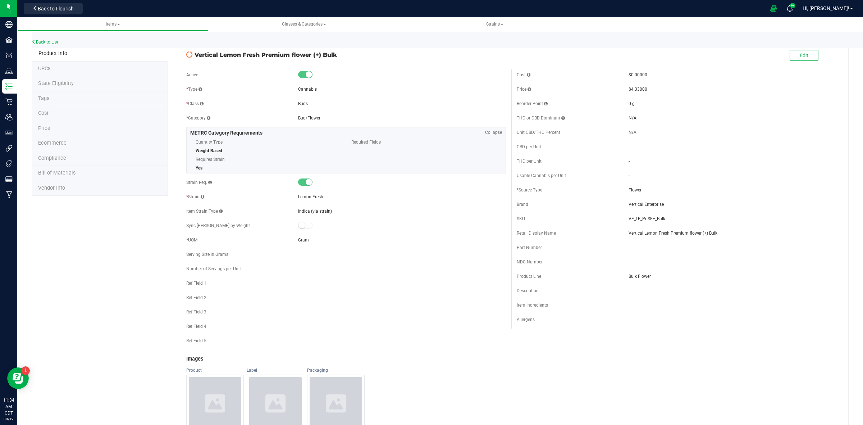
click at [53, 41] on link "Back to List" at bounding box center [45, 42] width 27 height 5
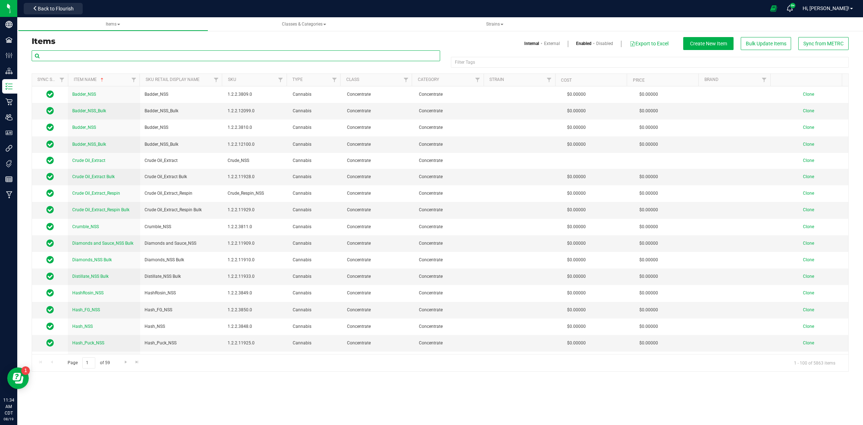
click at [132, 56] on input "text" at bounding box center [236, 55] width 408 height 11
paste input "Vertical Gelato 33"
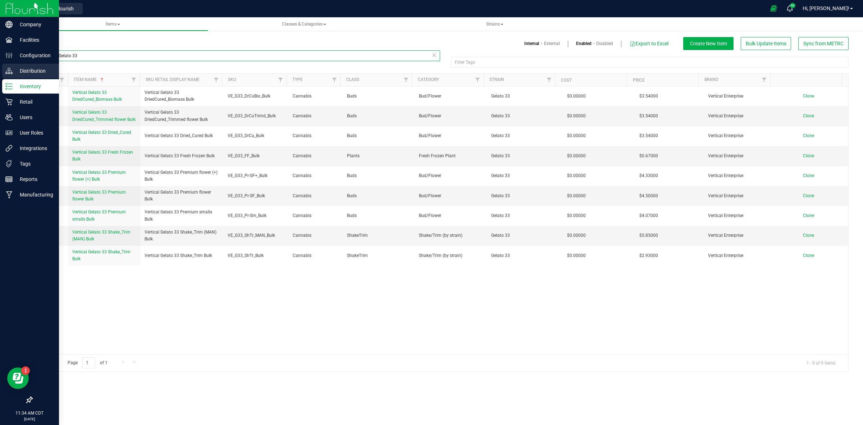
type input "Vertical Gelato 33"
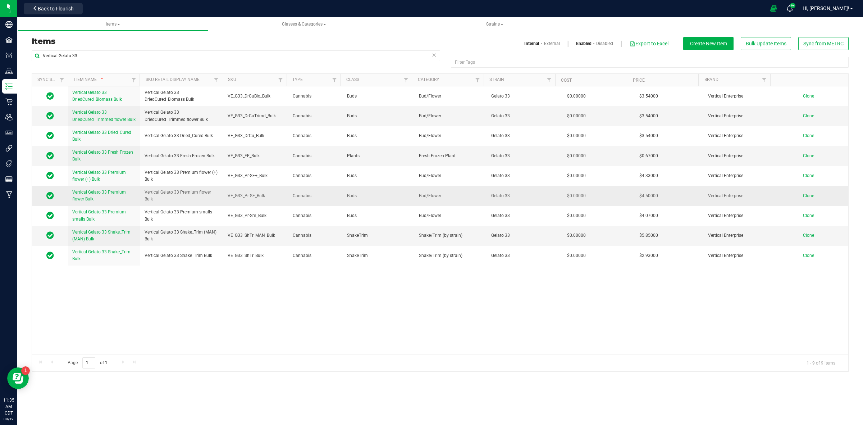
click at [803, 197] on span "Clone" at bounding box center [808, 195] width 11 height 5
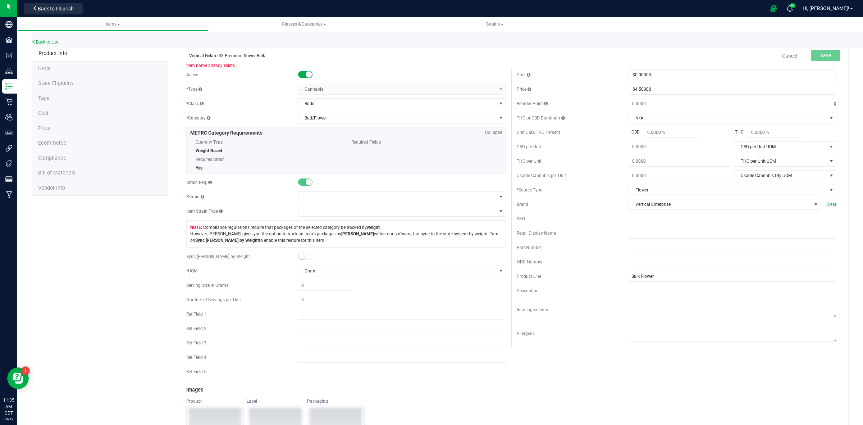
click at [220, 56] on input "Vertical Gelato 33 Premium flower Bulk" at bounding box center [346, 55] width 320 height 11
drag, startPoint x: 221, startPoint y: 56, endPoint x: 205, endPoint y: 58, distance: 16.7
click at [205, 58] on input "Vertical Gelato 33 Premium flower Bulk" at bounding box center [346, 55] width 320 height 11
drag, startPoint x: 274, startPoint y: 55, endPoint x: 187, endPoint y: 60, distance: 86.8
click at [188, 58] on input "Vertical Lemon Fresh Premium flower Bulk" at bounding box center [346, 55] width 320 height 11
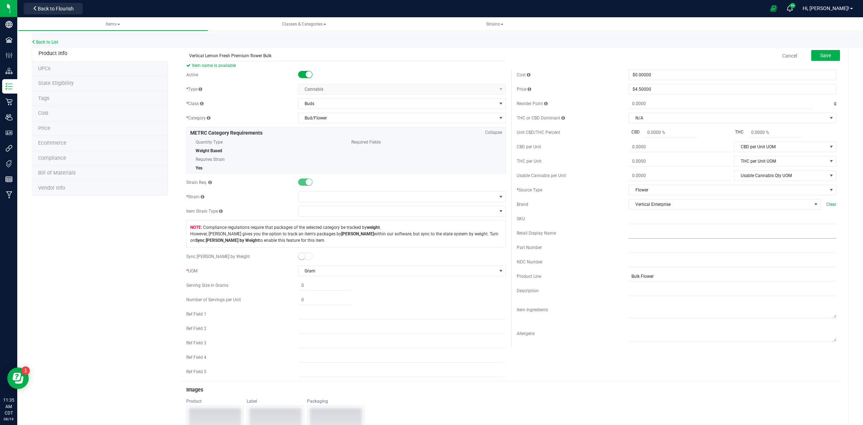
type input "Vertical Lemon Fresh Premium flower Bulk"
click at [629, 237] on input "text" at bounding box center [733, 233] width 208 height 11
paste input "Vertical Lemon Fresh Premium flower Bulk"
click at [629, 236] on input "Vertical Lemon Fresh Premium flower Bulk" at bounding box center [733, 233] width 208 height 11
type input "Vertical Lemon Fresh Premium flower Bulk"
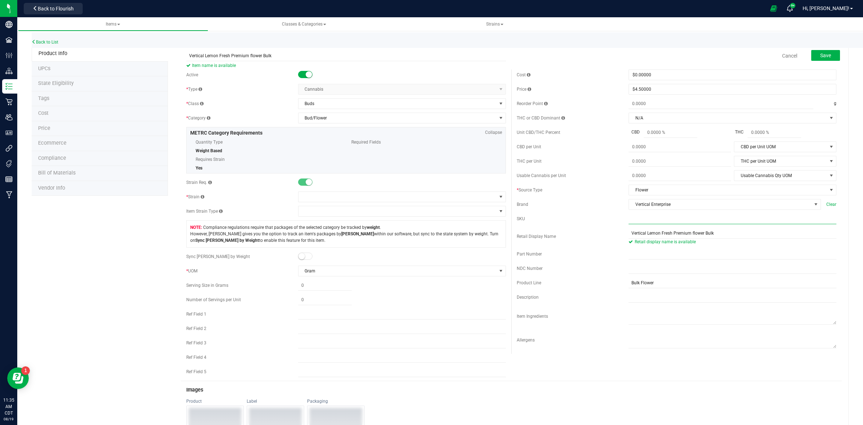
click at [629, 224] on input "text" at bounding box center [733, 218] width 208 height 11
paste input "VE_G33_Pr-SF_Bulk"
drag, startPoint x: 640, startPoint y: 218, endPoint x: 636, endPoint y: 220, distance: 4.9
click at [635, 220] on input "VE_G33_Pr-SF_Bulk" at bounding box center [733, 218] width 208 height 11
type input "VE_LF_Pr-SF_Bulk"
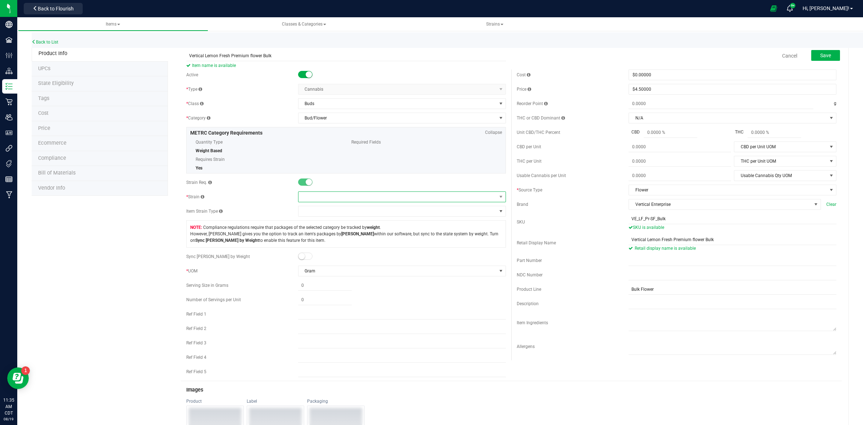
click at [313, 196] on span at bounding box center [397, 197] width 198 height 10
type input "Lemon Fresh"
click at [316, 229] on li "Lemon Fresh" at bounding box center [398, 227] width 205 height 10
click at [824, 51] on button "Save" at bounding box center [825, 55] width 29 height 11
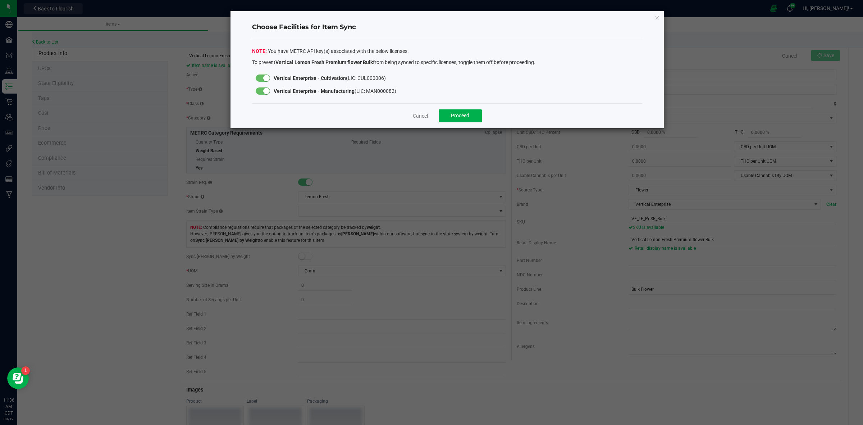
click at [262, 89] on div at bounding box center [263, 90] width 14 height 7
click at [456, 119] on button "Proceed" at bounding box center [460, 115] width 43 height 13
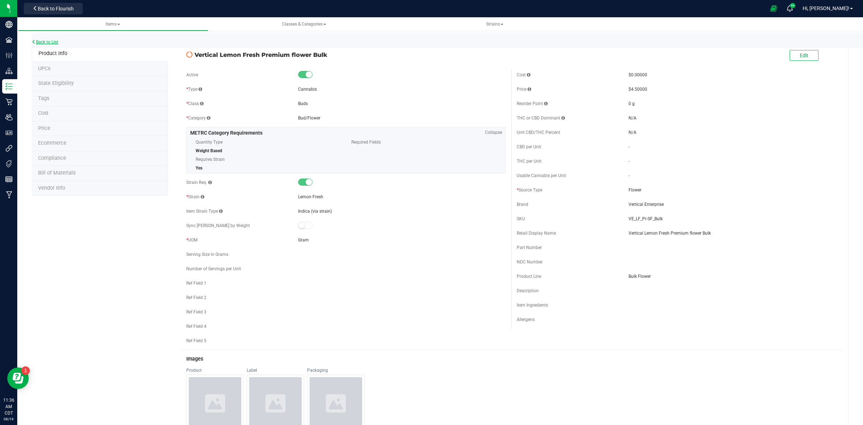
click at [52, 39] on div "Back to List" at bounding box center [463, 39] width 863 height 15
click at [50, 43] on link "Back to List" at bounding box center [45, 42] width 27 height 5
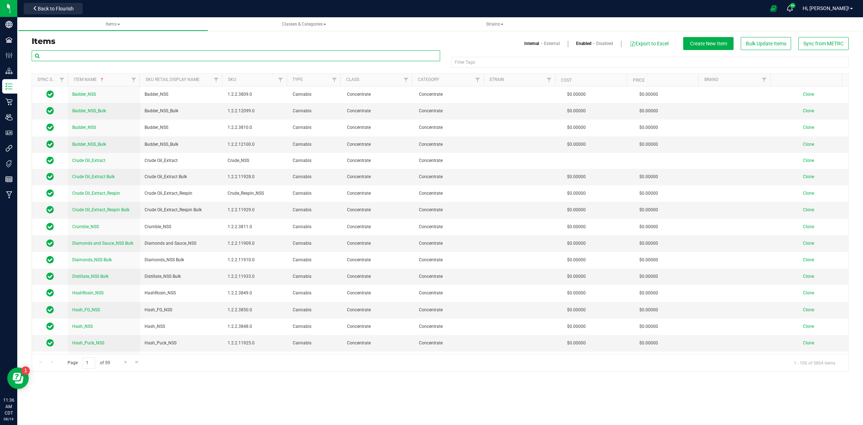
click at [102, 58] on input "text" at bounding box center [236, 55] width 408 height 11
paste input "Vertical Gelato 33"
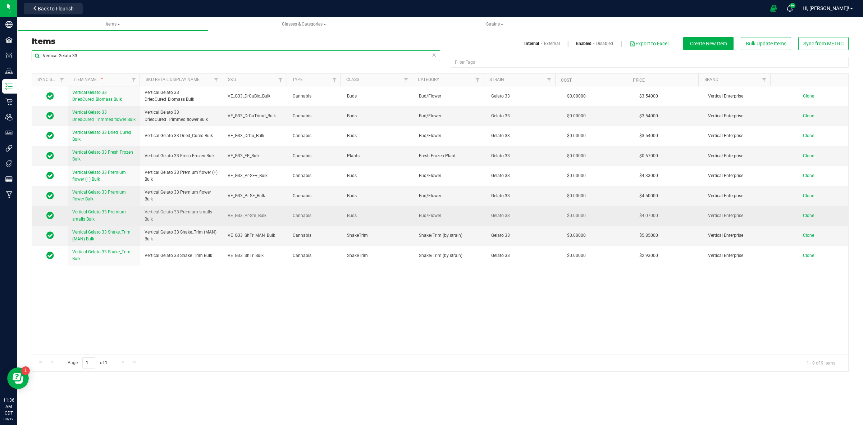
type input "Vertical Gelato 33"
click at [803, 216] on span "Clone" at bounding box center [808, 215] width 11 height 5
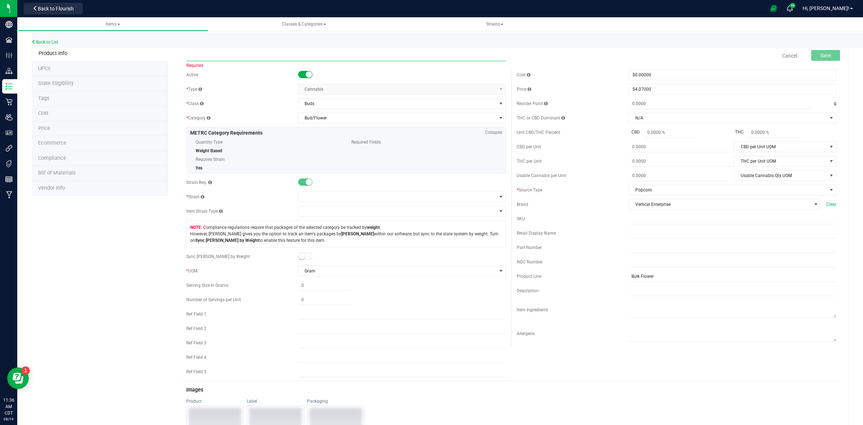
click at [199, 58] on input "text" at bounding box center [346, 55] width 320 height 11
paste input "Vertical Gelato 33 Premium smalls Bulk"
drag, startPoint x: 221, startPoint y: 55, endPoint x: 204, endPoint y: 58, distance: 17.4
click at [204, 58] on input "Vertical Gelato 33 Premium smalls Bulk" at bounding box center [346, 55] width 320 height 11
drag, startPoint x: 272, startPoint y: 58, endPoint x: 187, endPoint y: 64, distance: 85.0
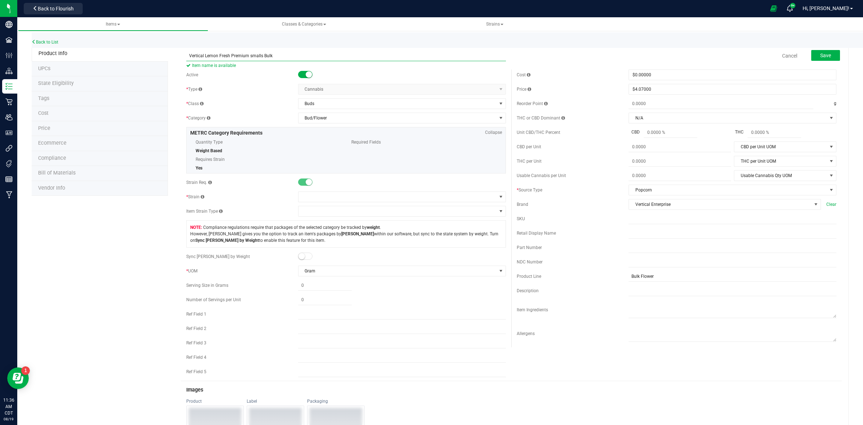
click at [187, 58] on input "Vertical Lemon Fresh Premium smalls Bulk" at bounding box center [346, 55] width 320 height 11
type input "Vertical Lemon Fresh Premium smalls Bulk"
click at [629, 238] on input "text" at bounding box center [733, 233] width 208 height 11
paste input "Vertical Lemon Fresh Premium smalls Bulk"
click at [629, 235] on input "Vertical Lemon Fresh Premium smalls Bulk" at bounding box center [733, 233] width 208 height 11
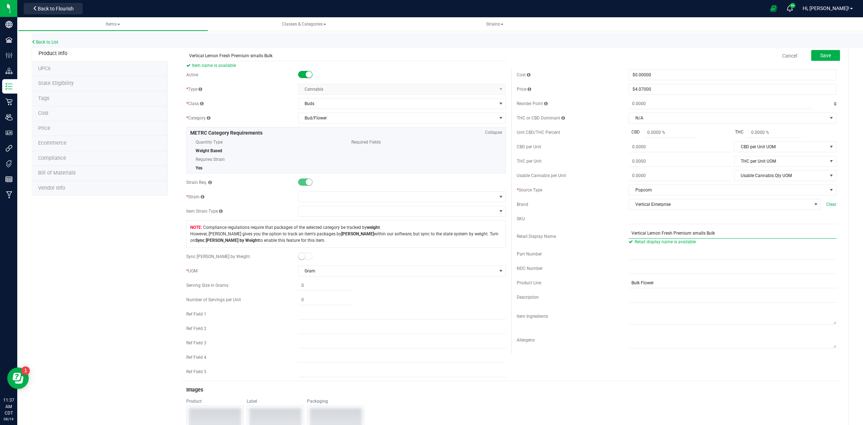
type input "Vertical Lemon Fresh Premium smalls Bulk"
click at [629, 221] on input "text" at bounding box center [733, 218] width 208 height 11
paste input "VE_G33_Pr-Sm_Bulk"
click at [629, 223] on input "VE_G33_Pr-Sm_Bulk" at bounding box center [733, 218] width 208 height 11
drag, startPoint x: 642, startPoint y: 222, endPoint x: 634, endPoint y: 222, distance: 7.9
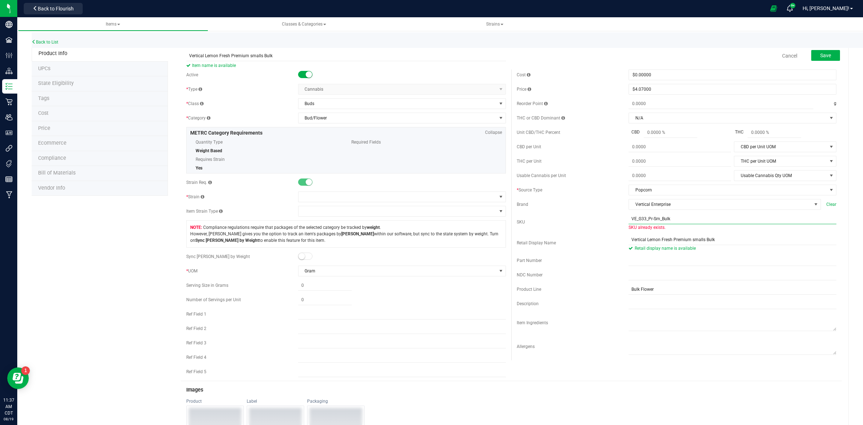
click at [634, 222] on input "VE_G33_Pr-Sm_Bulk" at bounding box center [733, 218] width 208 height 11
type input "VE_LF_Pr-Sm_Bulk"
click at [316, 198] on span at bounding box center [397, 197] width 198 height 10
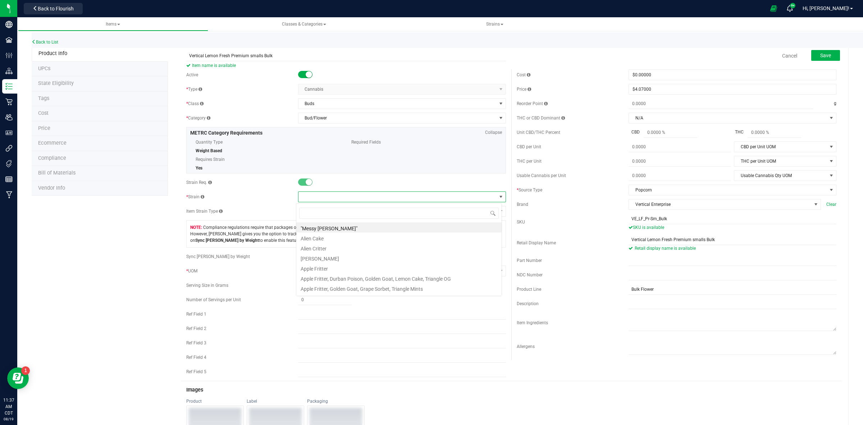
scroll to position [11, 206]
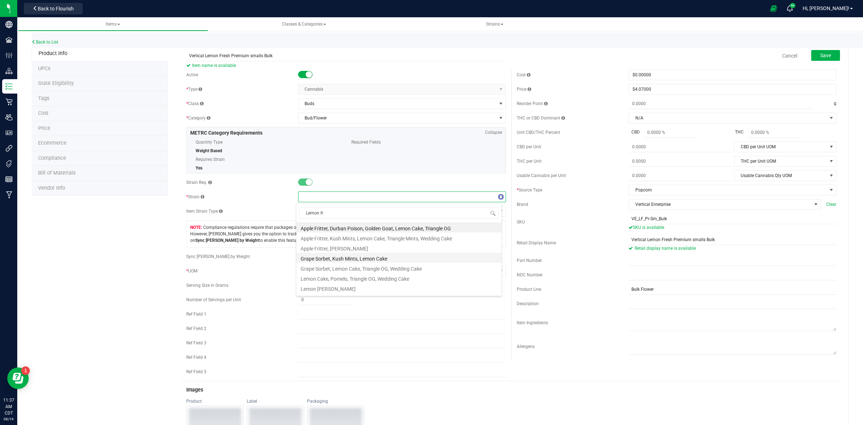
type input "Lemon fre"
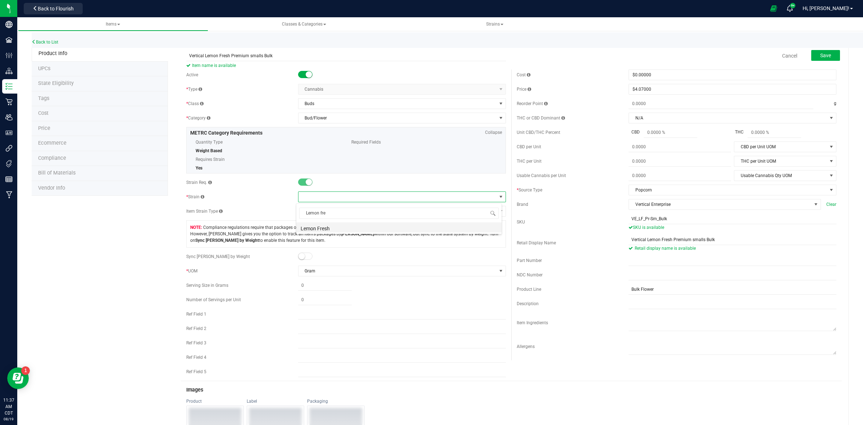
click at [329, 226] on li "Lemon Fresh" at bounding box center [398, 227] width 205 height 10
click at [820, 57] on span "Save" at bounding box center [825, 55] width 11 height 6
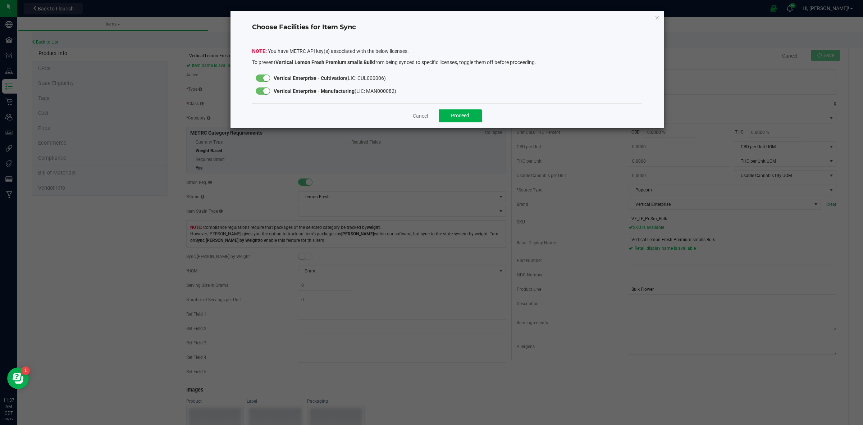
click at [268, 90] on small at bounding box center [266, 91] width 6 height 6
click at [462, 115] on span "Proceed" at bounding box center [460, 116] width 18 height 6
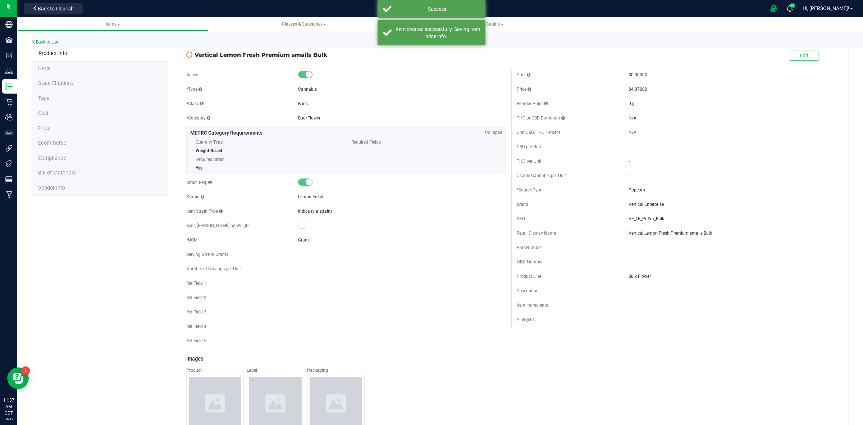
click at [44, 41] on link "Back to List" at bounding box center [45, 42] width 27 height 5
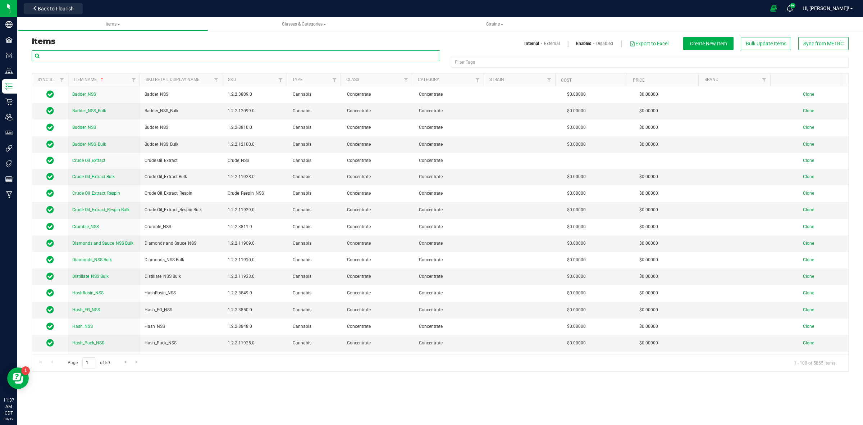
click at [108, 54] on input "text" at bounding box center [236, 55] width 408 height 11
paste input "Vertical Gelato 33"
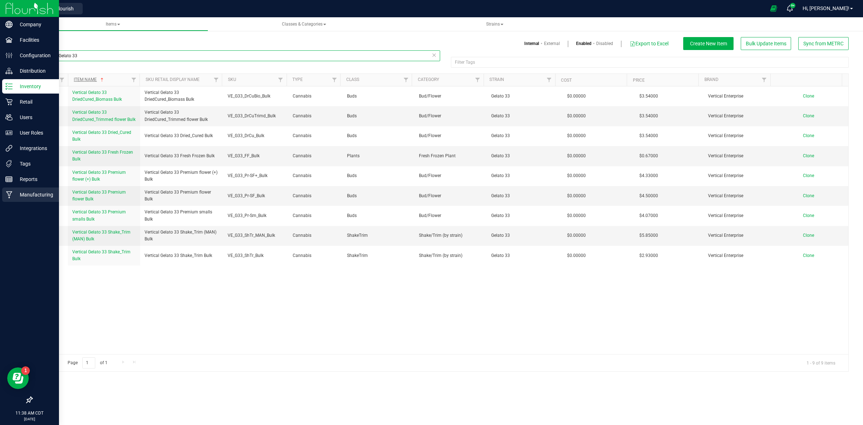
type input "Vertical Gelato 33"
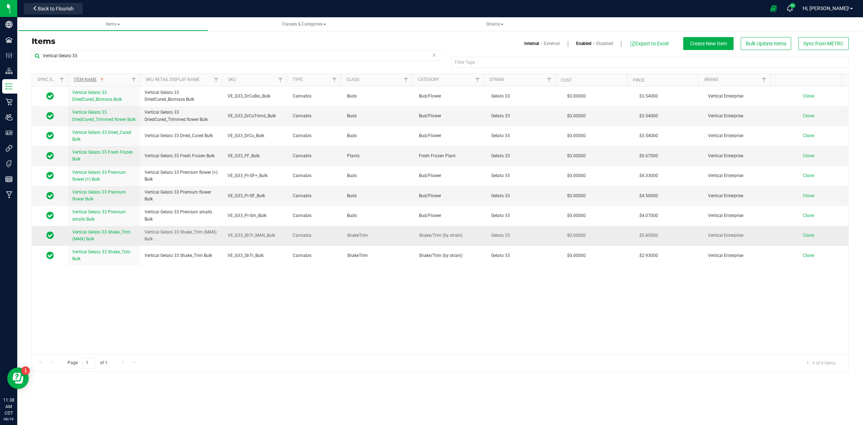
click at [803, 236] on span "Clone" at bounding box center [808, 235] width 11 height 5
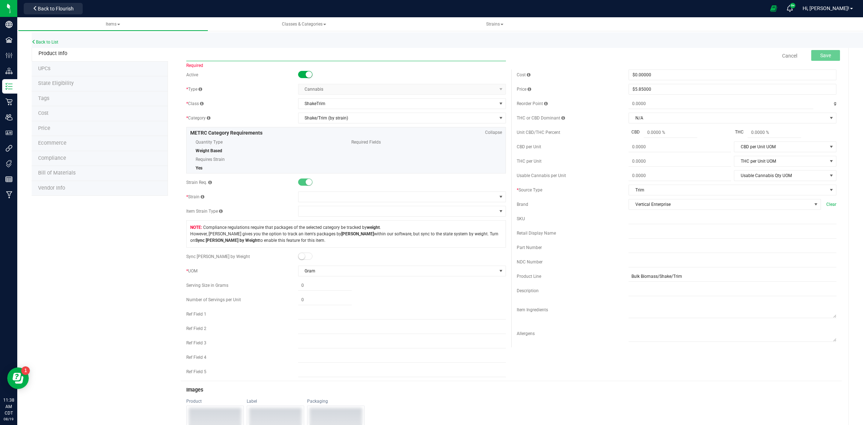
click at [186, 60] on input "text" at bounding box center [346, 55] width 320 height 11
paste input "Vertical Gelato 33 Shake_Trim (MAN) Bulk"
drag, startPoint x: 187, startPoint y: 58, endPoint x: 197, endPoint y: 65, distance: 12.5
click at [189, 58] on input "Vertical Gelato 33 Shake_Trim (MAN) Bulk" at bounding box center [346, 55] width 320 height 11
click at [269, 53] on input "Vertical Gelato 33 Shake_Trim (MAN) Bulk" at bounding box center [346, 55] width 320 height 11
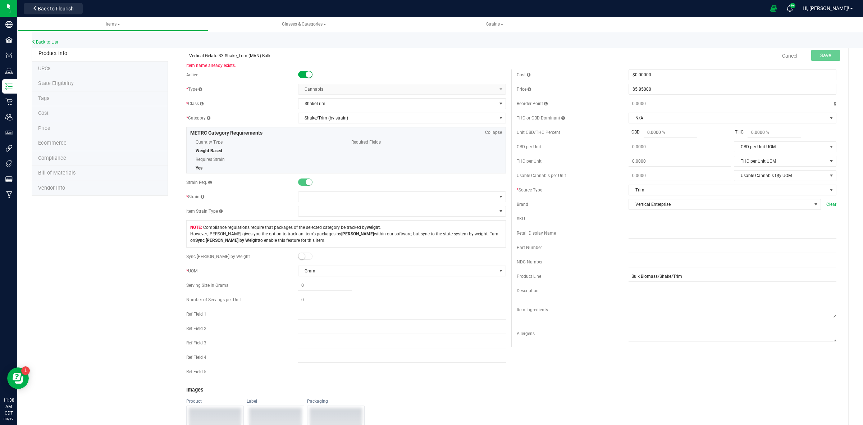
click at [187, 56] on input "Vertical Gelato 33 Shake_Trim (MAN) Bulk" at bounding box center [346, 55] width 320 height 11
drag, startPoint x: 221, startPoint y: 55, endPoint x: 205, endPoint y: 54, distance: 16.2
click at [205, 54] on input "Vertical Gelato 33 Shake_Trim (MAN) Bulk" at bounding box center [346, 55] width 320 height 11
click at [222, 55] on input "Vertical Gelato 33 Shake_Trim (MAN) Bulk" at bounding box center [346, 55] width 320 height 11
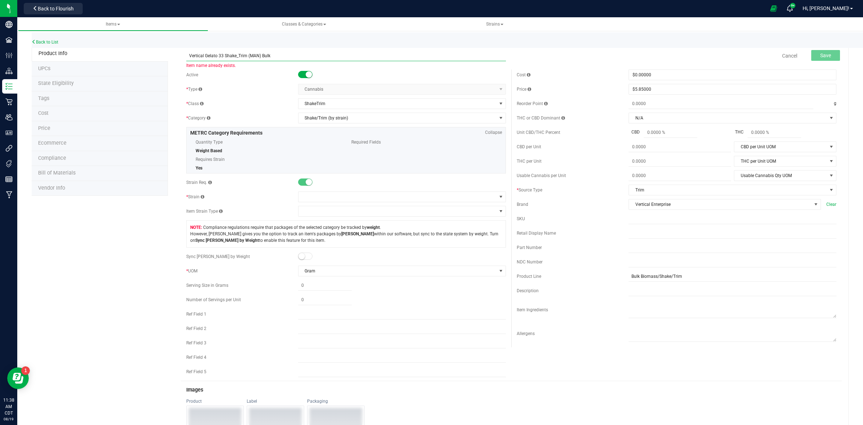
drag, startPoint x: 222, startPoint y: 55, endPoint x: 204, endPoint y: 54, distance: 17.6
click at [204, 54] on input "Vertical Gelato 33 Shake_Trim (MAN) Bulk" at bounding box center [346, 55] width 320 height 11
drag, startPoint x: 284, startPoint y: 56, endPoint x: 195, endPoint y: 60, distance: 90.0
click at [195, 60] on input "Vertical Pineapple Donut Shake_Trim (MAN) Bulk" at bounding box center [346, 55] width 320 height 11
click at [234, 56] on input "Vertical Pineapple Donut Shake_Trim (MAN) Bulk" at bounding box center [346, 55] width 320 height 11
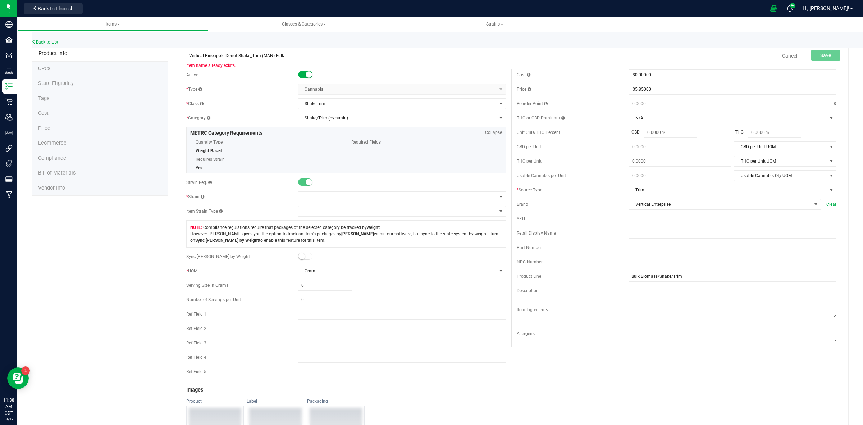
drag, startPoint x: 235, startPoint y: 56, endPoint x: 202, endPoint y: 60, distance: 32.6
click at [202, 59] on input "Vertical Pineapple Donut Shake_Trim (MAN) Bulk" at bounding box center [346, 55] width 320 height 11
click at [218, 55] on input "Vertical Pineapple Donut Shake_Trim (MAN) Bulk" at bounding box center [346, 55] width 320 height 11
click at [235, 56] on input "Vertical Pineapple Donut Shake_Trim (MAN) Bulk" at bounding box center [346, 55] width 320 height 11
drag, startPoint x: 235, startPoint y: 56, endPoint x: 204, endPoint y: 60, distance: 31.2
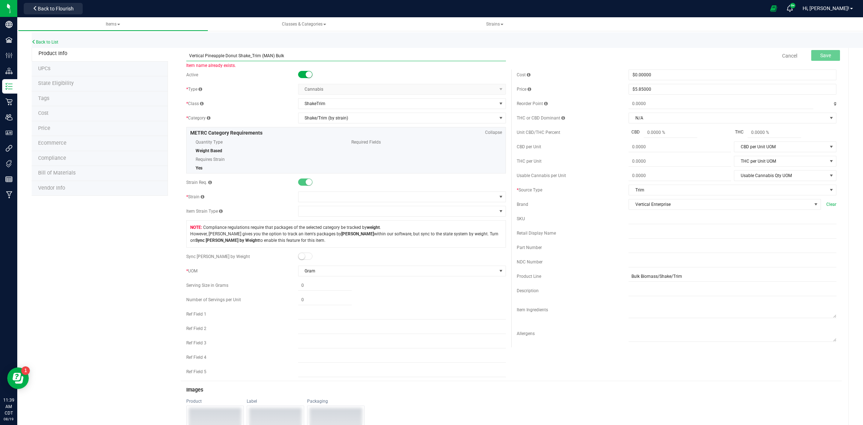
click at [204, 60] on input "Vertical Pineapple Donut Shake_Trim (MAN) Bulk" at bounding box center [346, 55] width 320 height 11
drag, startPoint x: 277, startPoint y: 56, endPoint x: 187, endPoint y: 63, distance: 89.8
click at [187, 55] on span "Vertical Lemon Fresh Shake_Trim (MAN) Bulk Item name is available" at bounding box center [346, 52] width 320 height 5
type input "Vertical Lemon Fresh Shake_Trim (MAN) Bulk"
click at [629, 234] on input "text" at bounding box center [733, 233] width 208 height 11
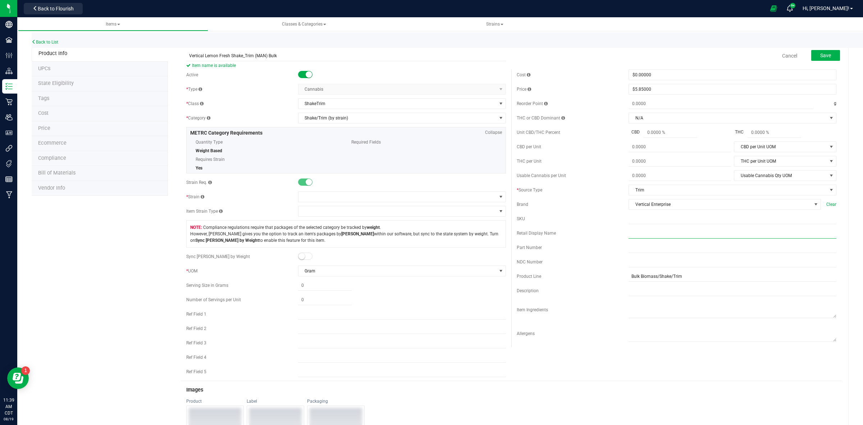
paste input "Vertical Lemon Fresh Shake_Trim (MAN) Bulk"
click at [629, 236] on input "Vertical Lemon Fresh Shake_Trim (MAN) Bulk" at bounding box center [733, 233] width 208 height 11
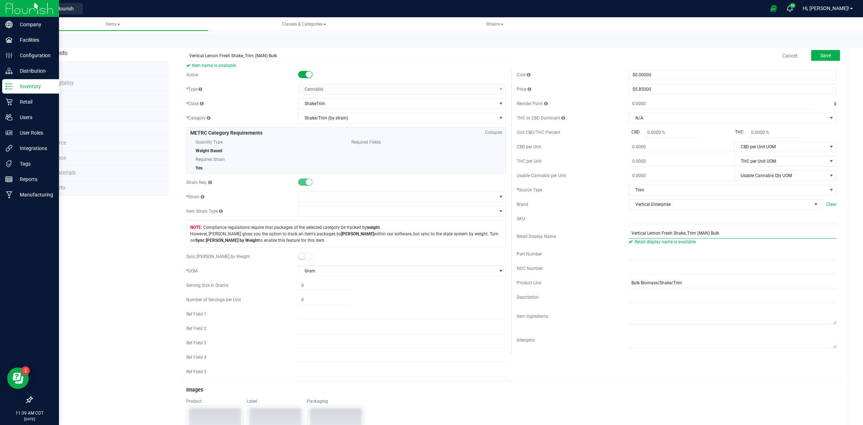
type input "Vertical Lemon Fresh Shake_Trim (MAN) Bulk"
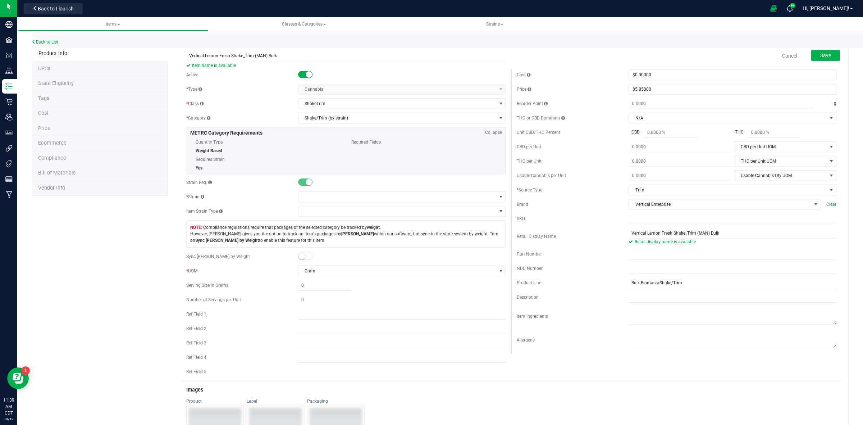
click at [624, 225] on div "Cost $0.00000 0 Price $5.85000 5.85 Reorder Point g THC or CBD Dominant N/A N/A" at bounding box center [676, 211] width 330 height 284
click at [629, 224] on input "text" at bounding box center [733, 218] width 208 height 11
paste input "VE_G33_ShTr_MAN_Bulk"
click at [629, 221] on input "VE_G33_ShTr_MAN_Bulk" at bounding box center [733, 218] width 208 height 11
drag, startPoint x: 641, startPoint y: 220, endPoint x: 634, endPoint y: 222, distance: 7.8
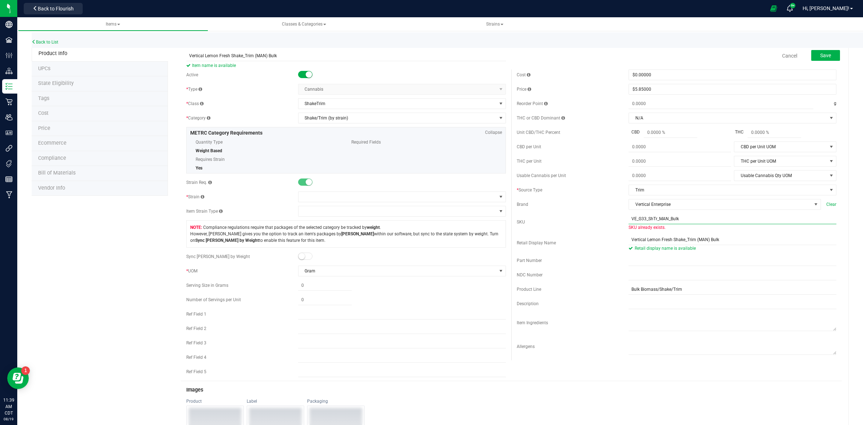
click at [634, 221] on input "VE_G33_ShTr_MAN_Bulk" at bounding box center [733, 218] width 208 height 11
type input "VE_LF_ShTr_MAN_Bulk"
click at [301, 196] on span at bounding box center [397, 197] width 198 height 10
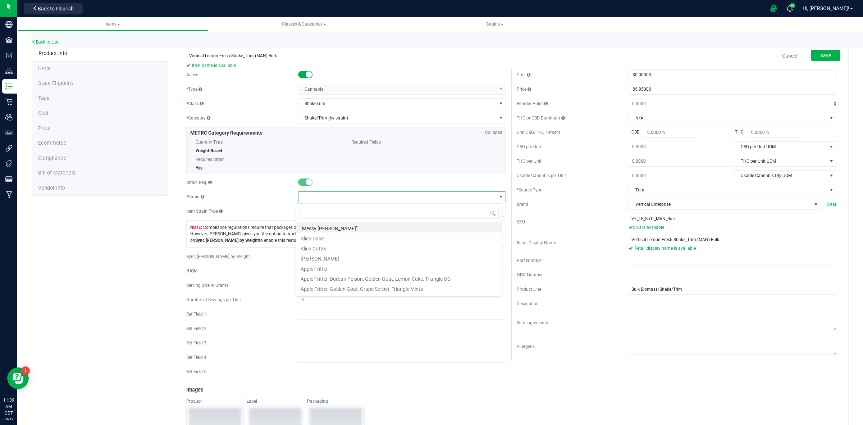
scroll to position [11, 206]
type input "Lemon fre"
click at [326, 227] on li "Lemon Fresh" at bounding box center [398, 227] width 205 height 10
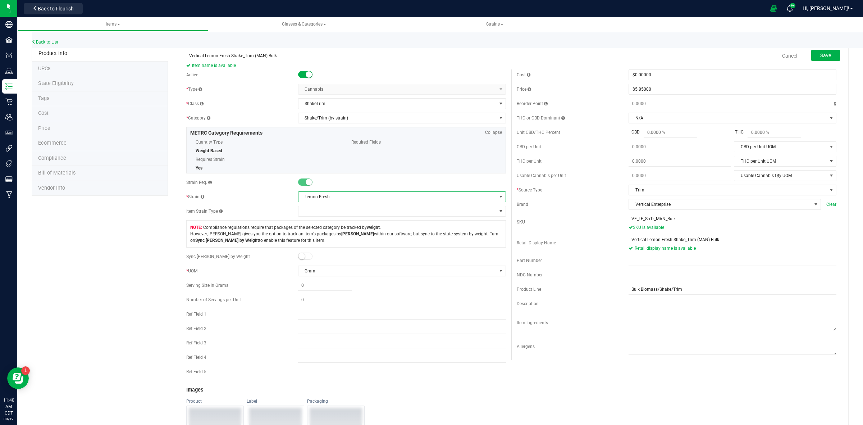
click at [629, 219] on input "VE_LF_ShTr_MAN_Bulk" at bounding box center [733, 218] width 208 height 11
click at [629, 241] on input "Vertical Lemon Fresh Shake_Trim (MAN) Bulk" at bounding box center [733, 239] width 208 height 11
click at [811, 55] on button "Save" at bounding box center [825, 55] width 29 height 11
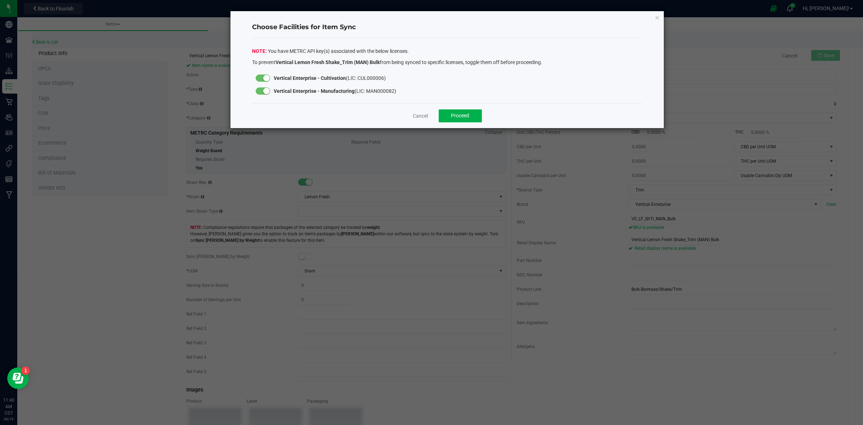
click at [268, 77] on small at bounding box center [266, 78] width 6 height 6
click at [459, 117] on span "Proceed" at bounding box center [460, 116] width 18 height 6
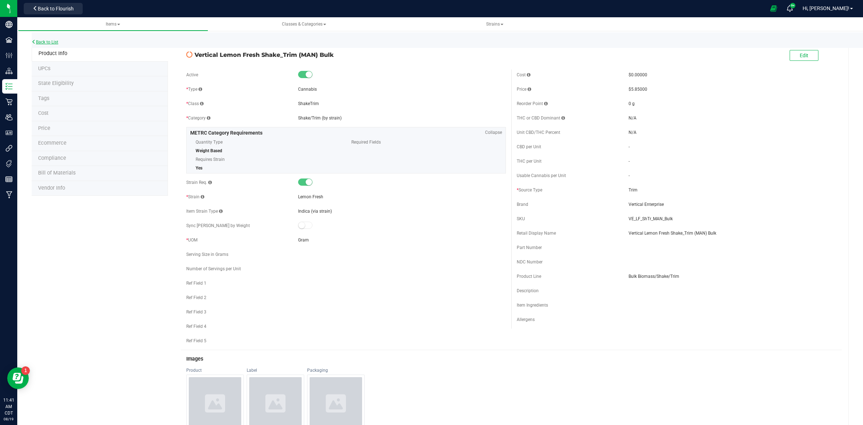
click at [51, 41] on link "Back to List" at bounding box center [45, 42] width 27 height 5
click at [47, 41] on link "Back to List" at bounding box center [45, 42] width 27 height 5
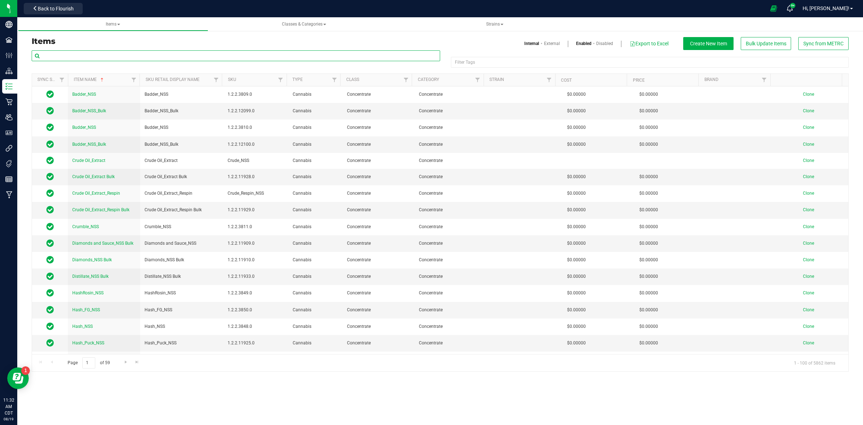
click at [66, 56] on input "text" at bounding box center [236, 55] width 408 height 11
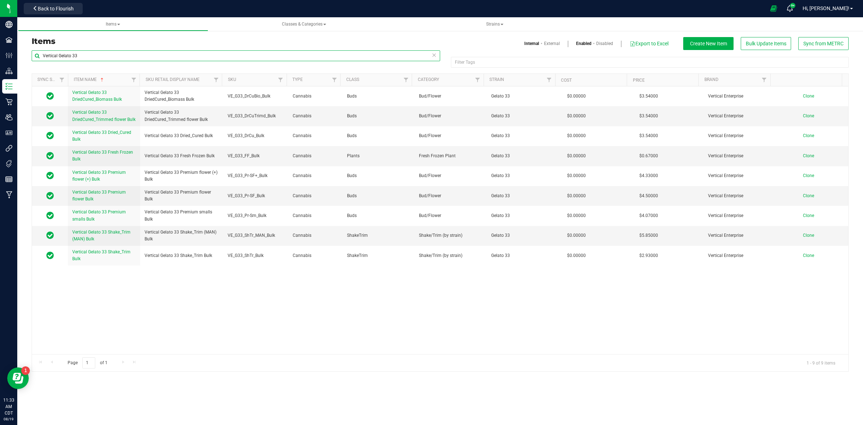
drag, startPoint x: 90, startPoint y: 55, endPoint x: 41, endPoint y: 55, distance: 48.5
click at [40, 53] on input "Vertical Gelato 33" at bounding box center [236, 55] width 408 height 11
type input "Vertical Gelato 33"
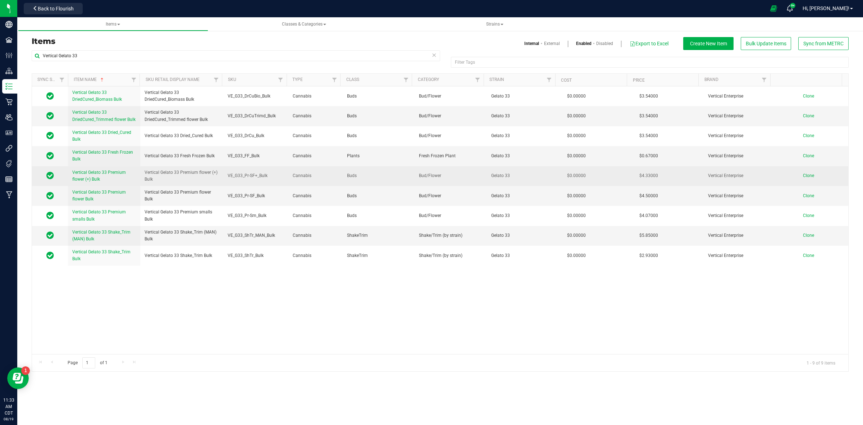
click at [103, 173] on span "Vertical Gelato 33 Premium flower (+) Bulk" at bounding box center [99, 176] width 54 height 12
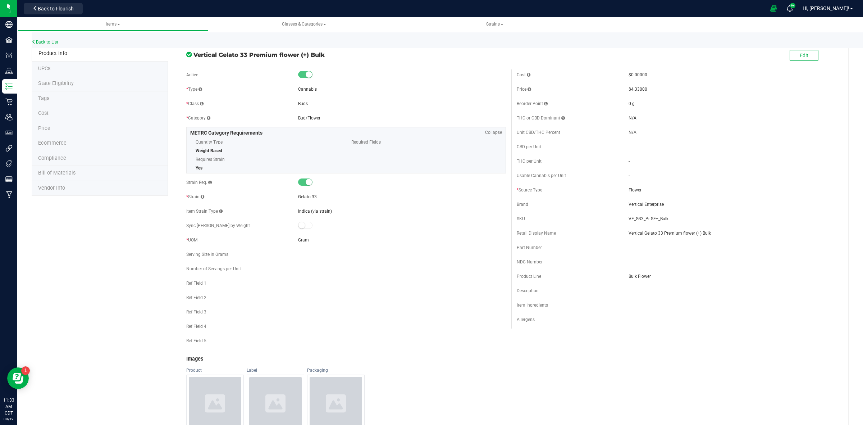
drag, startPoint x: 326, startPoint y: 54, endPoint x: 194, endPoint y: 57, distance: 132.3
click at [194, 56] on span "Vertical Gelato 33 Premium flower (+) Bulk" at bounding box center [349, 54] width 312 height 9
copy span "Vertical Gelato 33 Premium flower (+) Bulk"
drag, startPoint x: 663, startPoint y: 219, endPoint x: 622, endPoint y: 217, distance: 41.0
click at [622, 217] on div "SKU VE_G33_Pr-SF+_Bulk" at bounding box center [677, 218] width 320 height 11
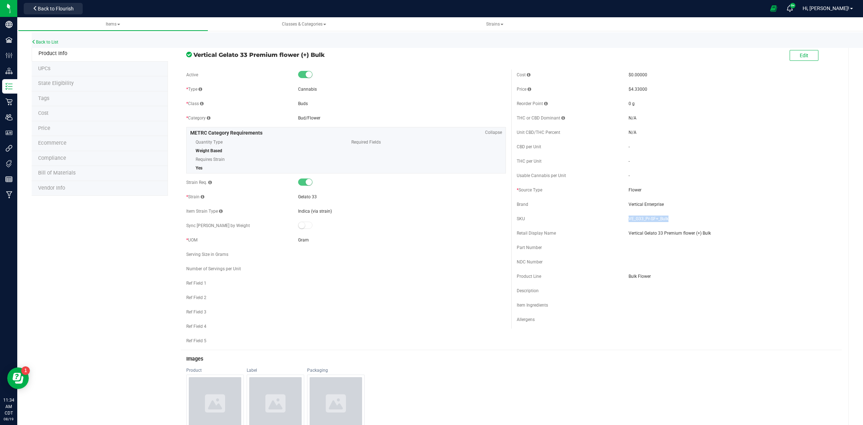
copy div "VE_G33_Pr-SF+_Bulk"
click at [51, 41] on link "Back to List" at bounding box center [45, 42] width 27 height 5
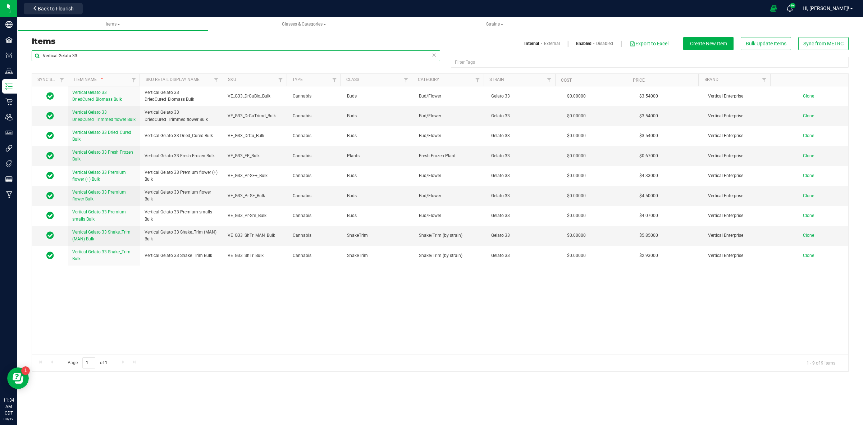
drag, startPoint x: 109, startPoint y: 56, endPoint x: 44, endPoint y: 55, distance: 65.1
click at [44, 55] on input "Vertical Gelato 33" at bounding box center [236, 55] width 408 height 11
click at [97, 192] on span "Vertical Gelato 33 Premium flower Bulk" at bounding box center [99, 195] width 54 height 12
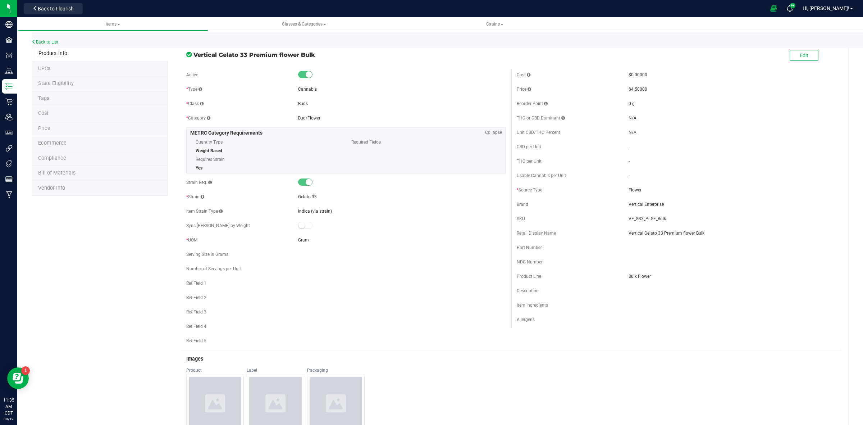
drag, startPoint x: 316, startPoint y: 54, endPoint x: 193, endPoint y: 54, distance: 122.6
click at [193, 54] on span "Vertical Gelato 33 Premium flower Bulk" at bounding box center [349, 54] width 312 height 9
copy span "Vertical Gelato 33 Premium flower Bulk"
drag, startPoint x: 661, startPoint y: 220, endPoint x: 624, endPoint y: 219, distance: 36.7
click at [629, 219] on span "VE_G33_Pr-SF_Bulk" at bounding box center [733, 218] width 208 height 6
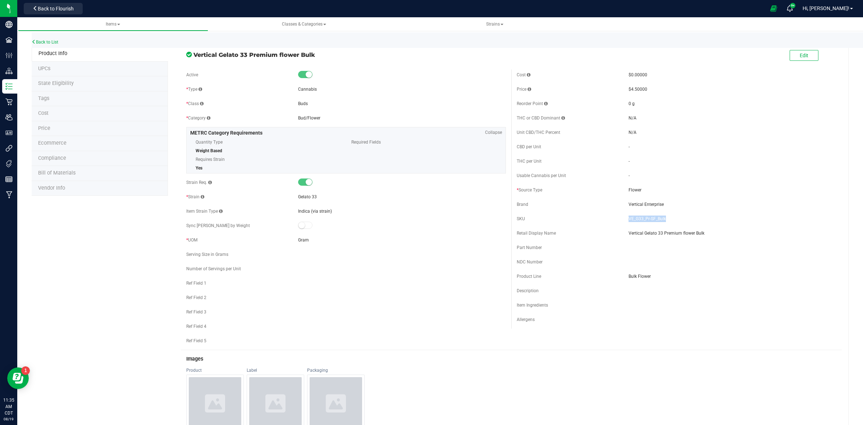
copy span "VE_G33_Pr-SF_Bulk"
click at [49, 41] on link "Back to List" at bounding box center [45, 42] width 27 height 5
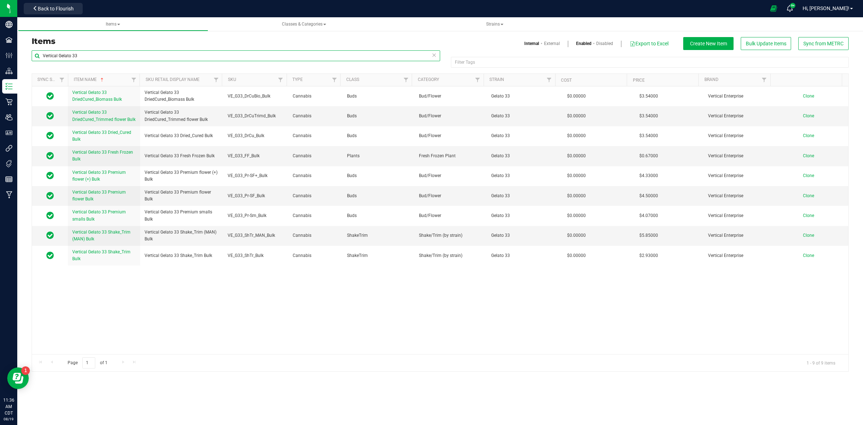
drag, startPoint x: 77, startPoint y: 55, endPoint x: 43, endPoint y: 56, distance: 33.5
click at [43, 56] on input "Vertical Gelato 33" at bounding box center [236, 55] width 408 height 11
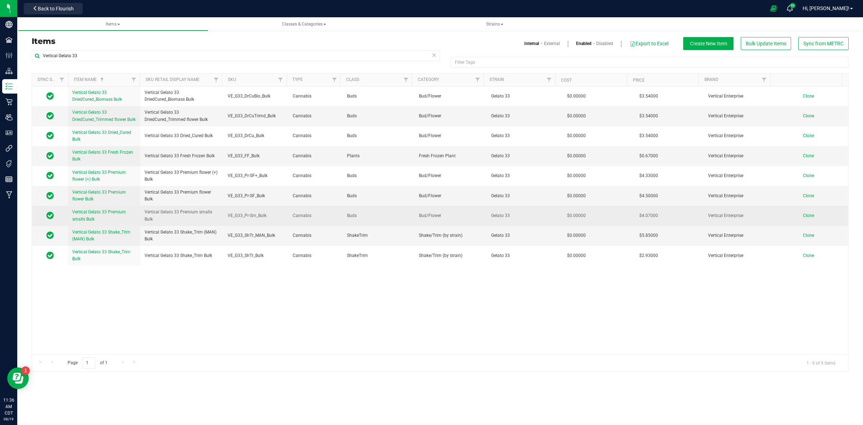
click at [88, 219] on span "Vertical Gelato 33 Premium smalls Bulk" at bounding box center [99, 215] width 54 height 12
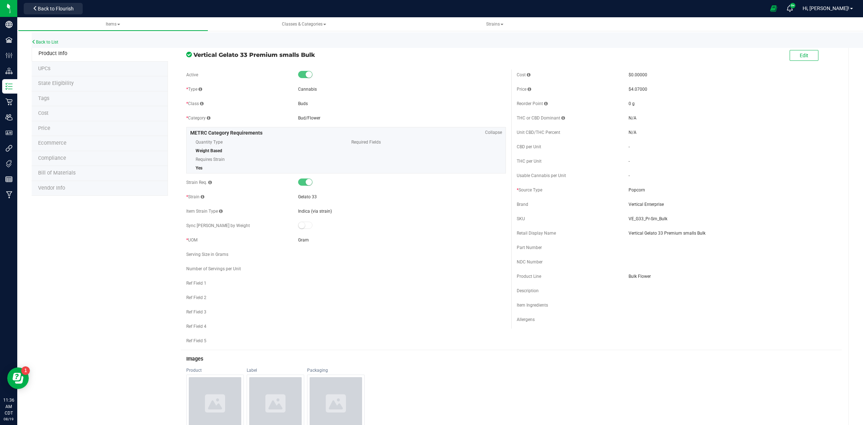
drag, startPoint x: 314, startPoint y: 56, endPoint x: 193, endPoint y: 56, distance: 120.8
click at [193, 56] on span "Vertical Gelato 33 Premium smalls Bulk" at bounding box center [349, 54] width 312 height 9
copy span "Vertical Gelato 33 Premium smalls Bulk"
drag, startPoint x: 663, startPoint y: 217, endPoint x: 623, endPoint y: 216, distance: 39.9
click at [623, 216] on div "SKU VE_G33_Pr-Sm_Bulk" at bounding box center [677, 218] width 320 height 11
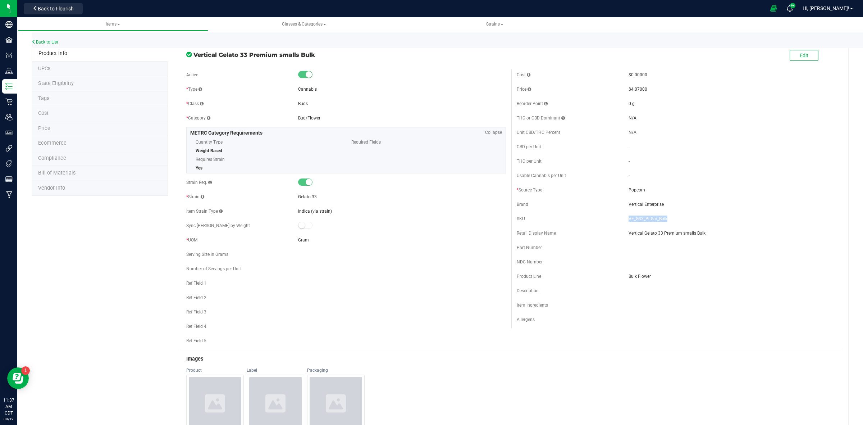
copy div "VE_G33_Pr-Sm_Bulk"
click at [55, 40] on link "Back to List" at bounding box center [45, 42] width 27 height 5
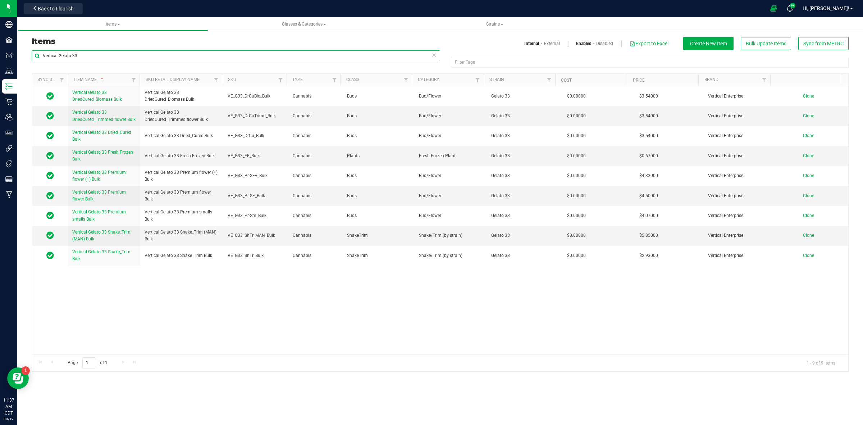
drag, startPoint x: 79, startPoint y: 55, endPoint x: 42, endPoint y: 55, distance: 37.0
click at [42, 55] on input "Vertical Gelato 33" at bounding box center [236, 55] width 408 height 11
click at [86, 236] on link "Vertical Gelato 33 Shake_Trim (MAN) Bulk" at bounding box center [104, 236] width 64 height 14
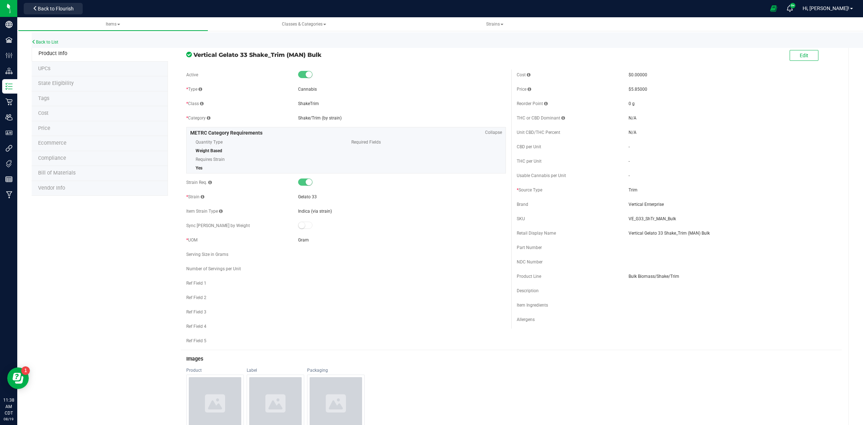
drag, startPoint x: 324, startPoint y: 54, endPoint x: 194, endPoint y: 54, distance: 129.4
click at [194, 54] on span "Vertical Gelato 33 Shake_Trim (MAN) Bulk" at bounding box center [349, 54] width 312 height 9
copy span "Vertical Gelato 33 Shake_Trim (MAN) Bulk"
drag, startPoint x: 671, startPoint y: 220, endPoint x: 623, endPoint y: 218, distance: 47.8
click at [629, 218] on span "VE_G33_ShTr_MAN_Bulk" at bounding box center [733, 218] width 208 height 6
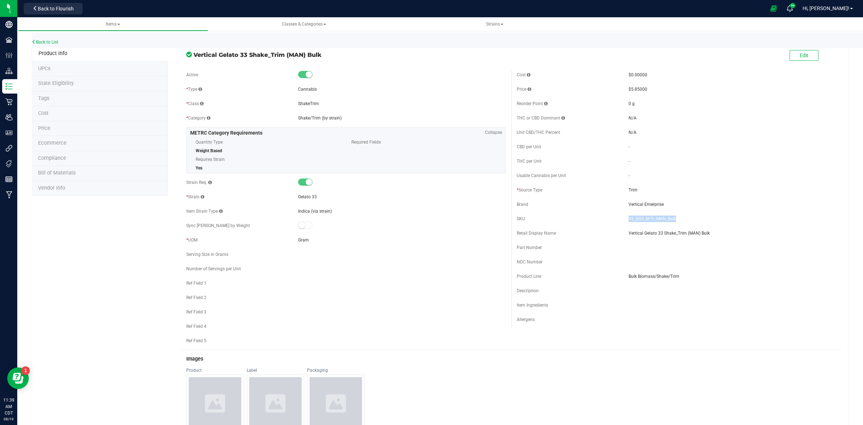
copy span "VE_G33_ShTr_MAN_Bulk"
click at [51, 42] on link "Back to List" at bounding box center [45, 42] width 27 height 5
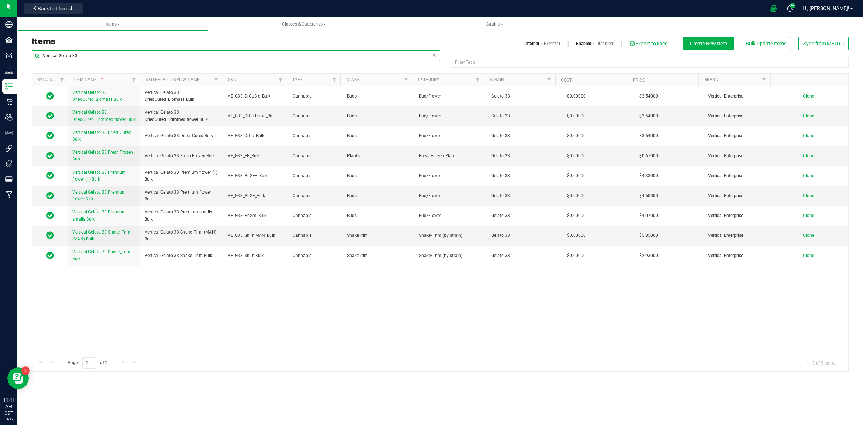
drag, startPoint x: 87, startPoint y: 57, endPoint x: 43, endPoint y: 57, distance: 44.2
click at [43, 57] on input "Vertical Gelato 33" at bounding box center [236, 55] width 408 height 11
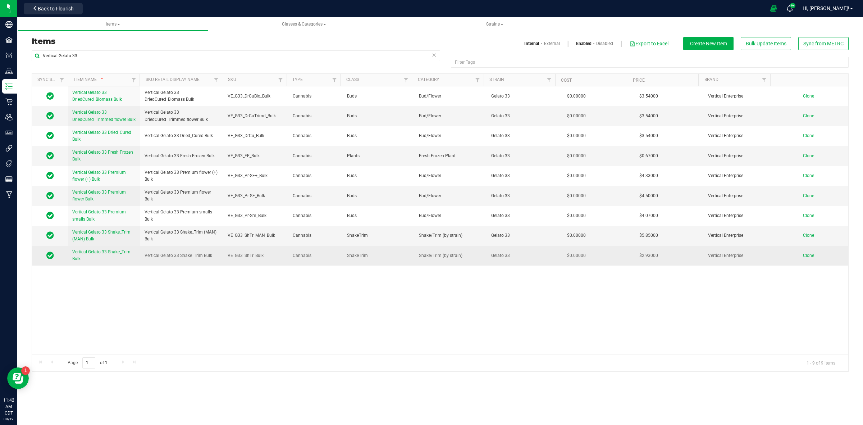
click at [78, 257] on span "Vertical Gelato 33 Shake_Trim Bulk" at bounding box center [101, 255] width 58 height 12
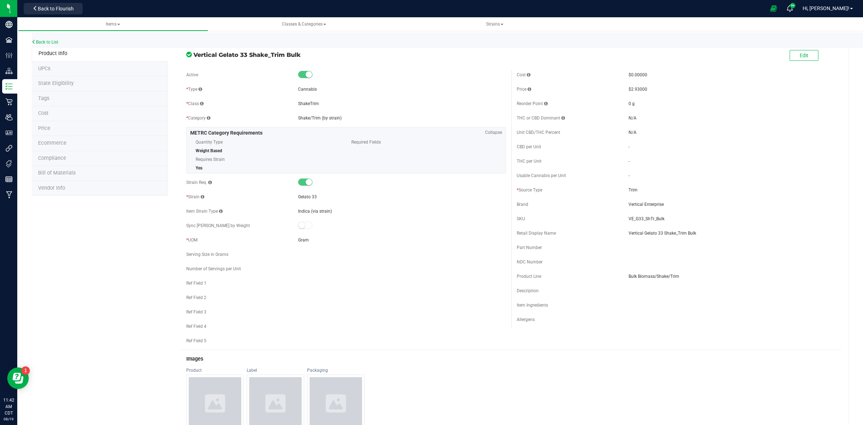
drag, startPoint x: 304, startPoint y: 56, endPoint x: 193, endPoint y: 58, distance: 110.7
click at [193, 58] on span "Vertical Gelato 33 Shake_Trim Bulk" at bounding box center [349, 54] width 312 height 9
copy span "Vertical Gelato 33 Shake_Trim Bulk"
drag, startPoint x: 661, startPoint y: 220, endPoint x: 624, endPoint y: 221, distance: 36.7
click at [629, 221] on span "VE_G33_ShTr_Bulk" at bounding box center [733, 218] width 208 height 6
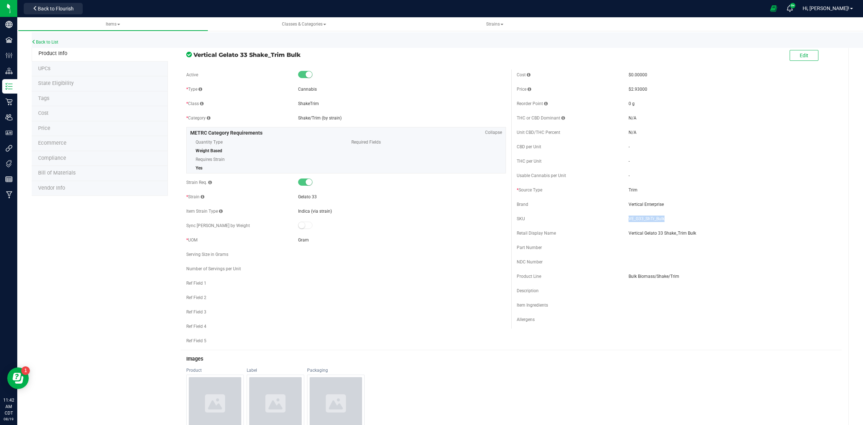
copy span "VE_G33_ShTr_Bulk"
click at [56, 42] on link "Back to List" at bounding box center [45, 42] width 27 height 5
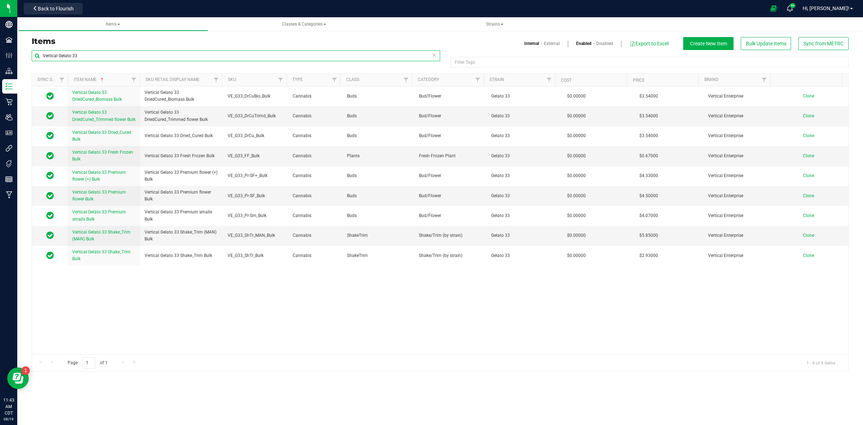
drag, startPoint x: 82, startPoint y: 58, endPoint x: 33, endPoint y: 55, distance: 48.3
click at [33, 55] on input "Vertical Gelato 33" at bounding box center [236, 55] width 408 height 11
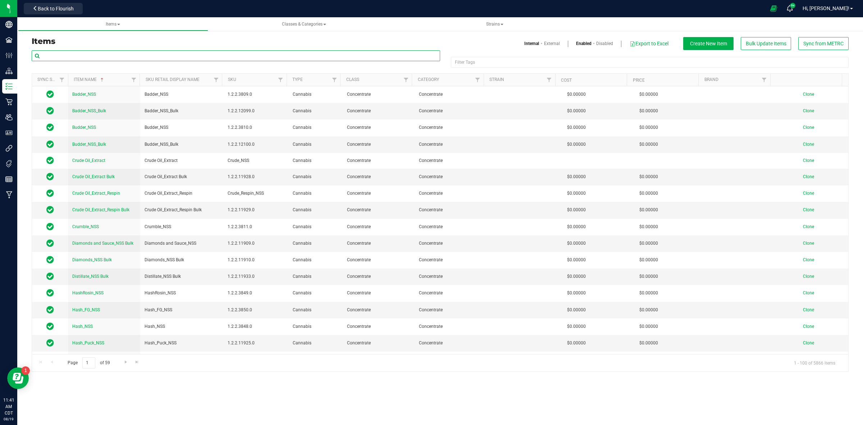
click at [44, 56] on input "text" at bounding box center [236, 55] width 408 height 11
paste input "Vertical Gelato 33"
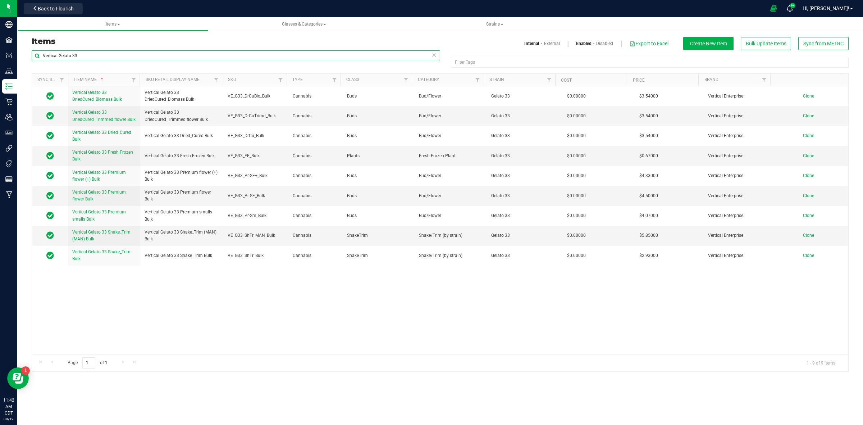
type input "Vertical Gelato 33"
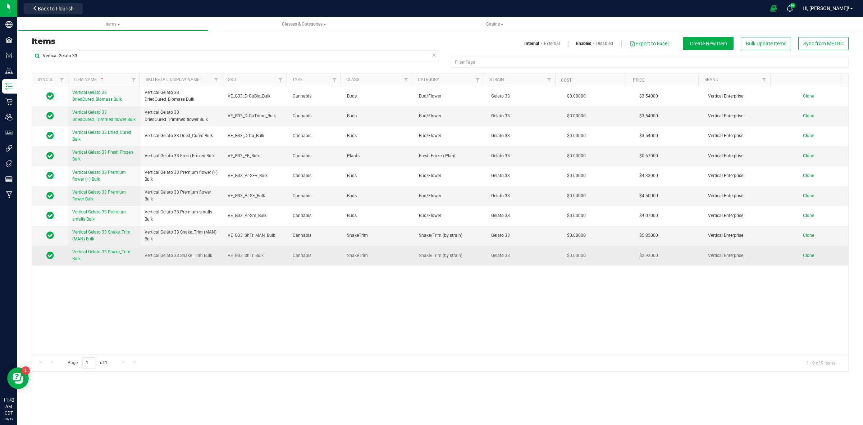
click at [803, 257] on span "Clone" at bounding box center [808, 255] width 11 height 5
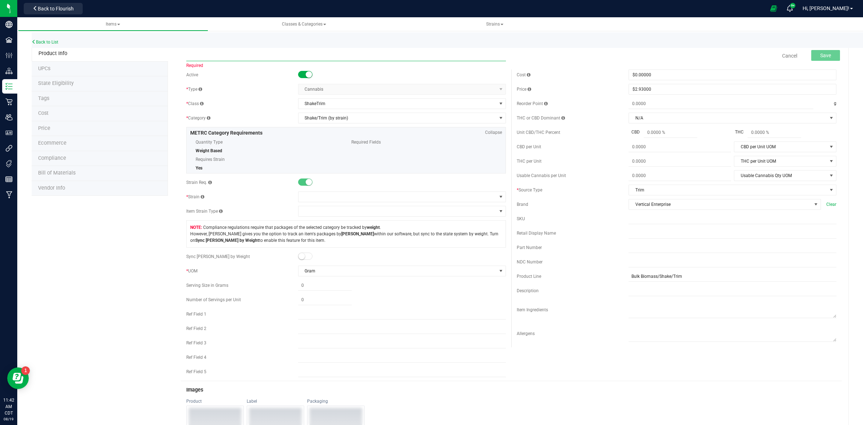
click at [189, 56] on input "text" at bounding box center [346, 55] width 320 height 11
paste input "Vertical Gelato 33 Shake_Trim Bulk"
drag, startPoint x: 221, startPoint y: 55, endPoint x: 204, endPoint y: 54, distance: 16.9
click at [204, 54] on input "Vertical Gelato 33 Shake_Trim Bulk" at bounding box center [346, 55] width 320 height 11
drag, startPoint x: 264, startPoint y: 56, endPoint x: 188, endPoint y: 60, distance: 76.7
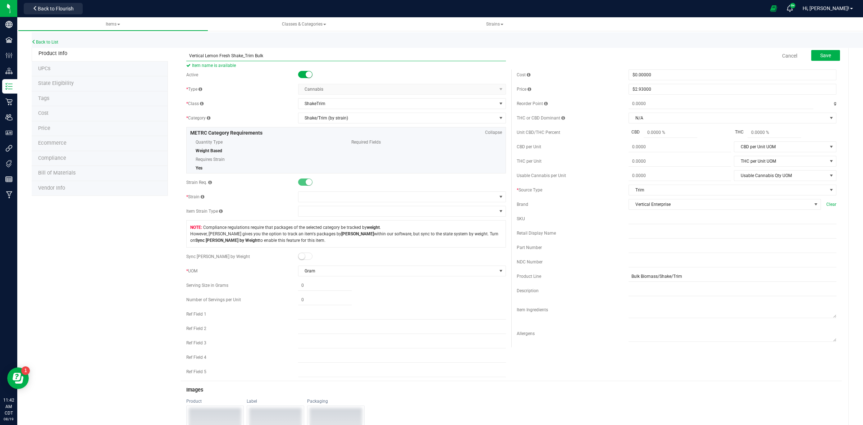
click at [188, 60] on input "Vertical Lemon Fresh Shake_Trim Bulk" at bounding box center [346, 55] width 320 height 11
type input "Vertical Lemon Fresh Shake_Trim Bulk"
click at [629, 236] on input "text" at bounding box center [733, 233] width 208 height 11
paste input "Vertical Lemon Fresh Shake_Trim Bulk"
click at [629, 234] on input "Vertical Lemon Fresh Shake_Trim Bulk" at bounding box center [733, 233] width 208 height 11
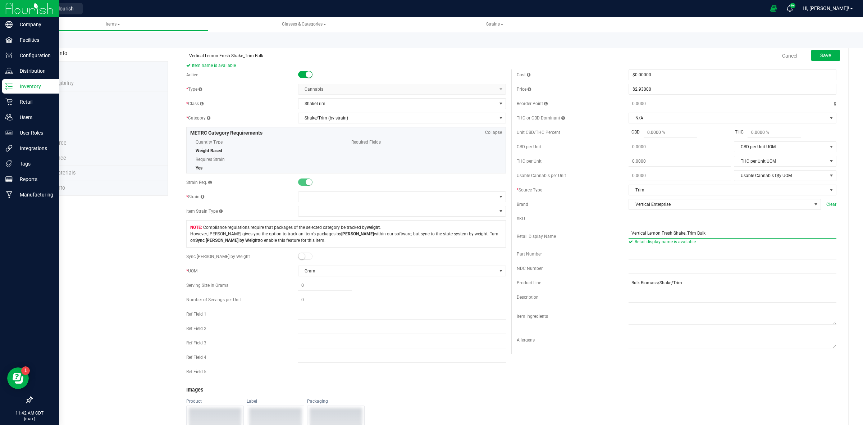
type input "Vertical Lemon Fresh Shake_Trim Bulk"
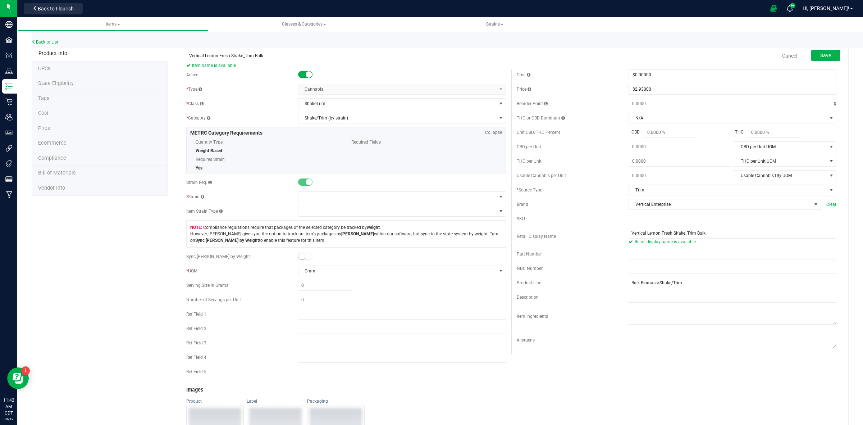
click at [629, 224] on input "text" at bounding box center [733, 218] width 208 height 11
paste input "VE_G33_ShTr_Bulk"
click at [639, 220] on input "VE_G33_ShTr_Bulk" at bounding box center [733, 218] width 208 height 11
drag, startPoint x: 641, startPoint y: 220, endPoint x: 635, endPoint y: 221, distance: 6.5
click at [635, 221] on input "VE_G33_ShTr_Bulk" at bounding box center [733, 218] width 208 height 11
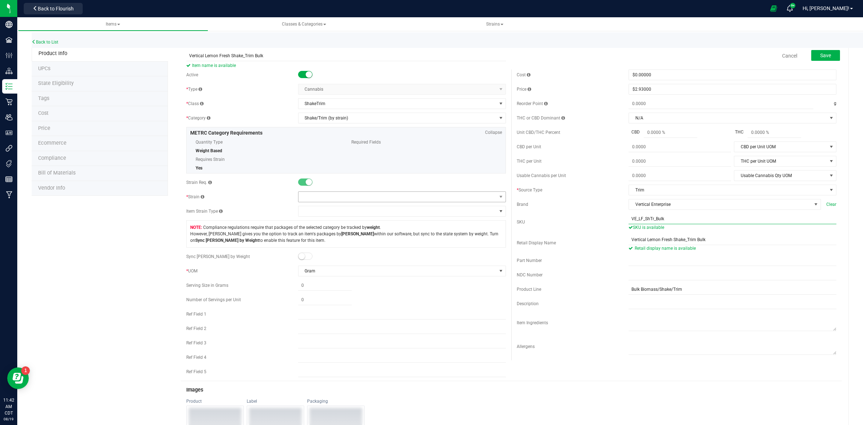
type input "VE_LF_ShTr_Bulk"
click at [324, 198] on span at bounding box center [397, 197] width 198 height 10
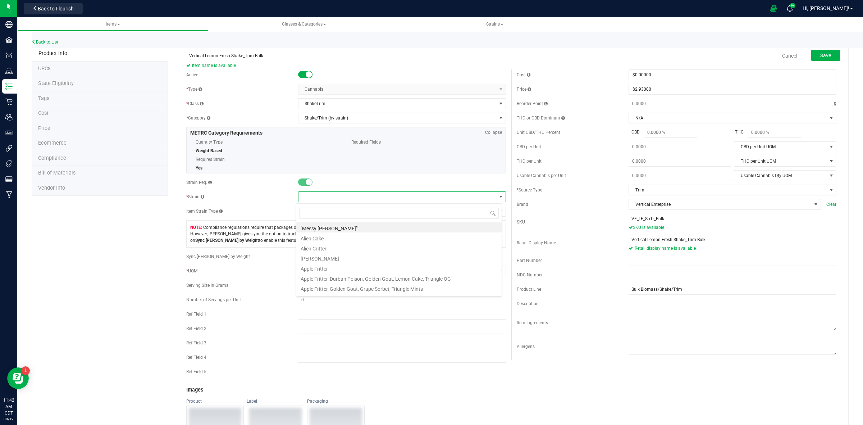
scroll to position [11, 206]
type input "Lemon Fresh"
click at [333, 229] on li "Lemon Fresh" at bounding box center [398, 227] width 205 height 10
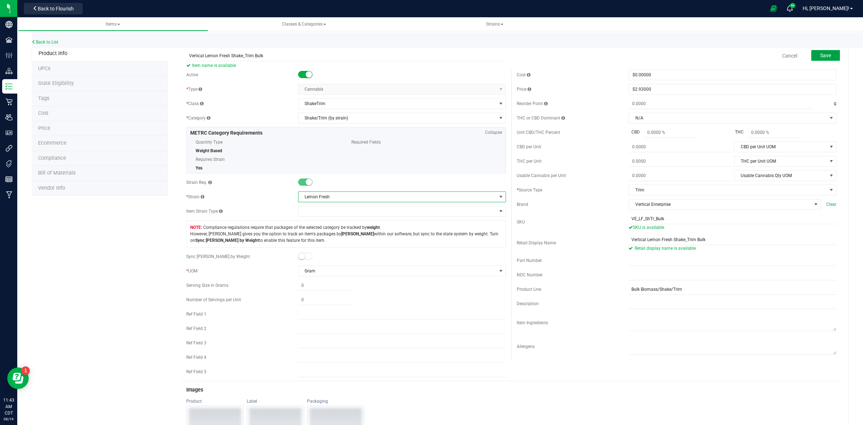
click at [825, 55] on button "Save" at bounding box center [825, 55] width 29 height 11
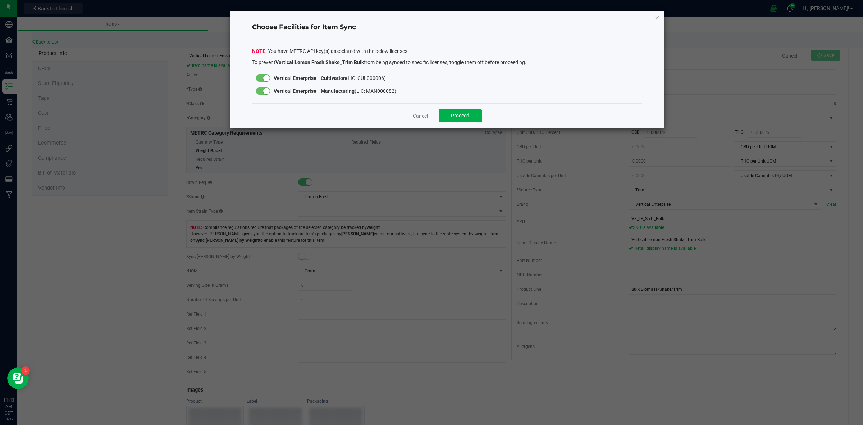
drag, startPoint x: 265, startPoint y: 91, endPoint x: 269, endPoint y: 96, distance: 6.7
click at [265, 91] on small at bounding box center [266, 91] width 6 height 6
click at [457, 115] on span "Proceed" at bounding box center [460, 116] width 18 height 6
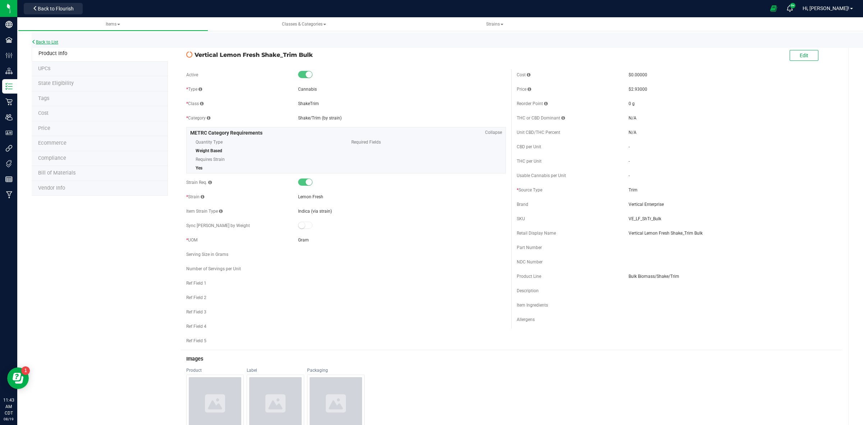
click at [53, 40] on link "Back to List" at bounding box center [45, 42] width 27 height 5
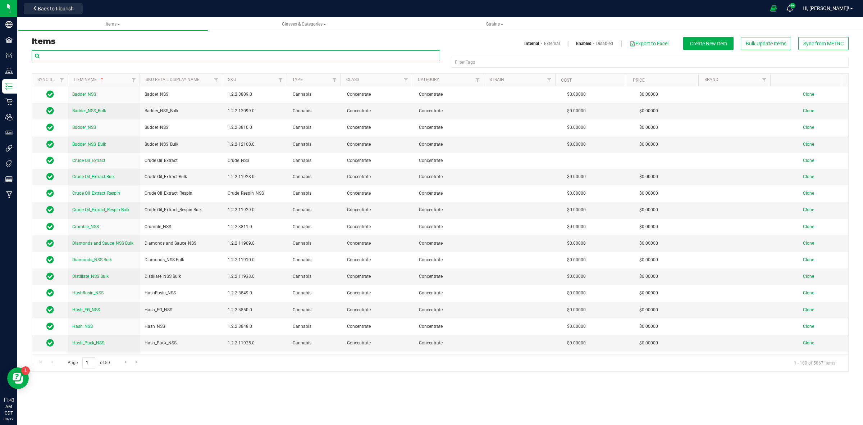
click at [73, 54] on input "text" at bounding box center [236, 55] width 408 height 11
paste input "Vertical Gelato 33"
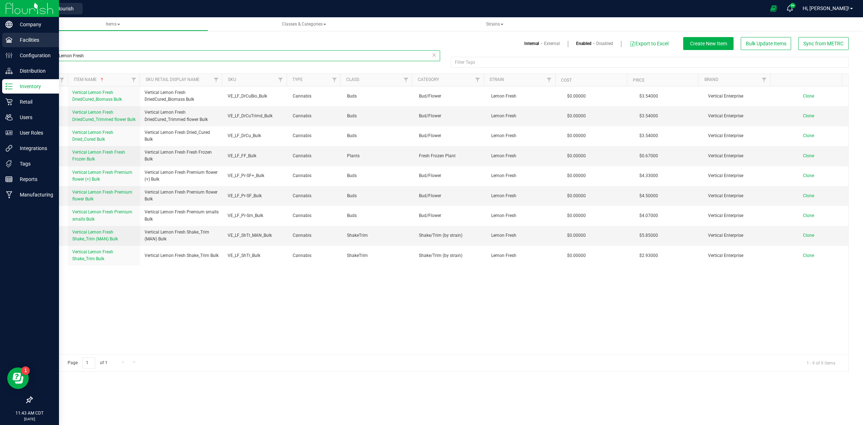
drag, startPoint x: 95, startPoint y: 53, endPoint x: 3, endPoint y: 44, distance: 92.1
click at [4, 44] on div "Company Facilities Configuration Distribution Inventory Retail Users User Roles…" at bounding box center [431, 212] width 863 height 425
type input "Vertical Lemon Fresh"
